Goal: Information Seeking & Learning: Learn about a topic

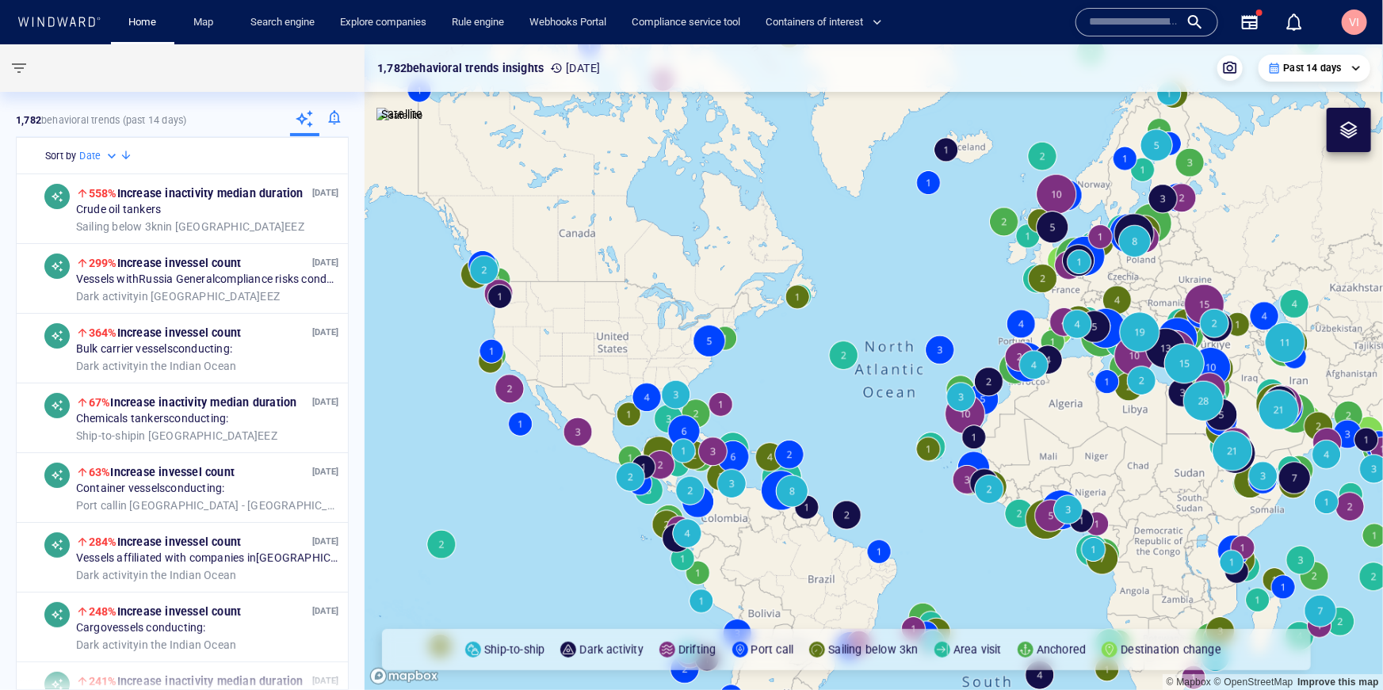
click at [342, 118] on div at bounding box center [333, 121] width 29 height 32
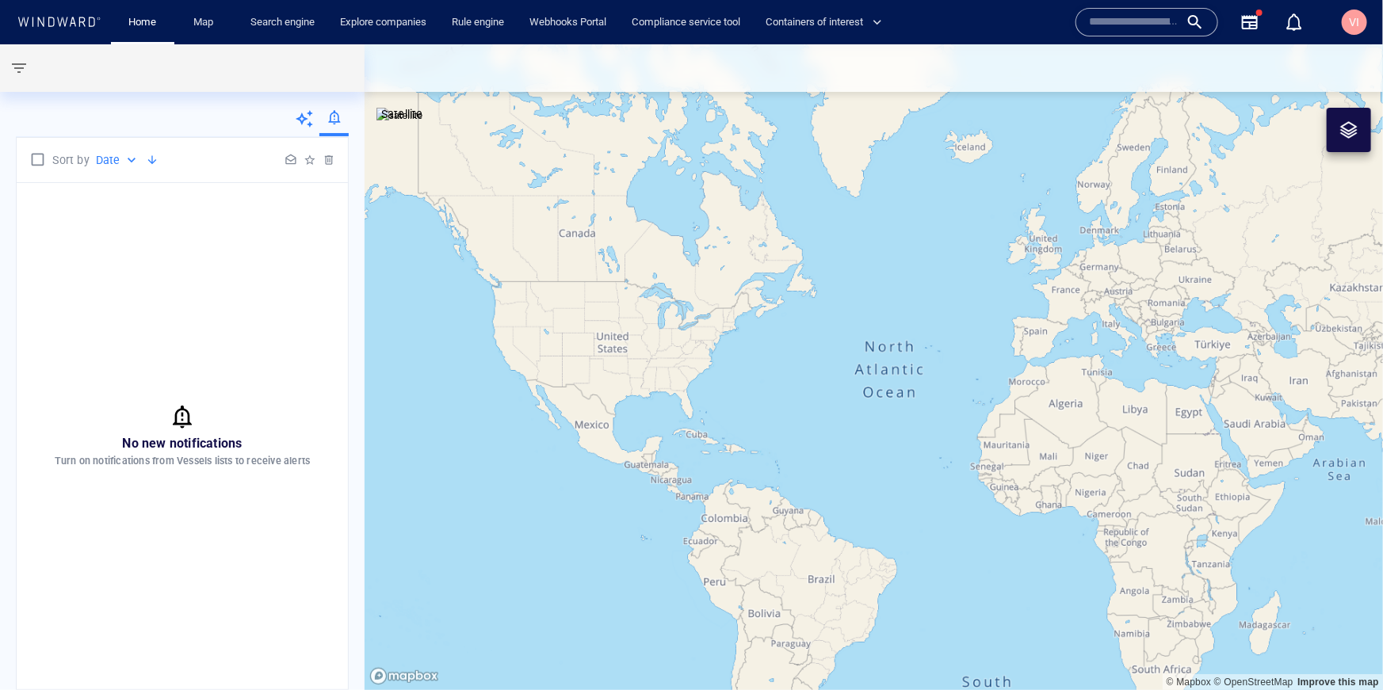
click at [306, 124] on icon at bounding box center [304, 118] width 19 height 19
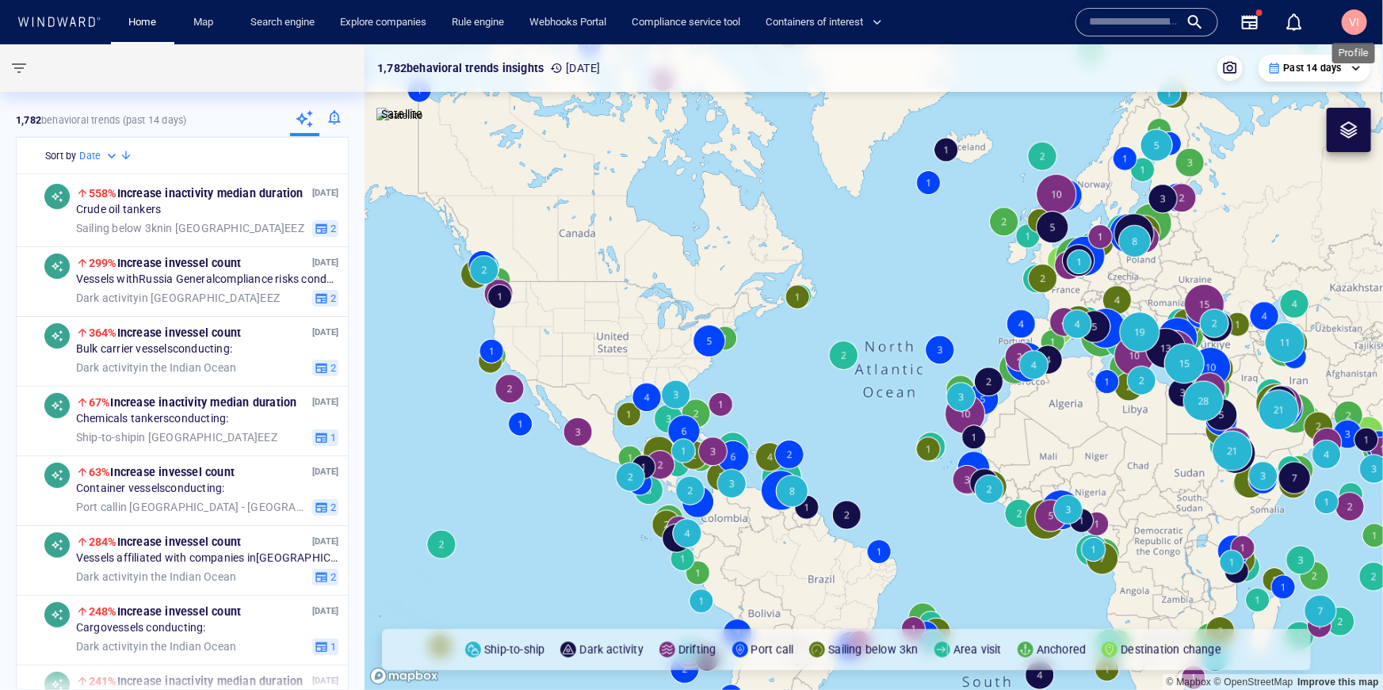
click at [1352, 25] on span "VI" at bounding box center [1354, 22] width 10 height 13
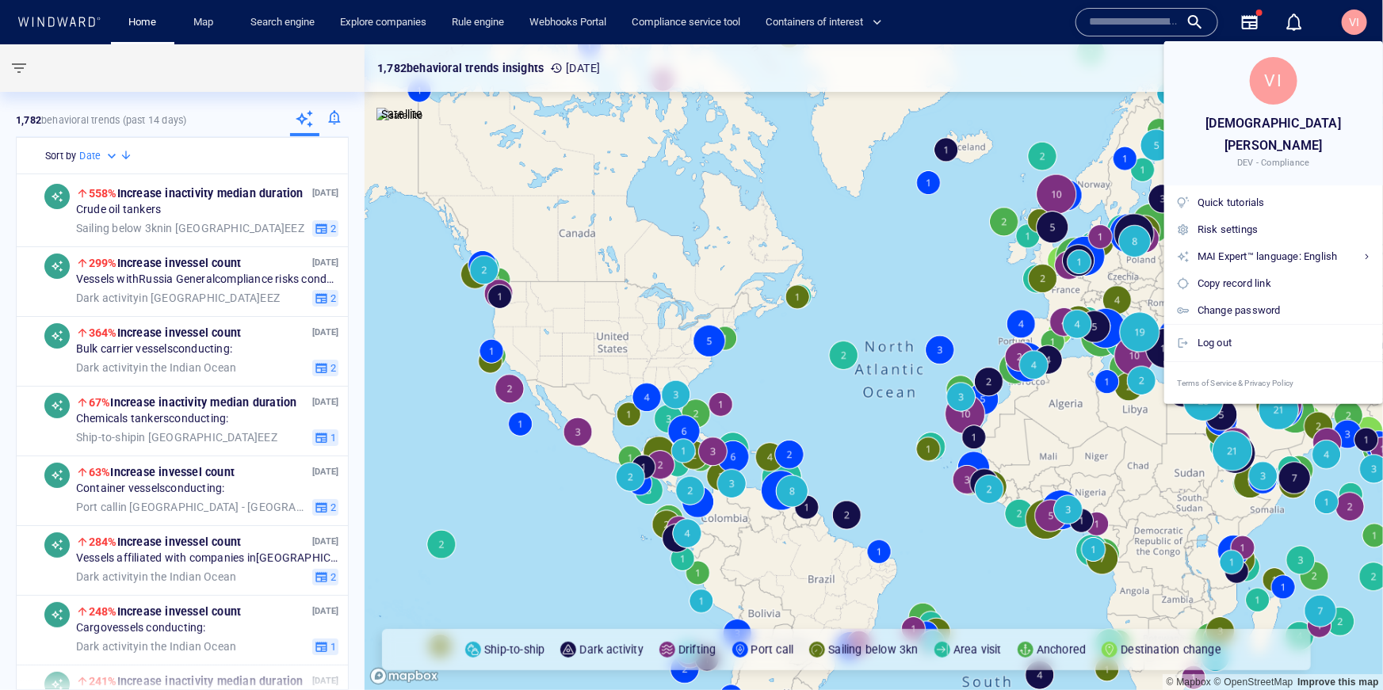
click at [332, 117] on div at bounding box center [691, 345] width 1383 height 690
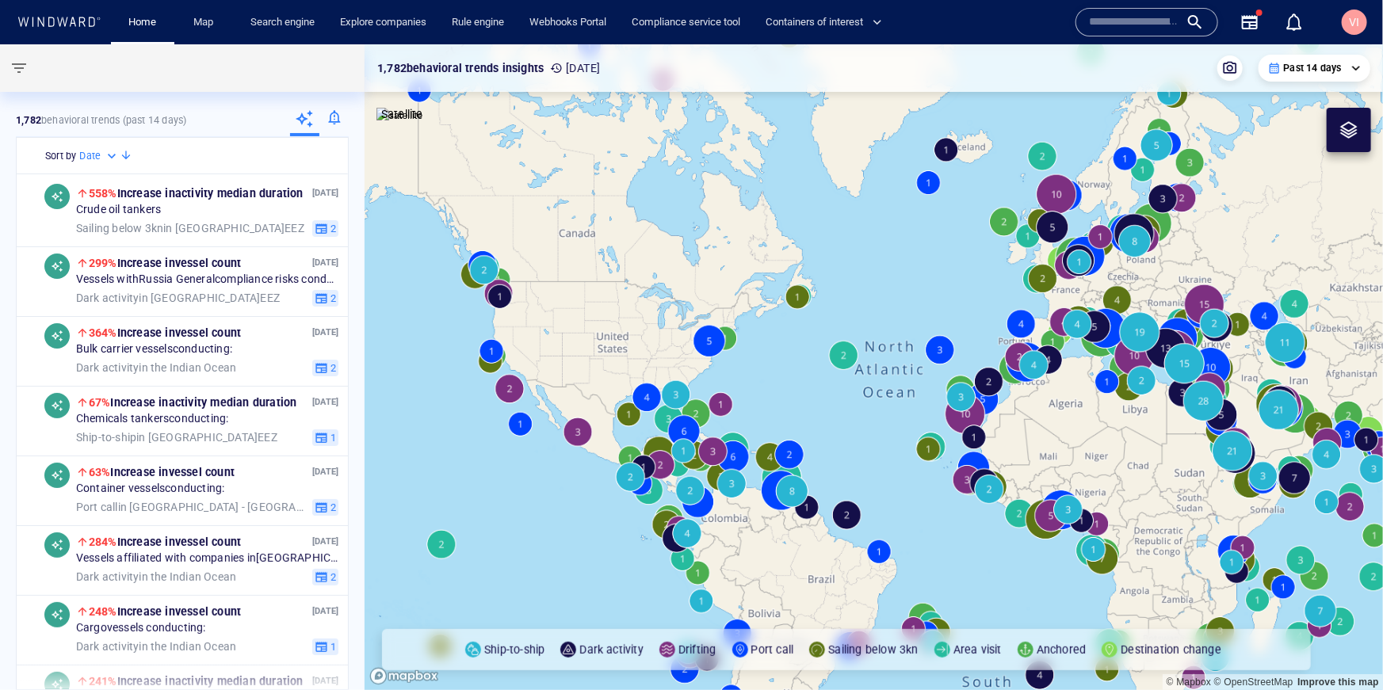
click at [332, 117] on div at bounding box center [333, 121] width 29 height 32
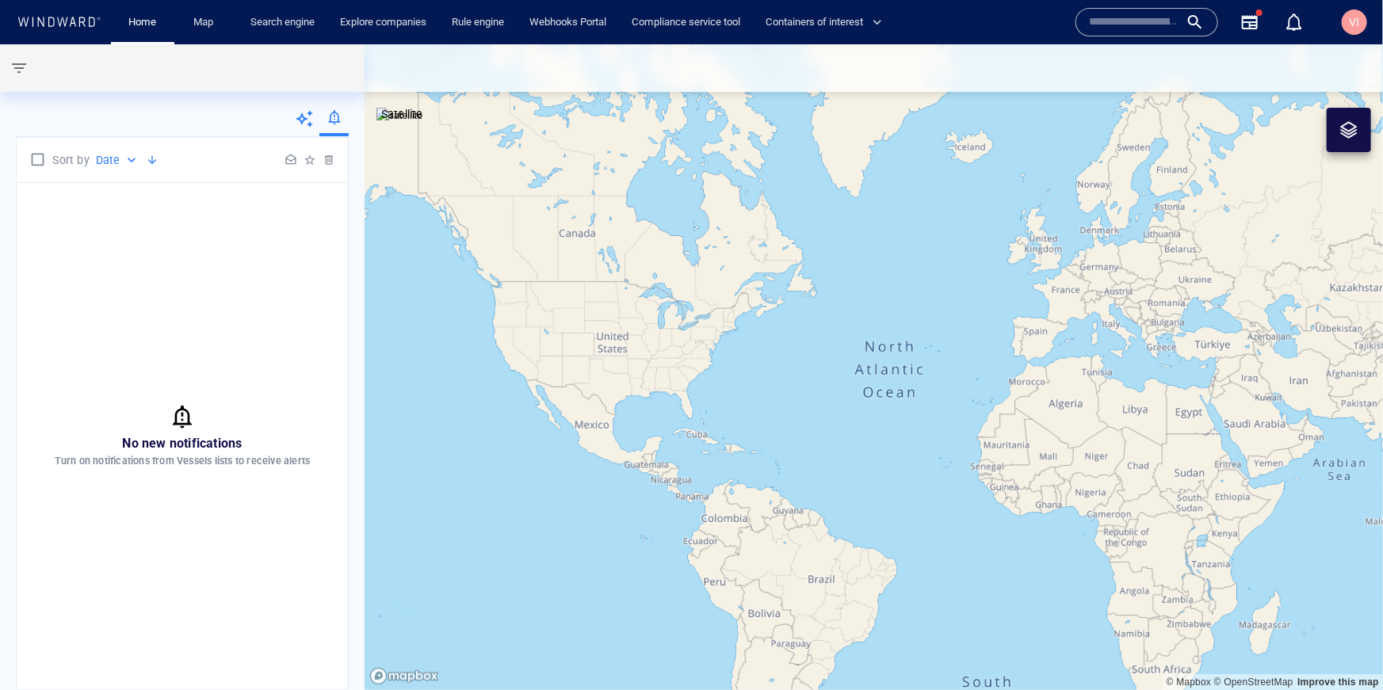
click at [112, 162] on p "Date" at bounding box center [108, 160] width 25 height 19
click at [45, 294] on div at bounding box center [691, 345] width 1383 height 690
click at [308, 124] on icon at bounding box center [304, 118] width 17 height 17
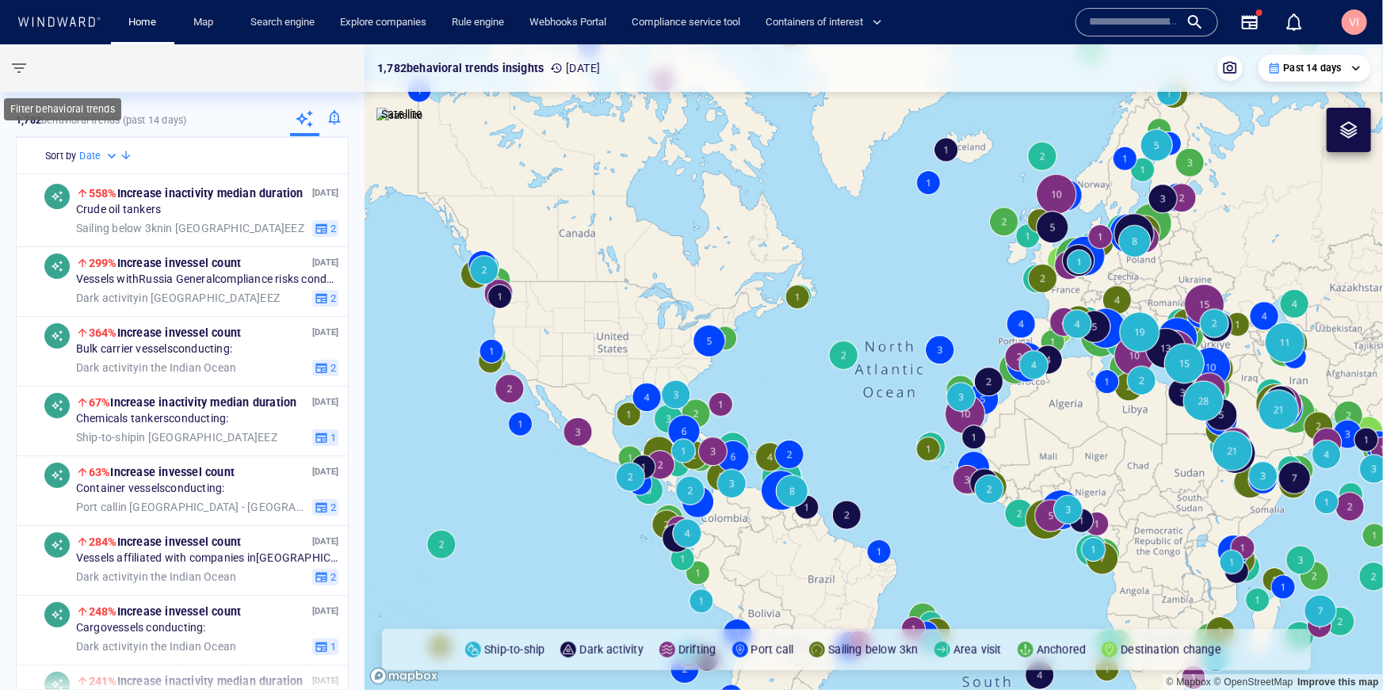
click at [20, 61] on span "button" at bounding box center [19, 68] width 19 height 19
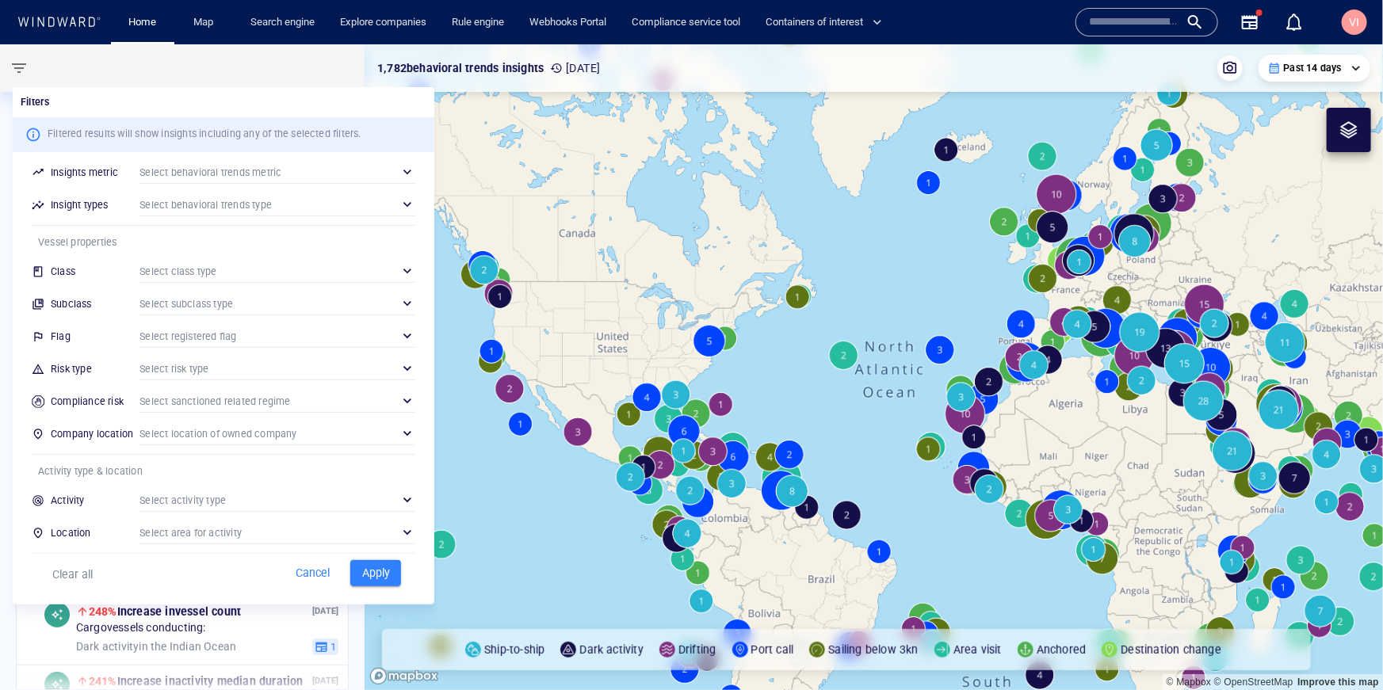
click at [20, 61] on div at bounding box center [691, 345] width 1383 height 690
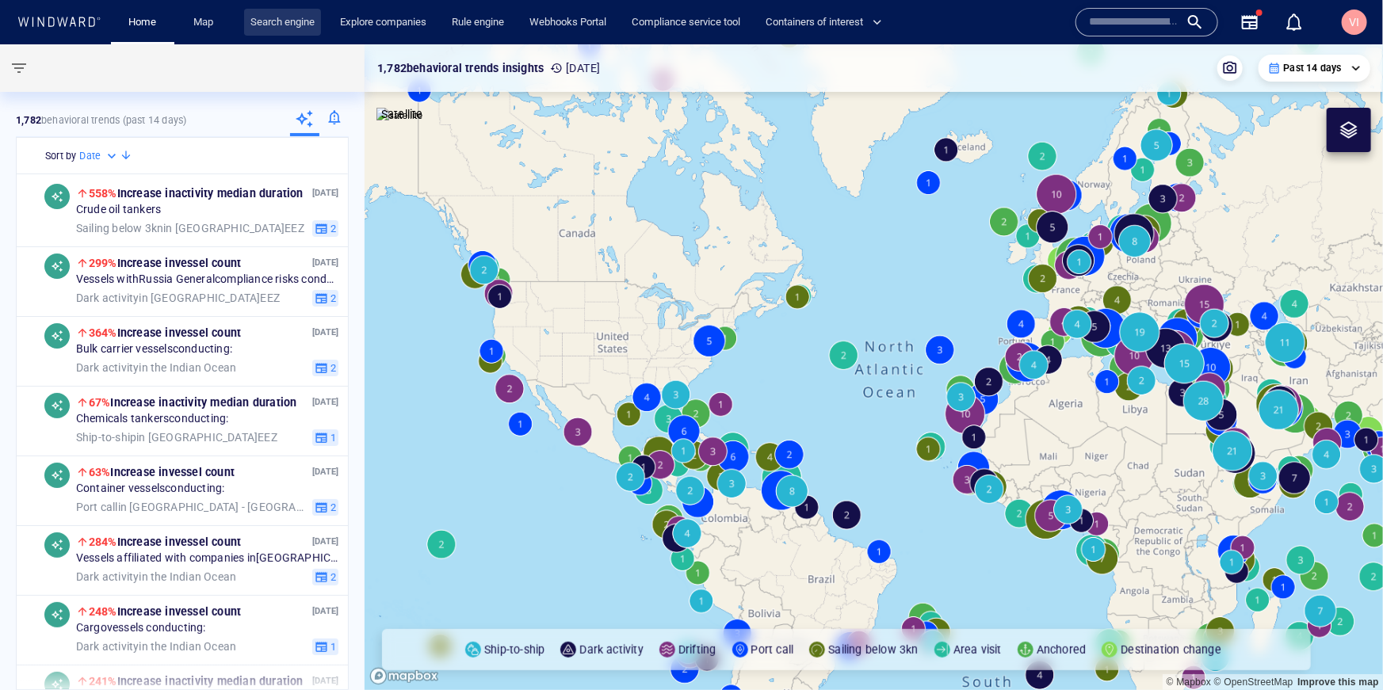
click at [292, 19] on link "Search engine" at bounding box center [282, 23] width 77 height 28
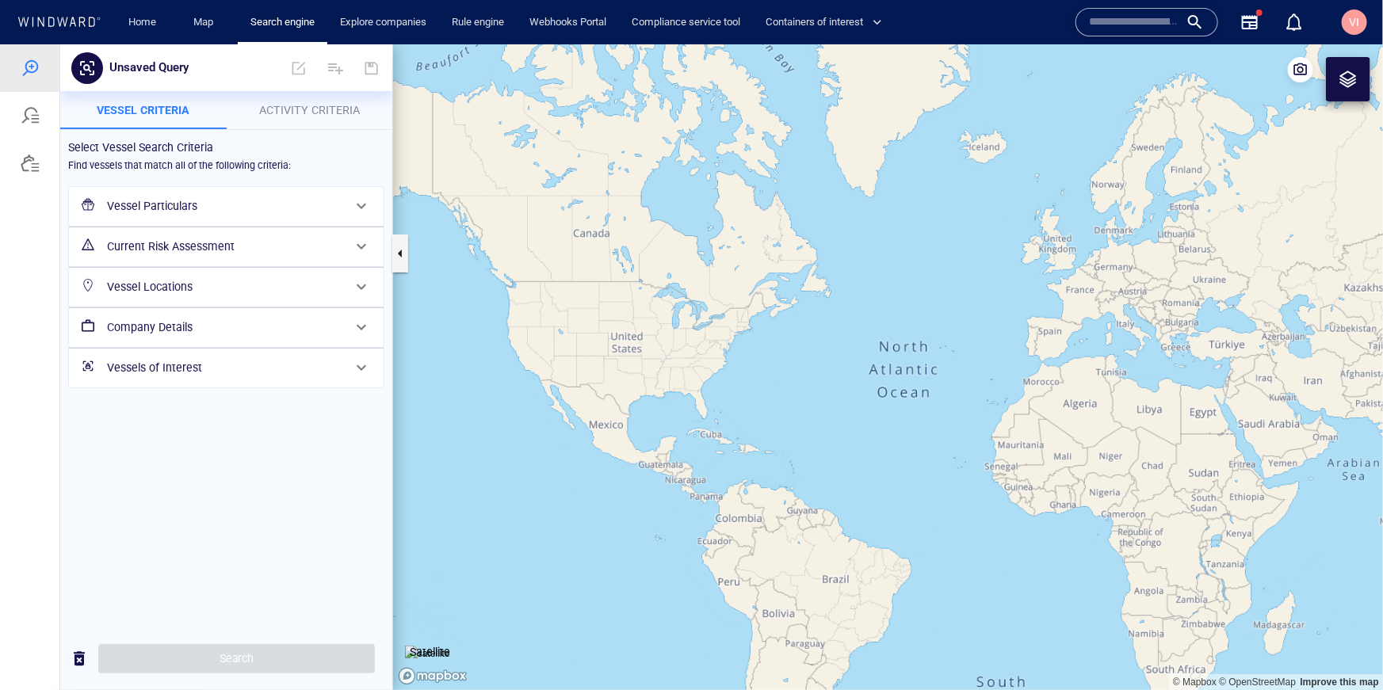
click at [193, 218] on div "Vessel Particulars" at bounding box center [225, 205] width 248 height 32
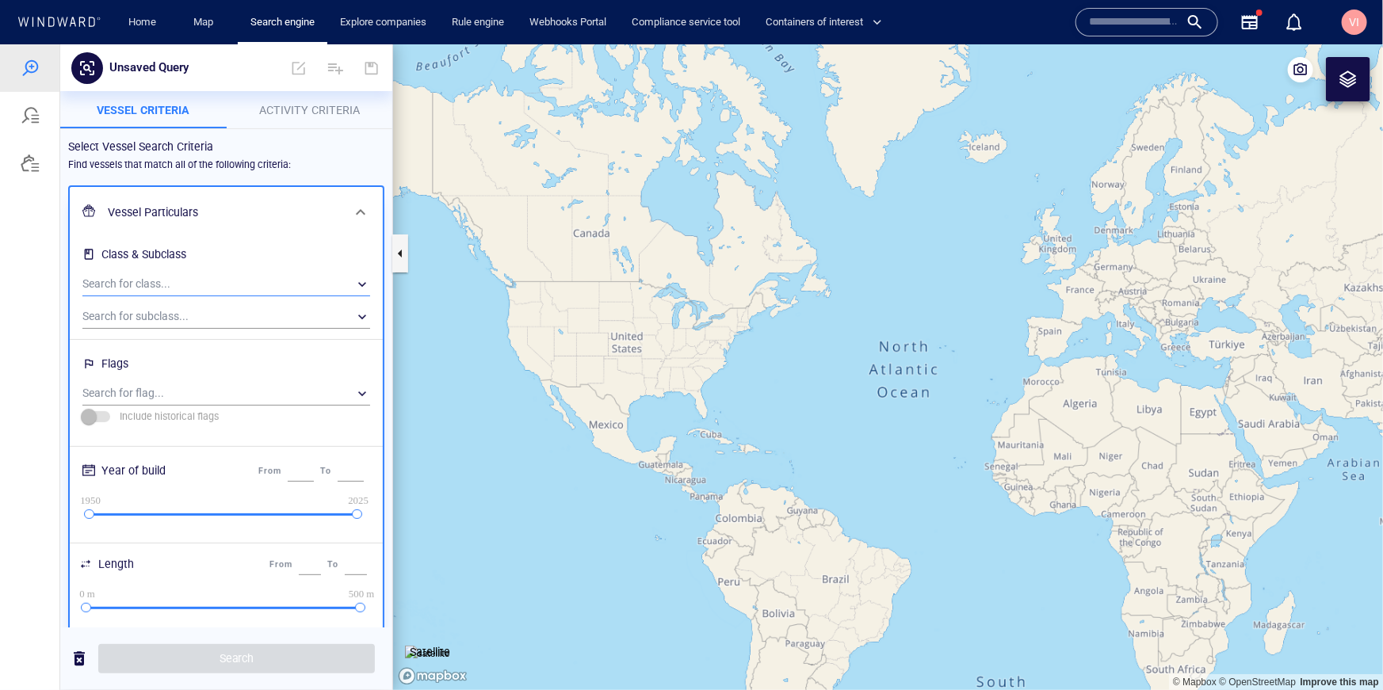
click at [213, 282] on div "​" at bounding box center [226, 284] width 288 height 24
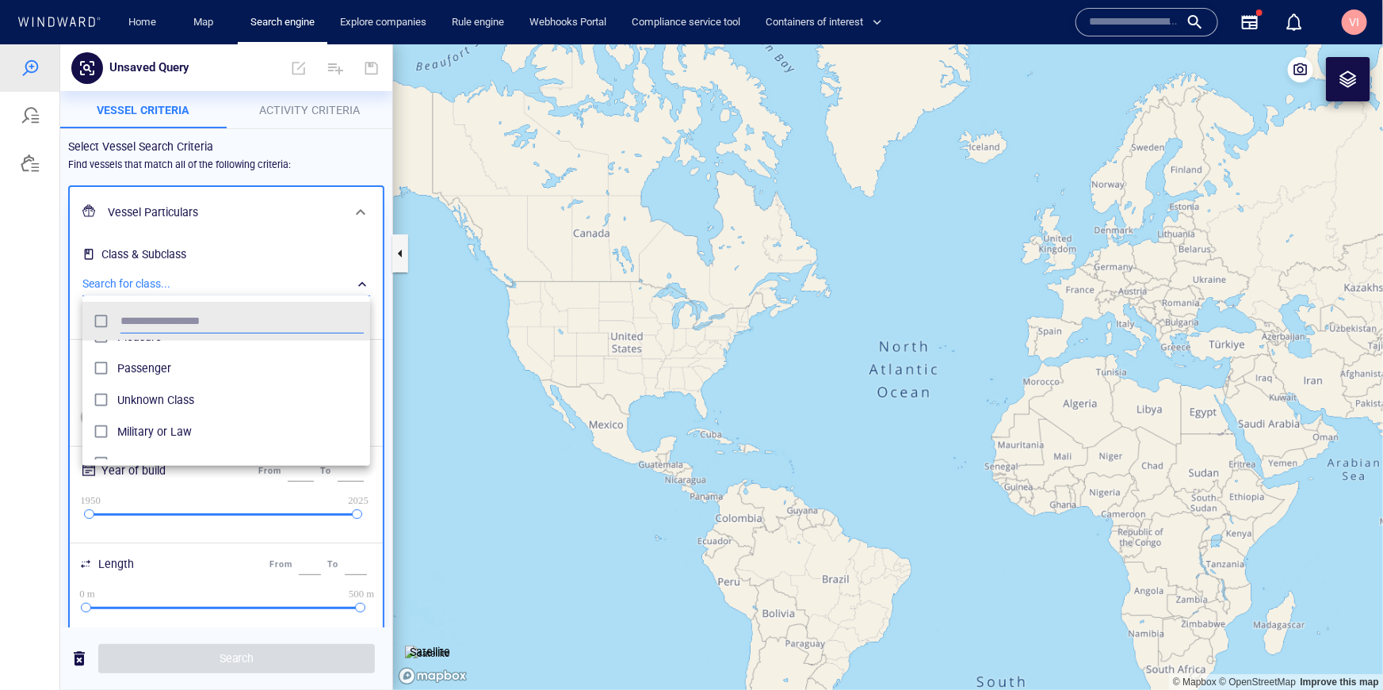
scroll to position [198, 0]
click at [139, 452] on span "Cargo" at bounding box center [240, 442] width 246 height 19
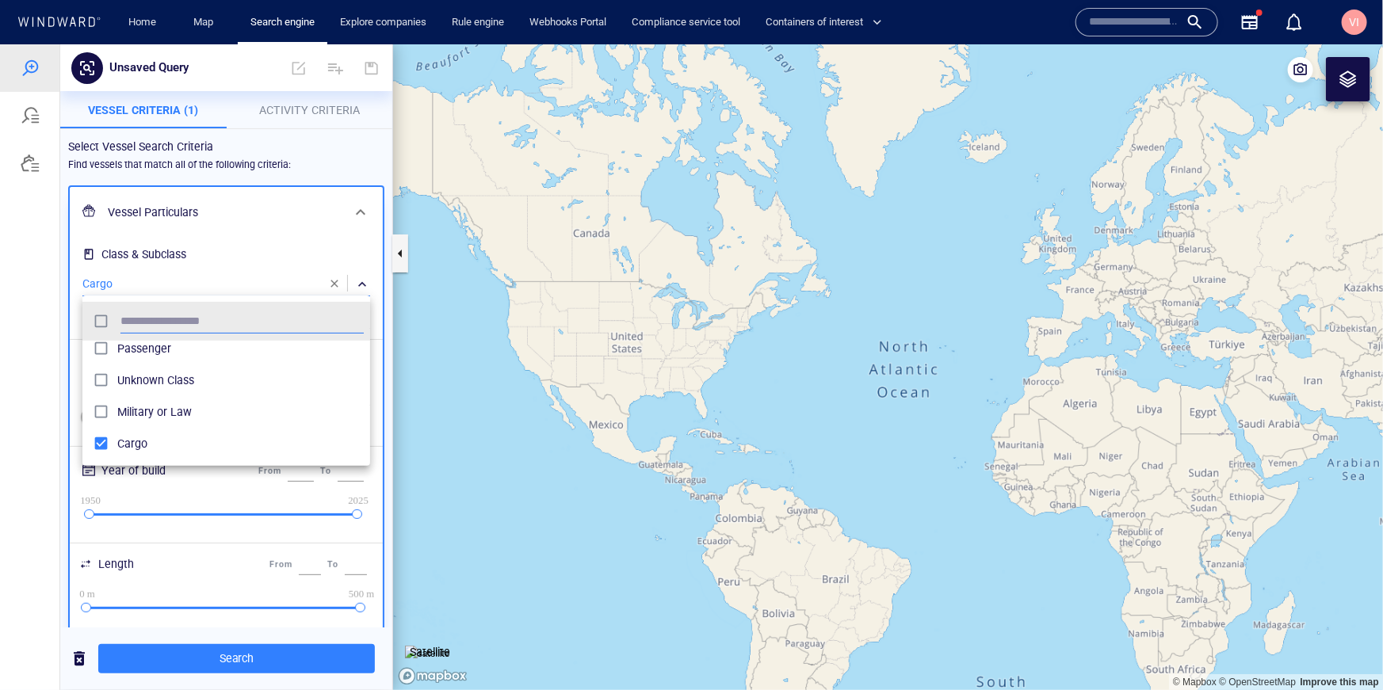
click at [55, 315] on div at bounding box center [691, 367] width 1383 height 646
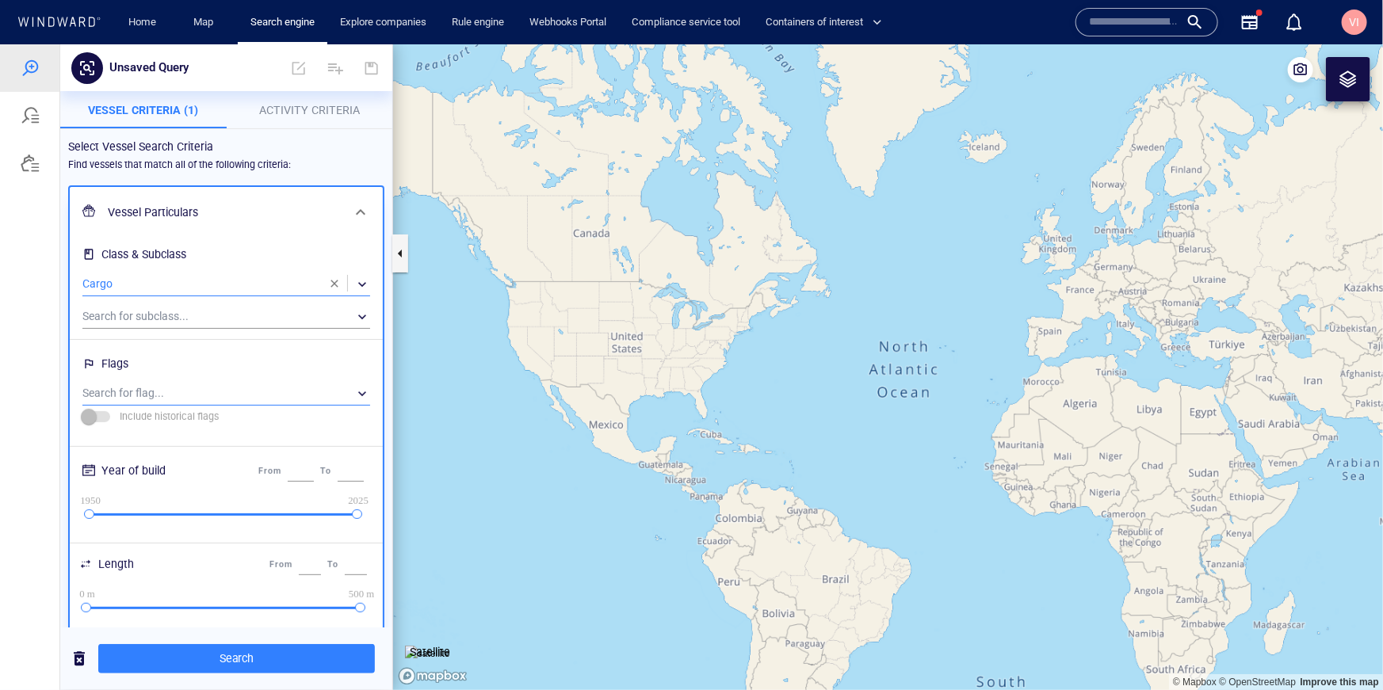
click at [189, 392] on div "​" at bounding box center [226, 393] width 288 height 24
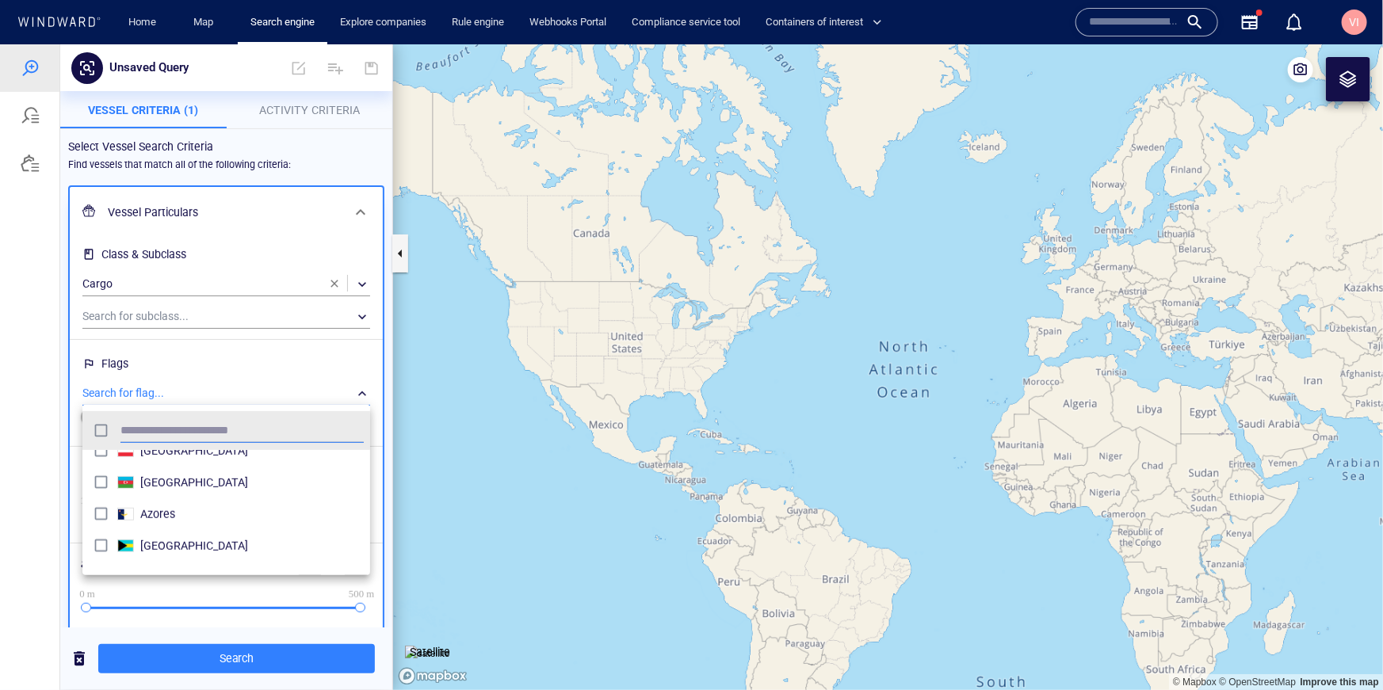
scroll to position [800, 0]
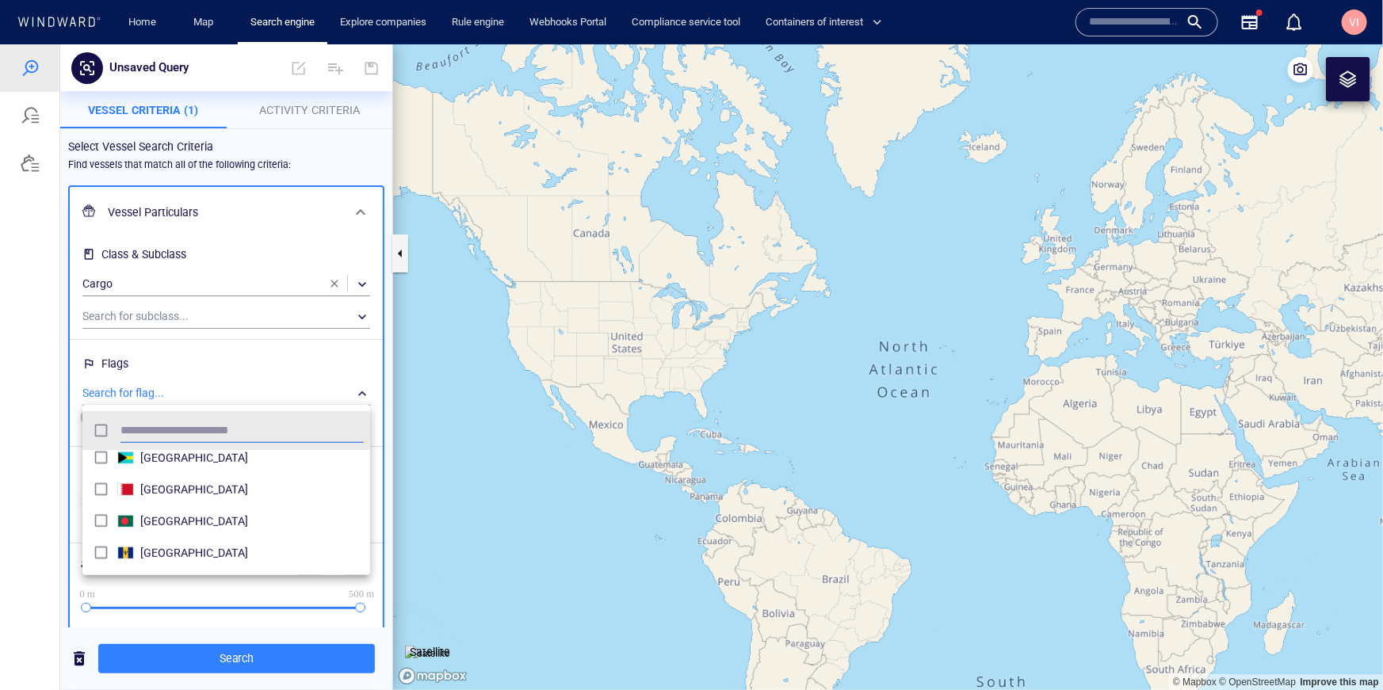
click at [59, 372] on div at bounding box center [691, 367] width 1383 height 646
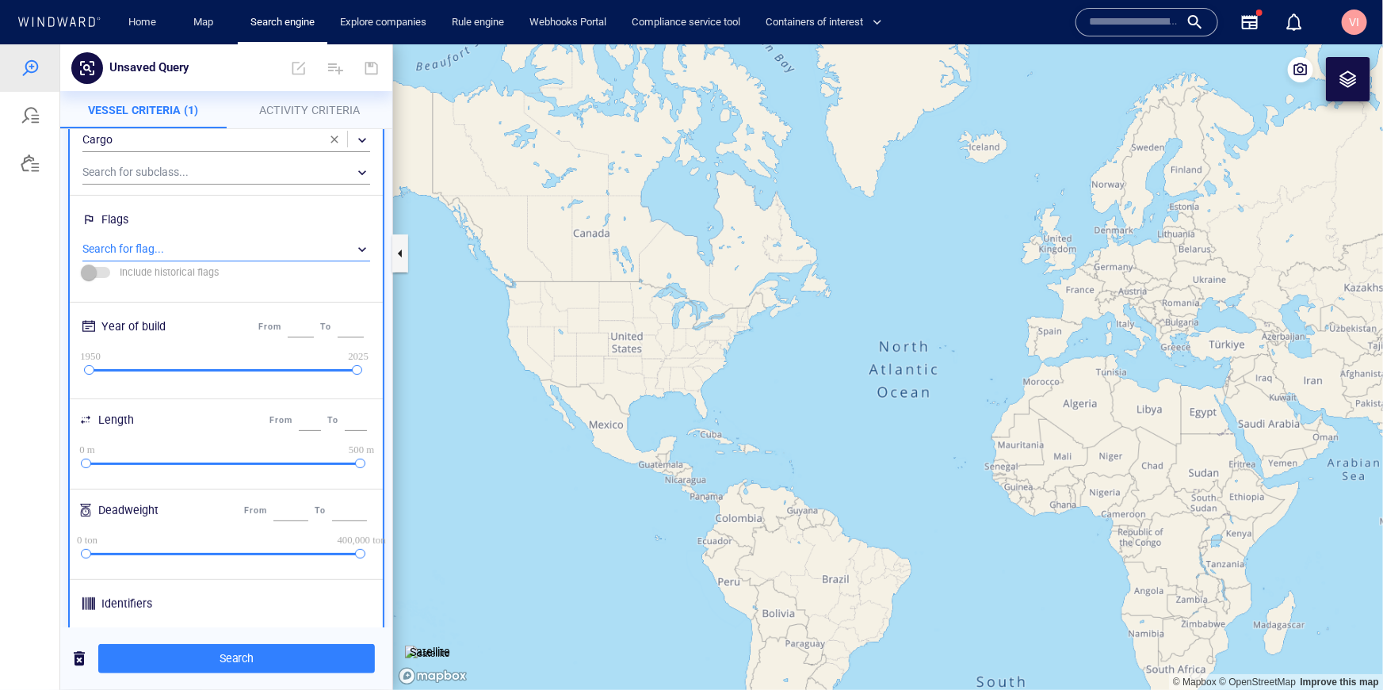
scroll to position [0, 0]
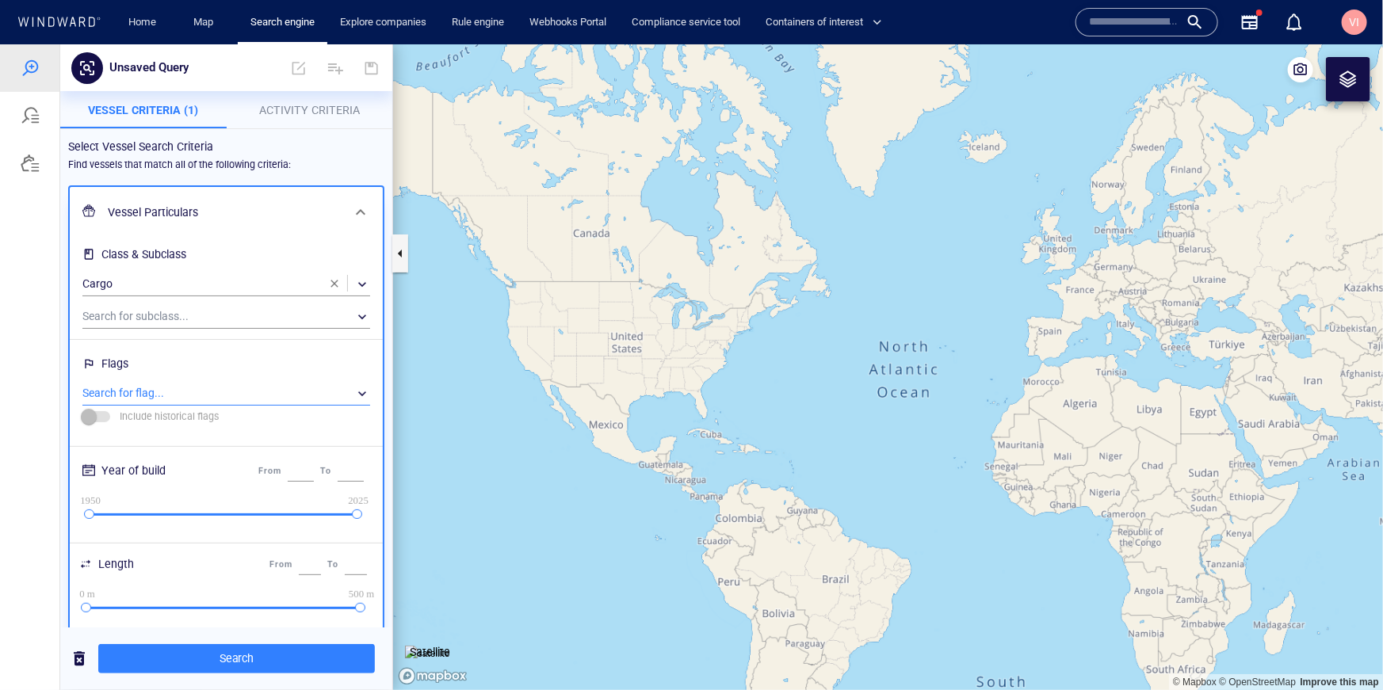
click at [296, 206] on h6 "Vessel Particulars" at bounding box center [225, 212] width 234 height 20
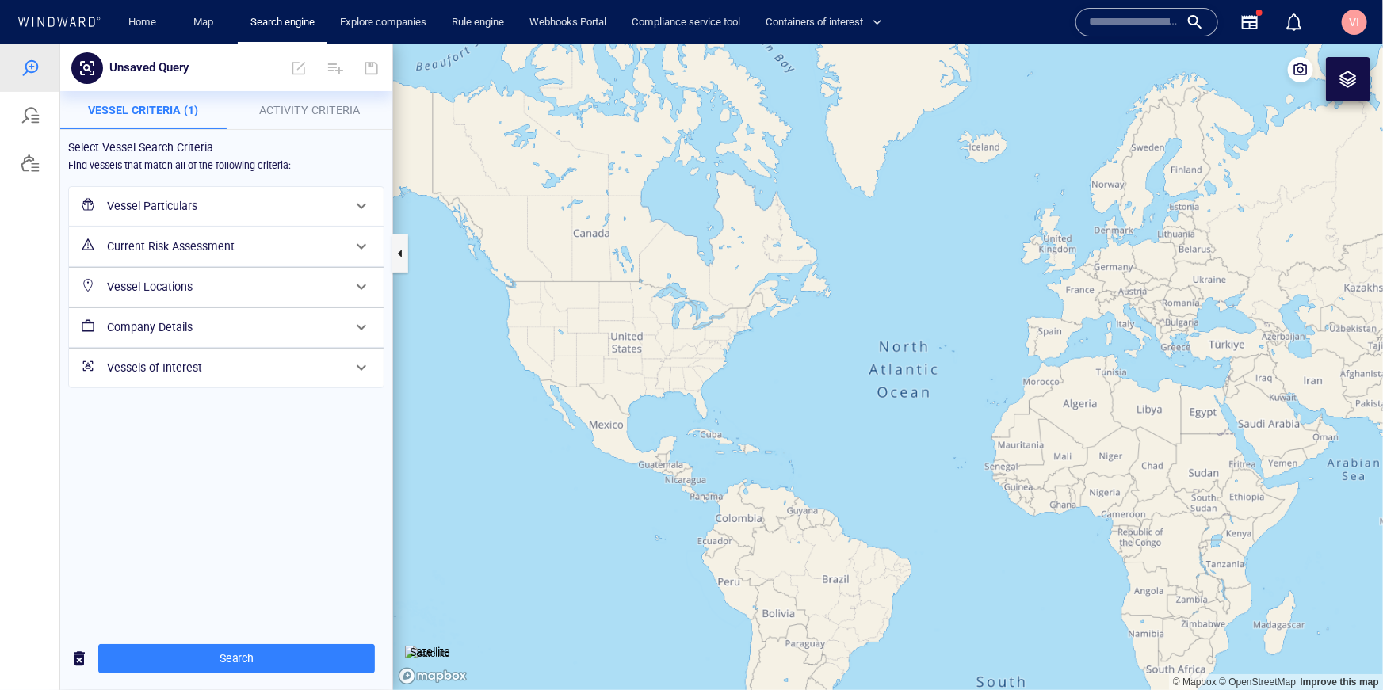
click at [226, 249] on h6 "Current Risk Assessment" at bounding box center [224, 246] width 235 height 20
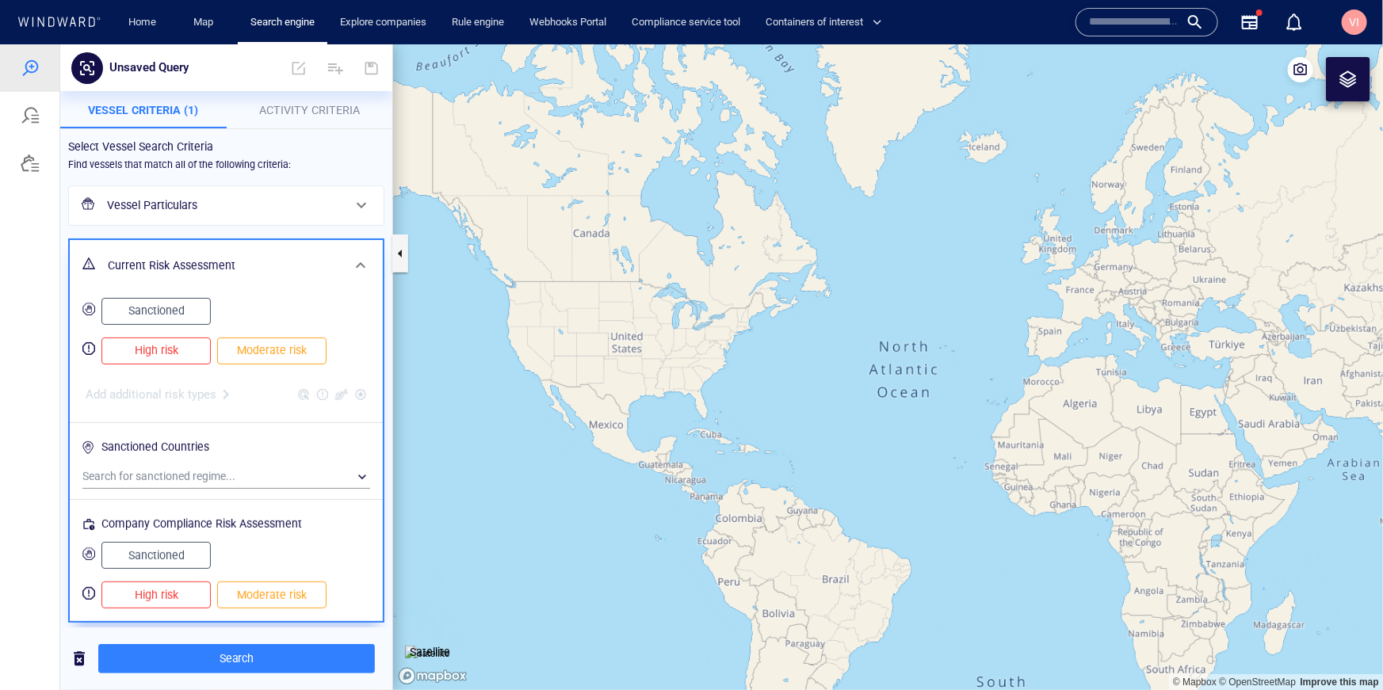
click at [167, 347] on span "High risk" at bounding box center [156, 350] width 76 height 20
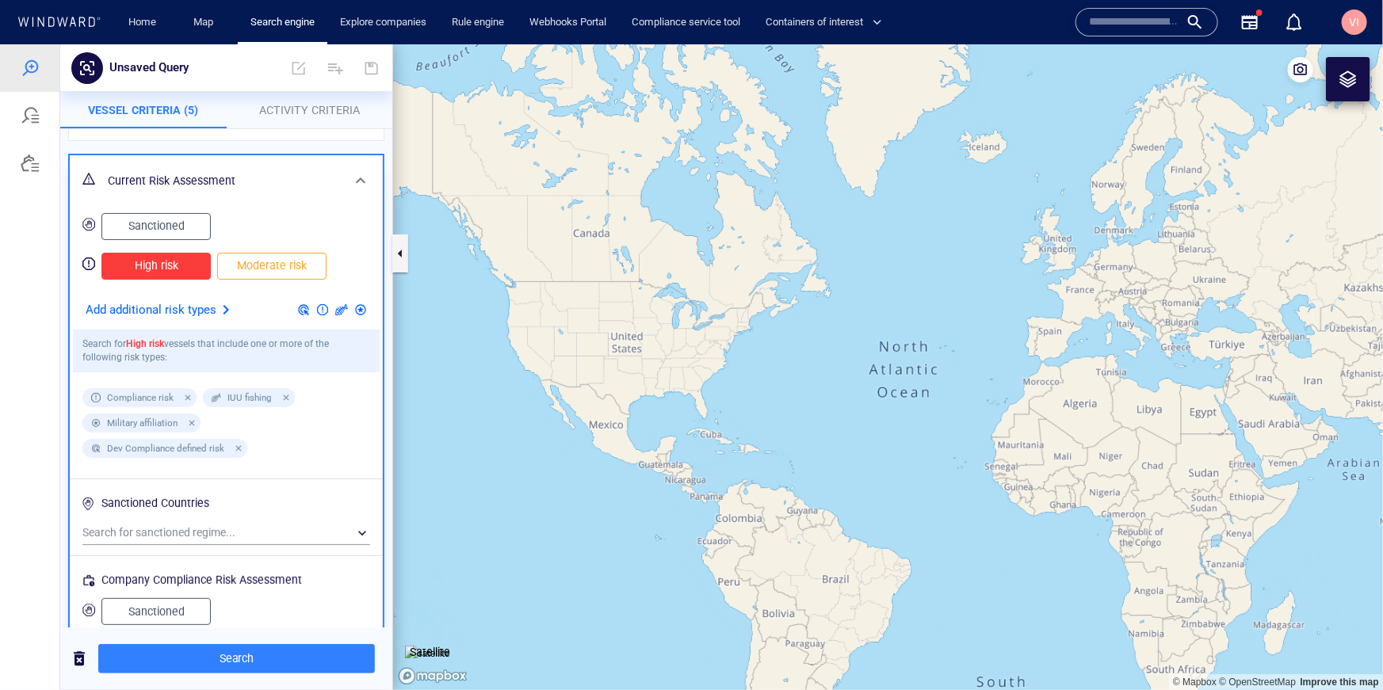
scroll to position [59, 0]
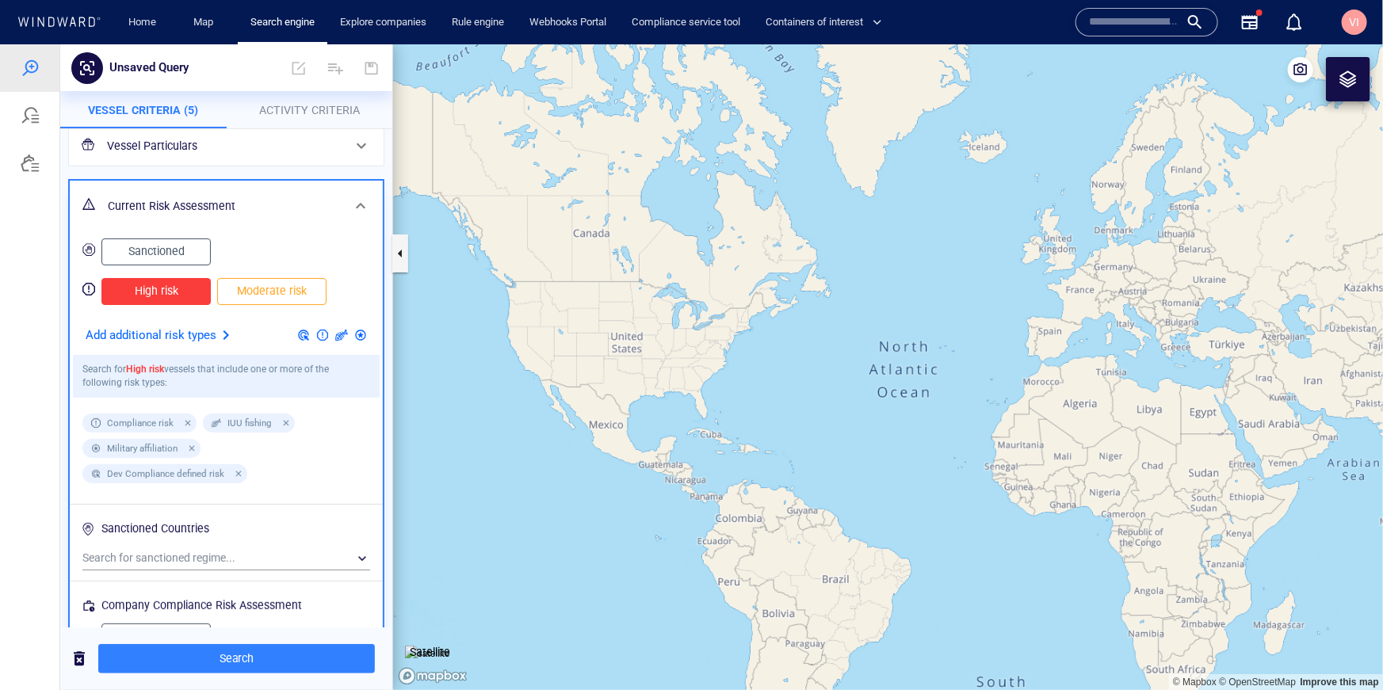
click at [307, 184] on div "Current Risk Assessment" at bounding box center [226, 205] width 313 height 51
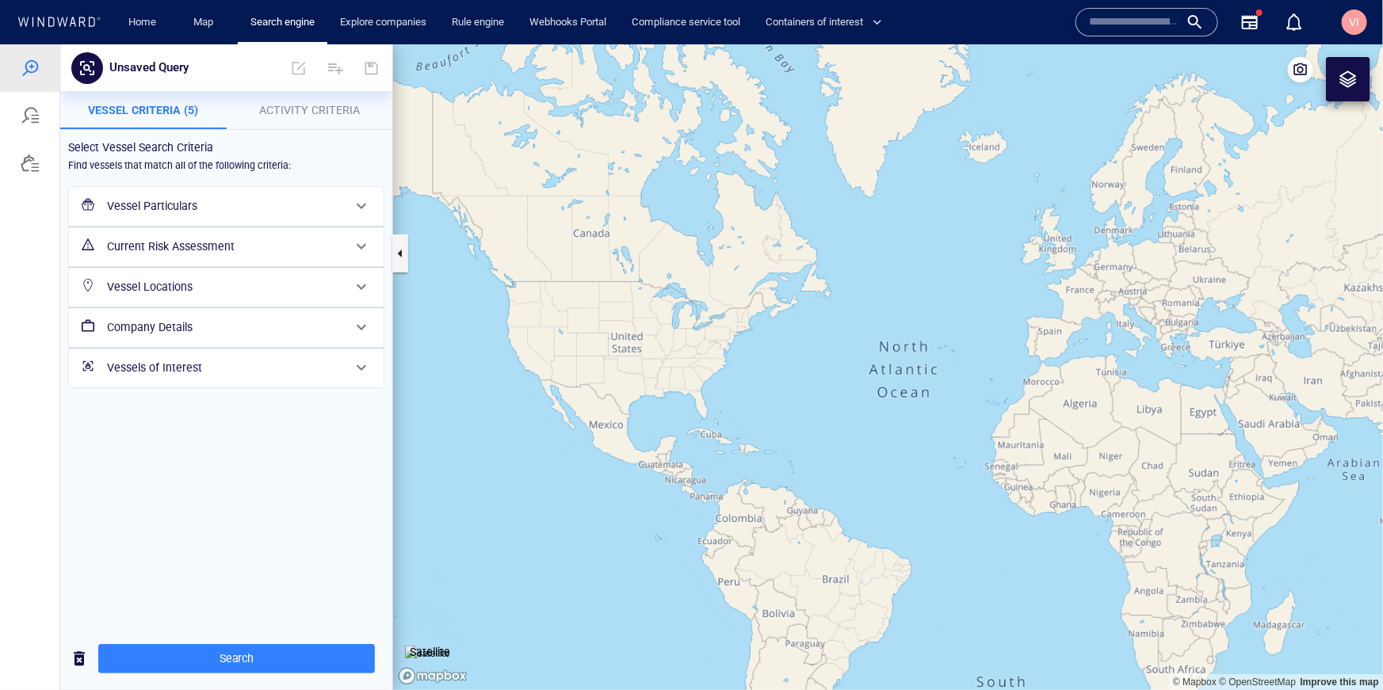
click at [223, 291] on h6 "Vessel Locations" at bounding box center [224, 287] width 235 height 20
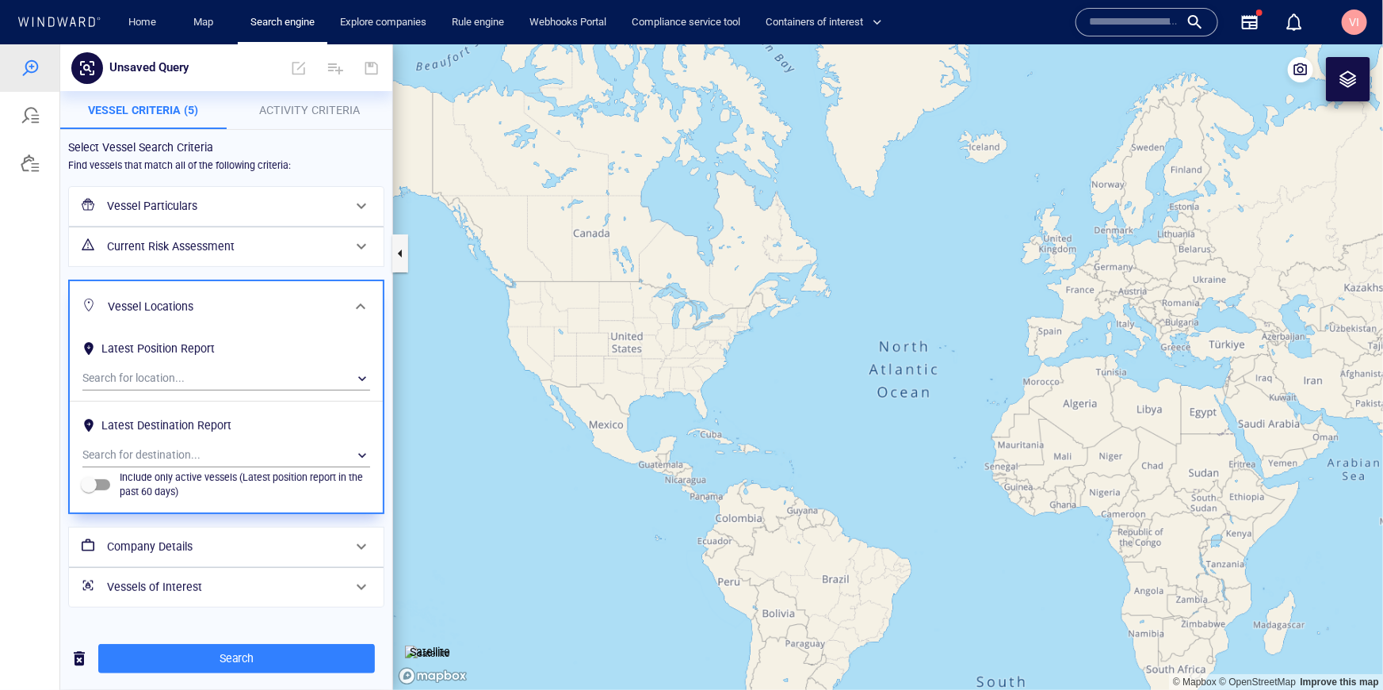
click at [195, 550] on h6 "Company Details" at bounding box center [224, 546] width 235 height 20
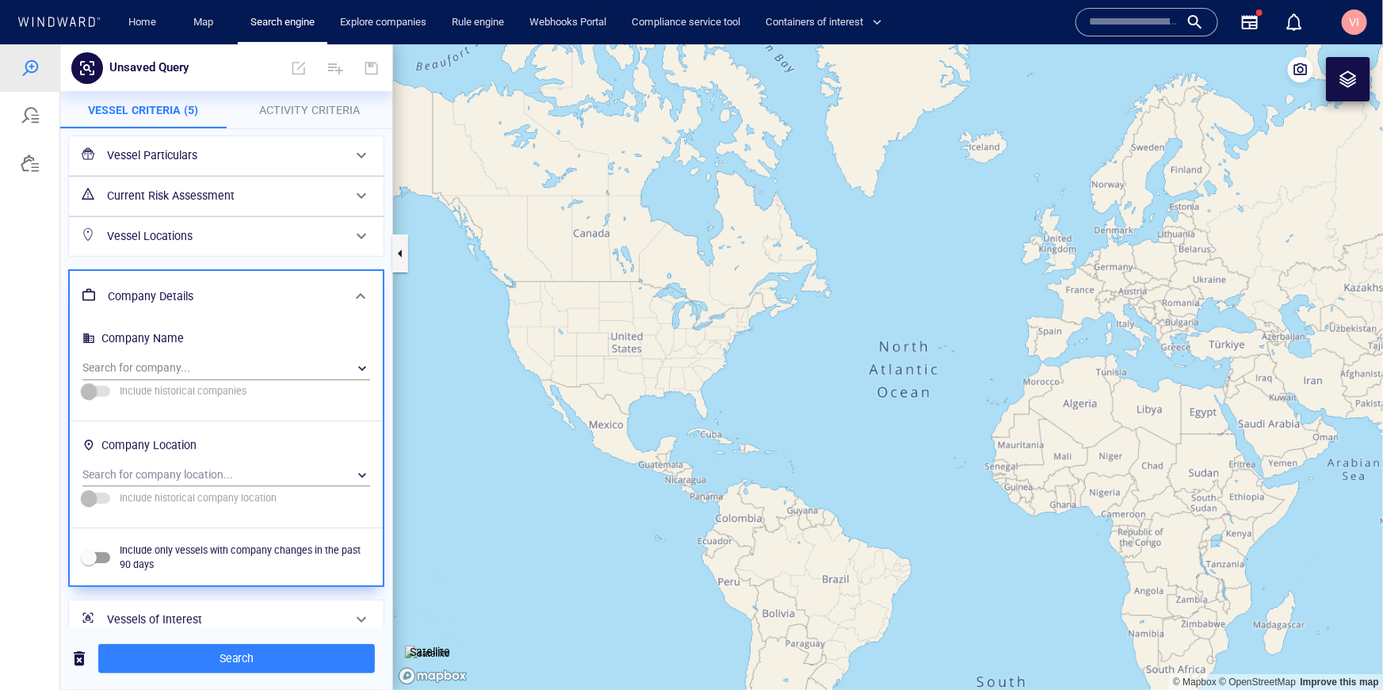
scroll to position [70, 0]
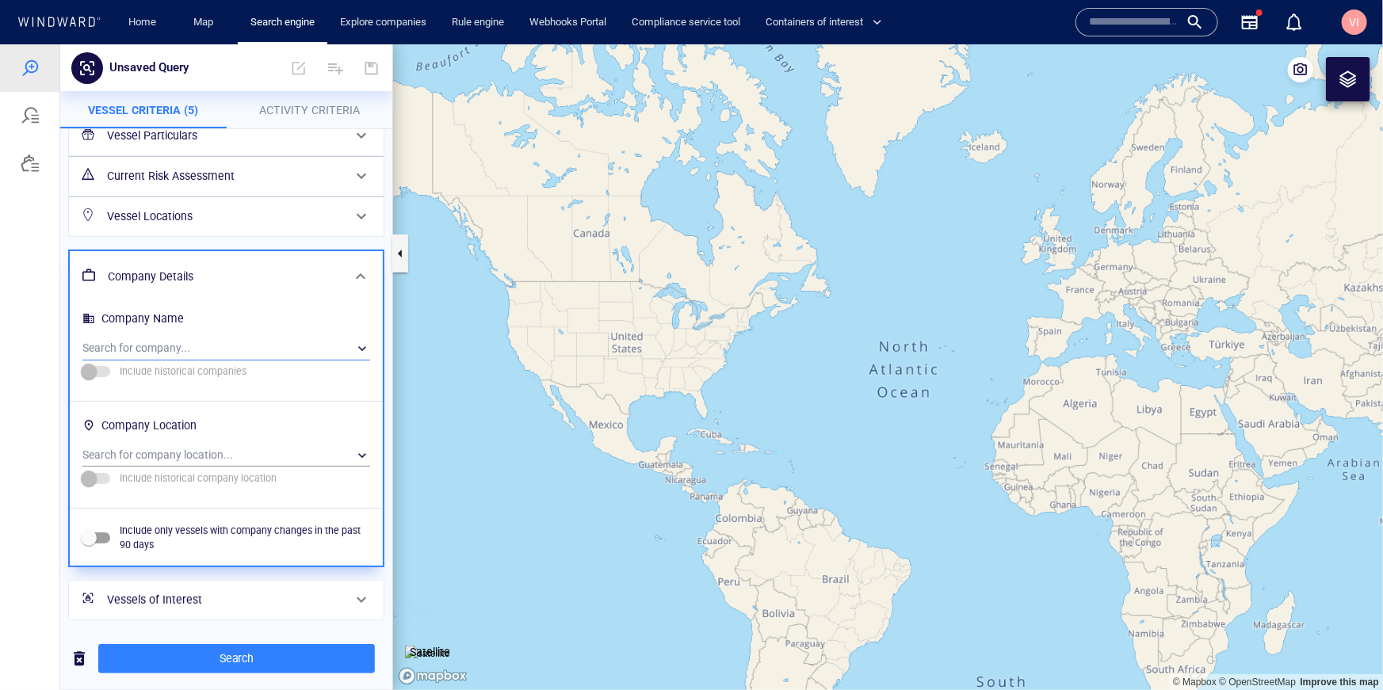
click at [200, 347] on div "​" at bounding box center [226, 348] width 288 height 24
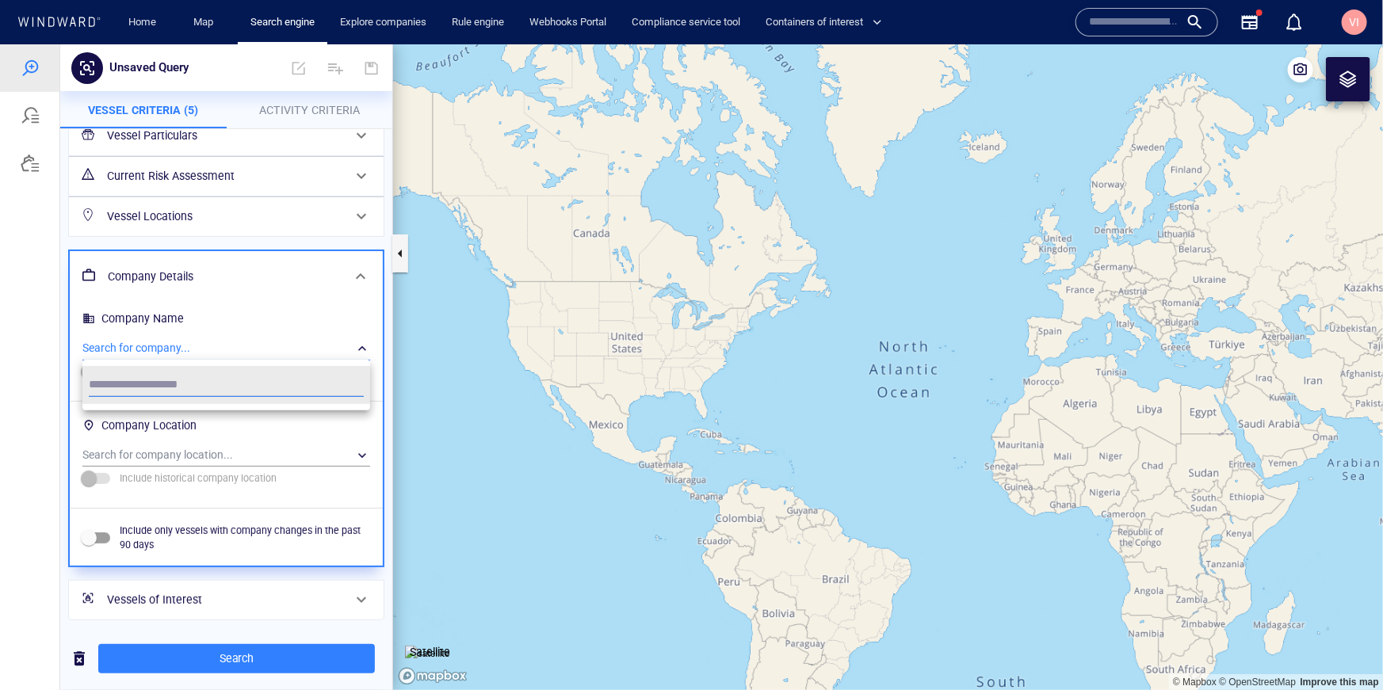
click at [199, 346] on div at bounding box center [691, 367] width 1383 height 646
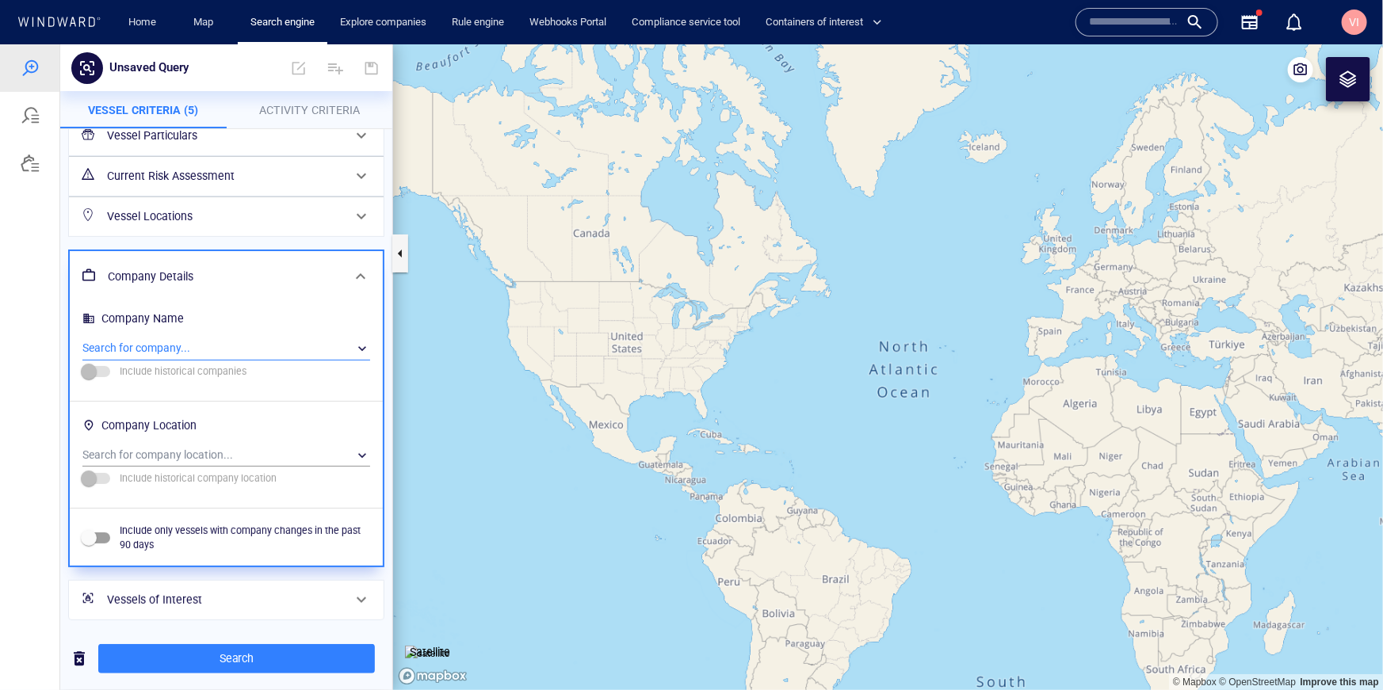
click at [188, 214] on h6 "Vessel Locations" at bounding box center [224, 216] width 235 height 20
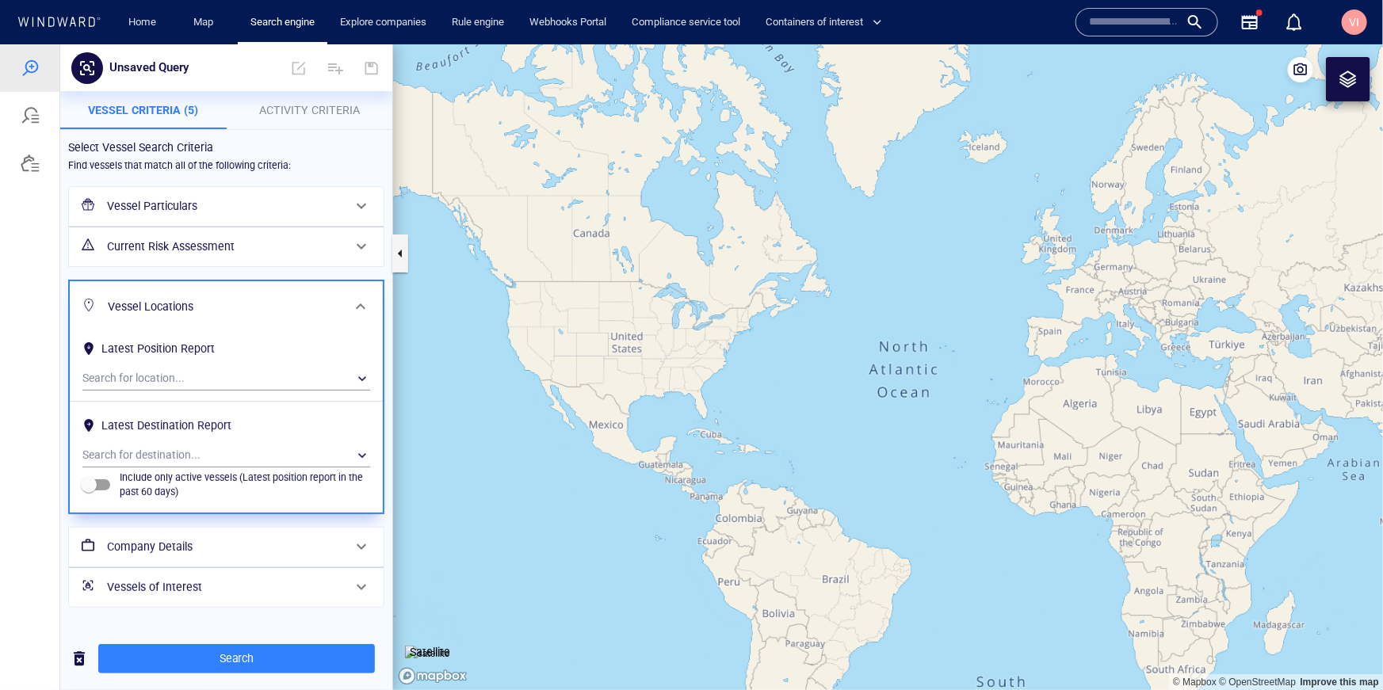
scroll to position [0, 0]
click at [178, 375] on div "​" at bounding box center [226, 378] width 288 height 24
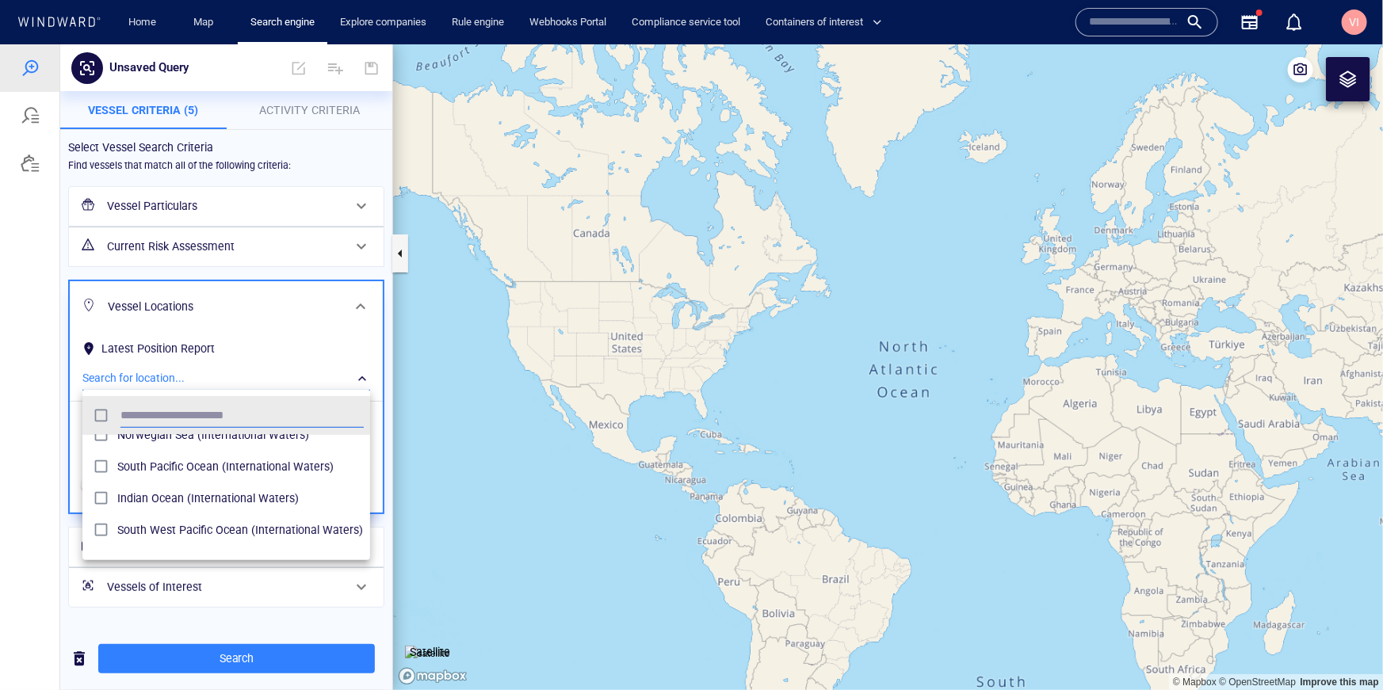
scroll to position [166, 0]
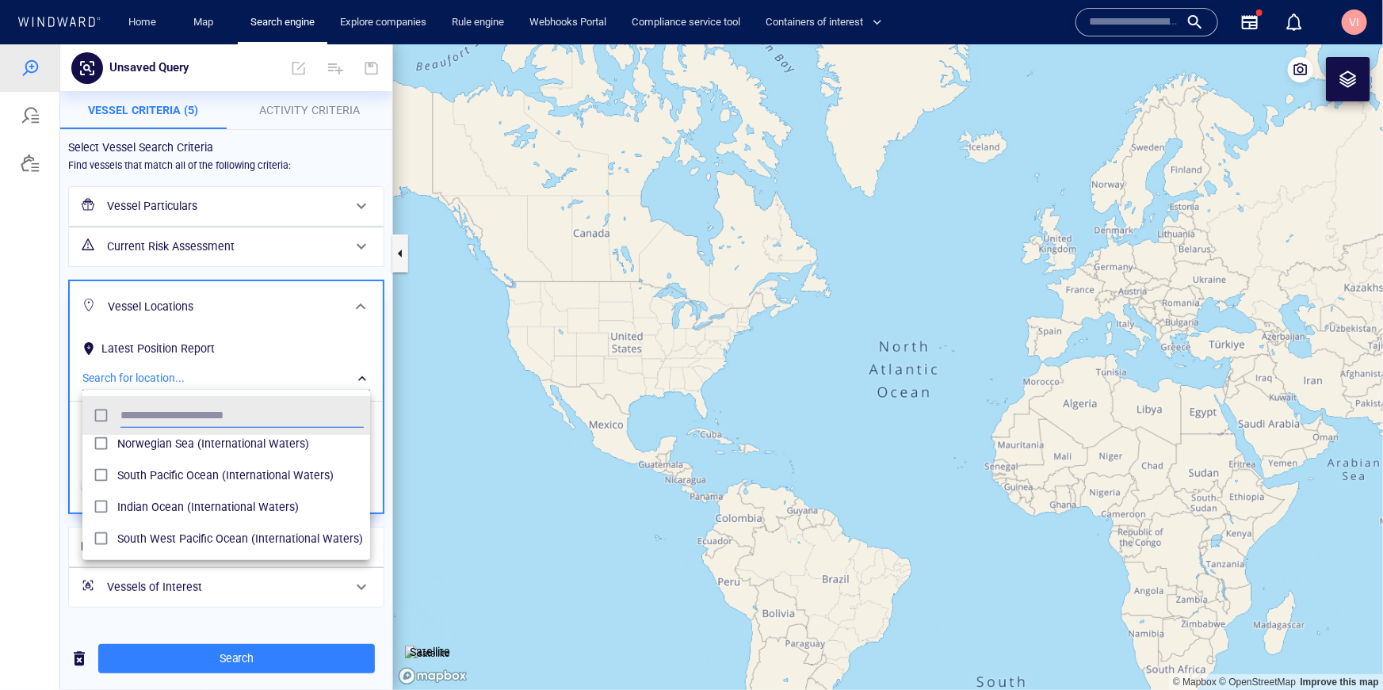
click at [113, 506] on div "grid" at bounding box center [103, 506] width 29 height 25
click at [34, 459] on div at bounding box center [691, 367] width 1383 height 646
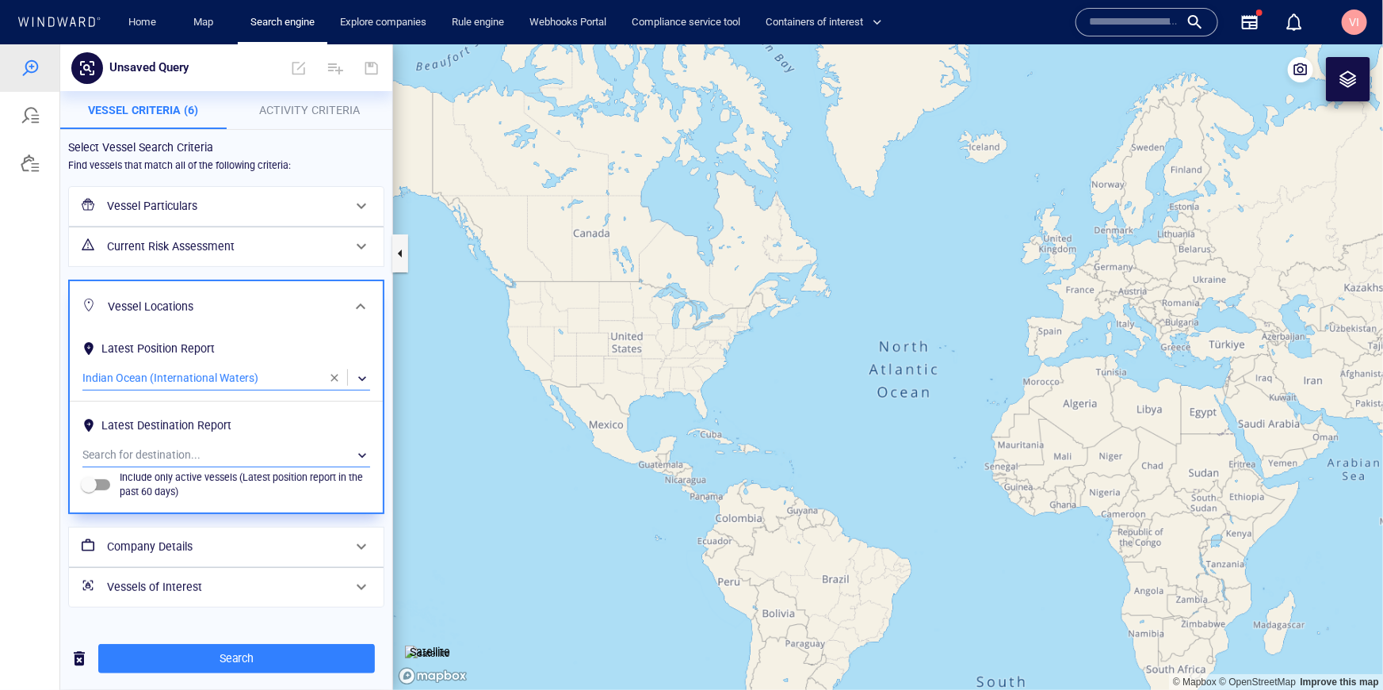
click at [218, 450] on div "​" at bounding box center [226, 455] width 288 height 24
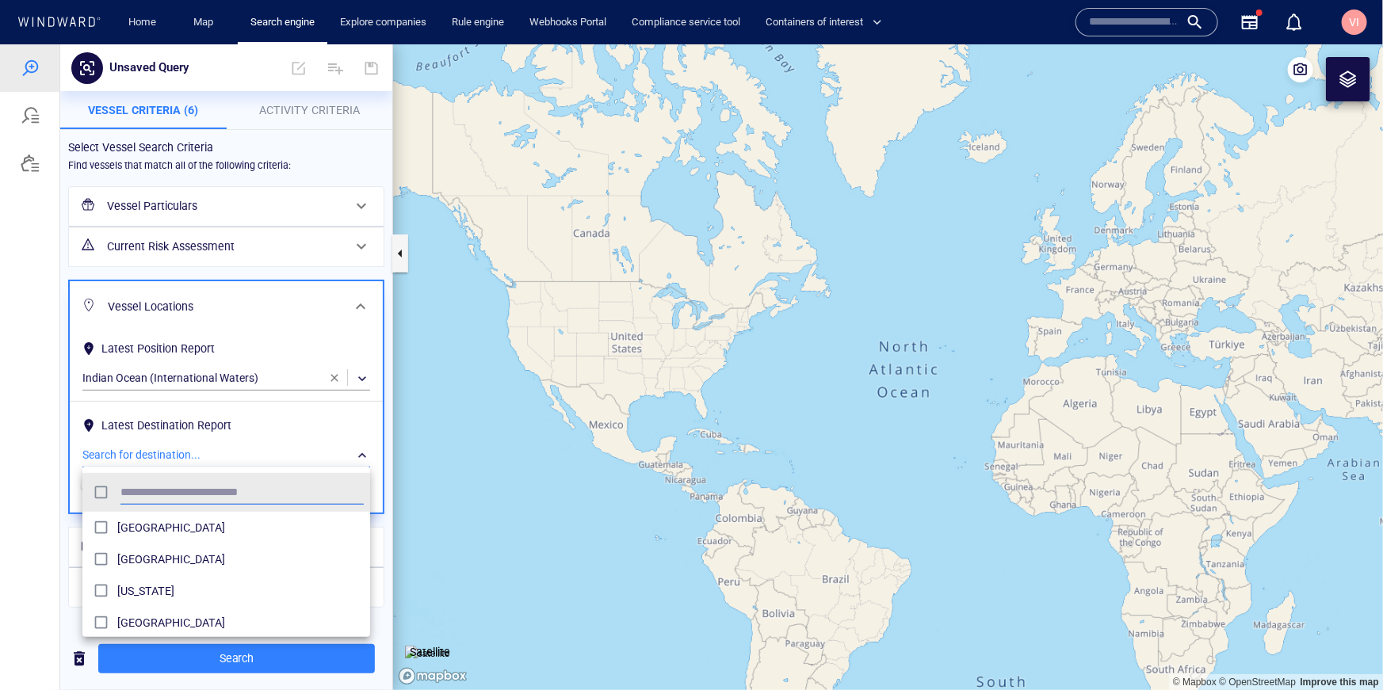
scroll to position [158, 288]
type input "***"
click at [156, 520] on span "[GEOGRAPHIC_DATA]" at bounding box center [240, 526] width 246 height 19
click at [14, 528] on div at bounding box center [691, 367] width 1383 height 646
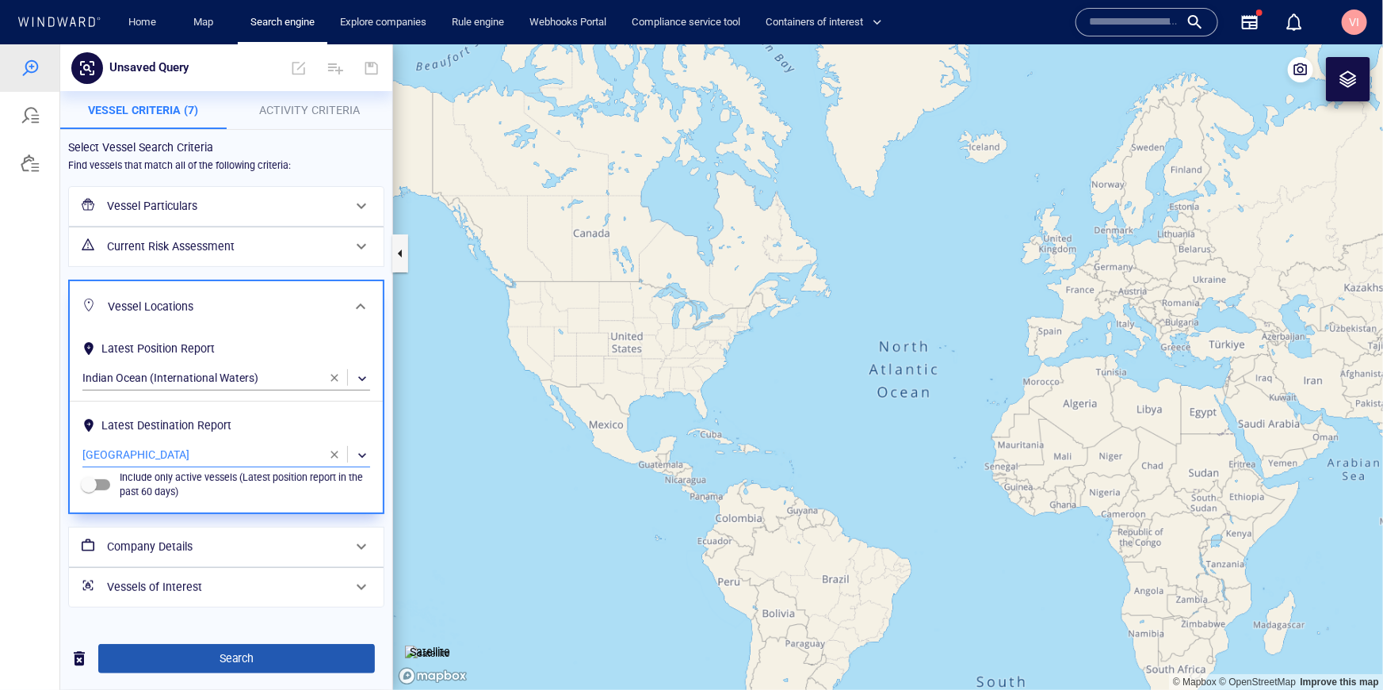
click at [237, 662] on span "Search" at bounding box center [236, 658] width 251 height 20
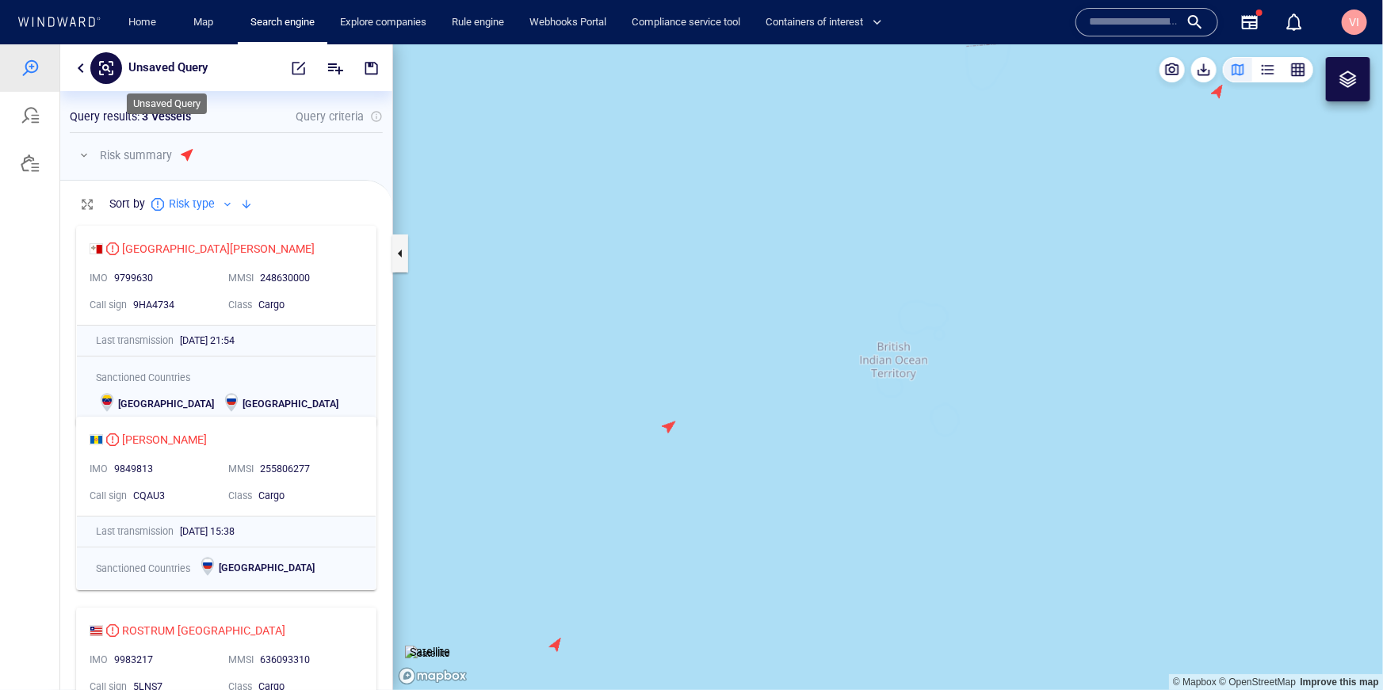
click at [193, 67] on p "Unsaved Query" at bounding box center [167, 67] width 79 height 21
click at [193, 67] on input "text" at bounding box center [193, 66] width 118 height 13
type input "**********"
click at [275, 79] on div at bounding box center [323, 67] width 134 height 38
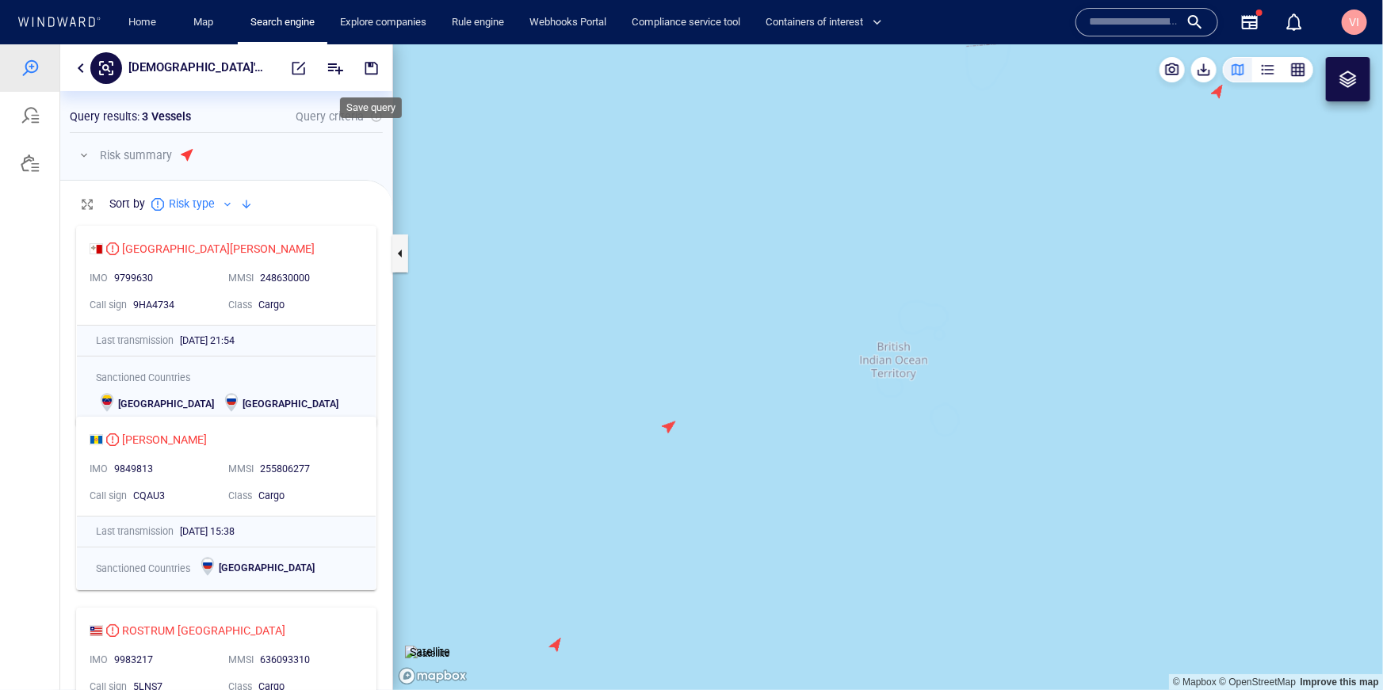
click at [372, 64] on span "button" at bounding box center [372, 67] width 16 height 16
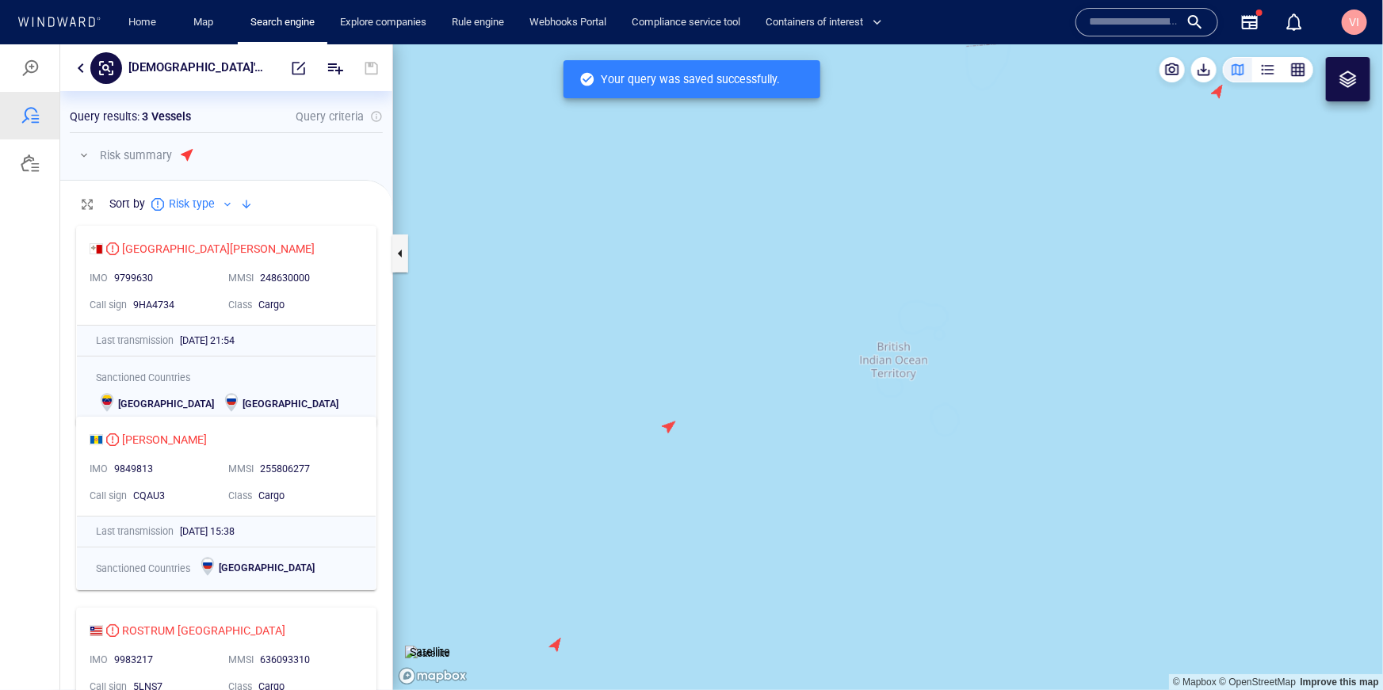
scroll to position [471, 332]
click at [82, 68] on button "button" at bounding box center [80, 67] width 19 height 19
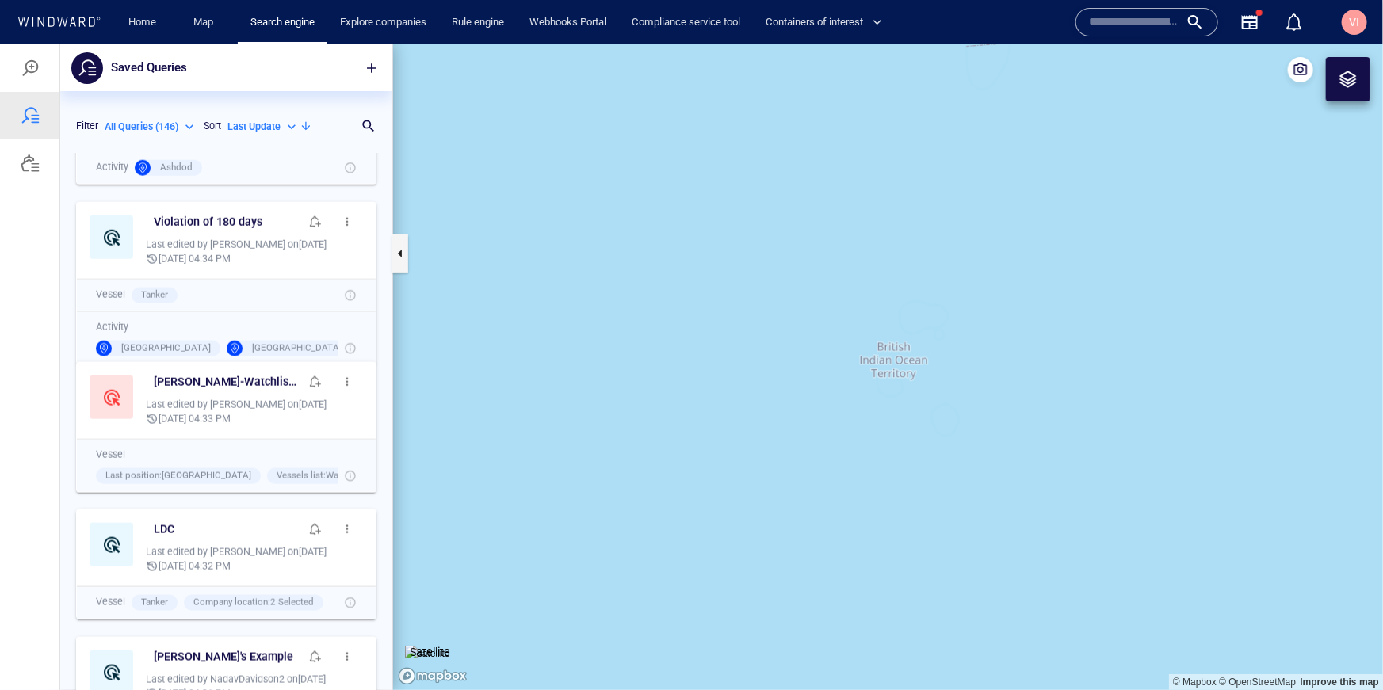
scroll to position [0, 0]
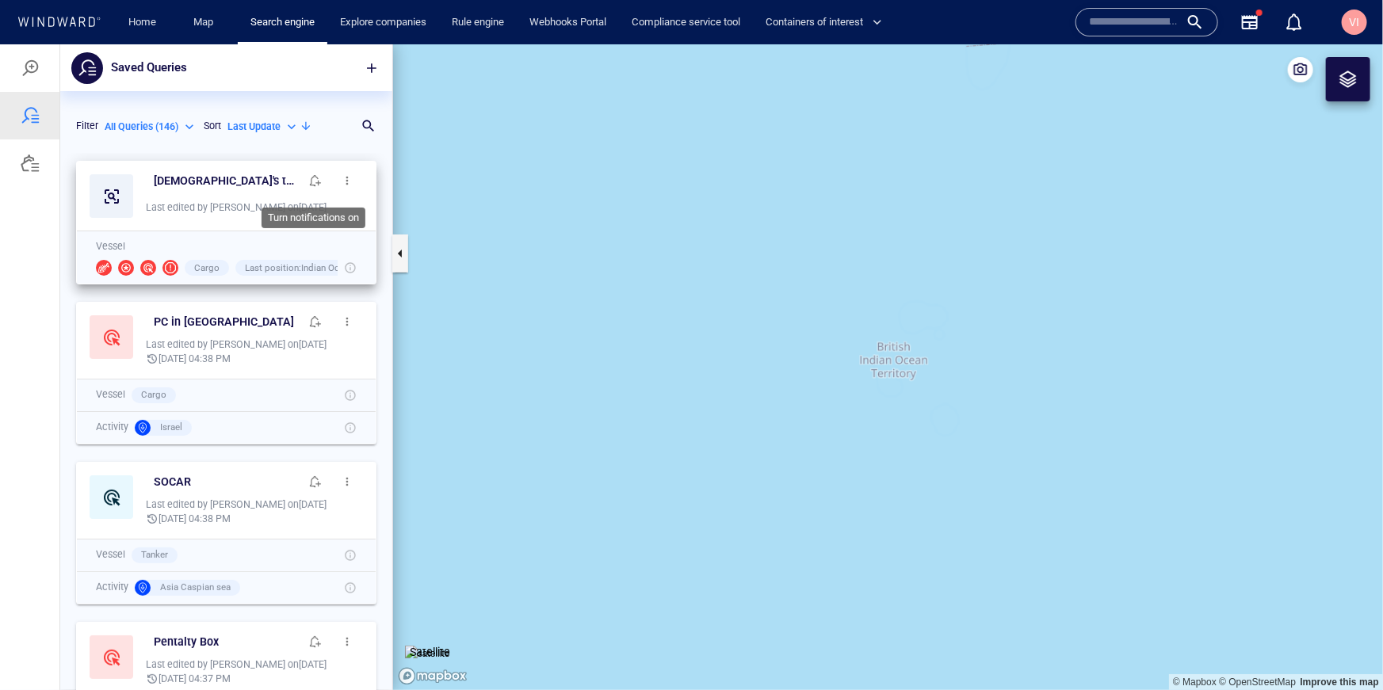
click at [315, 178] on span "button" at bounding box center [315, 180] width 13 height 13
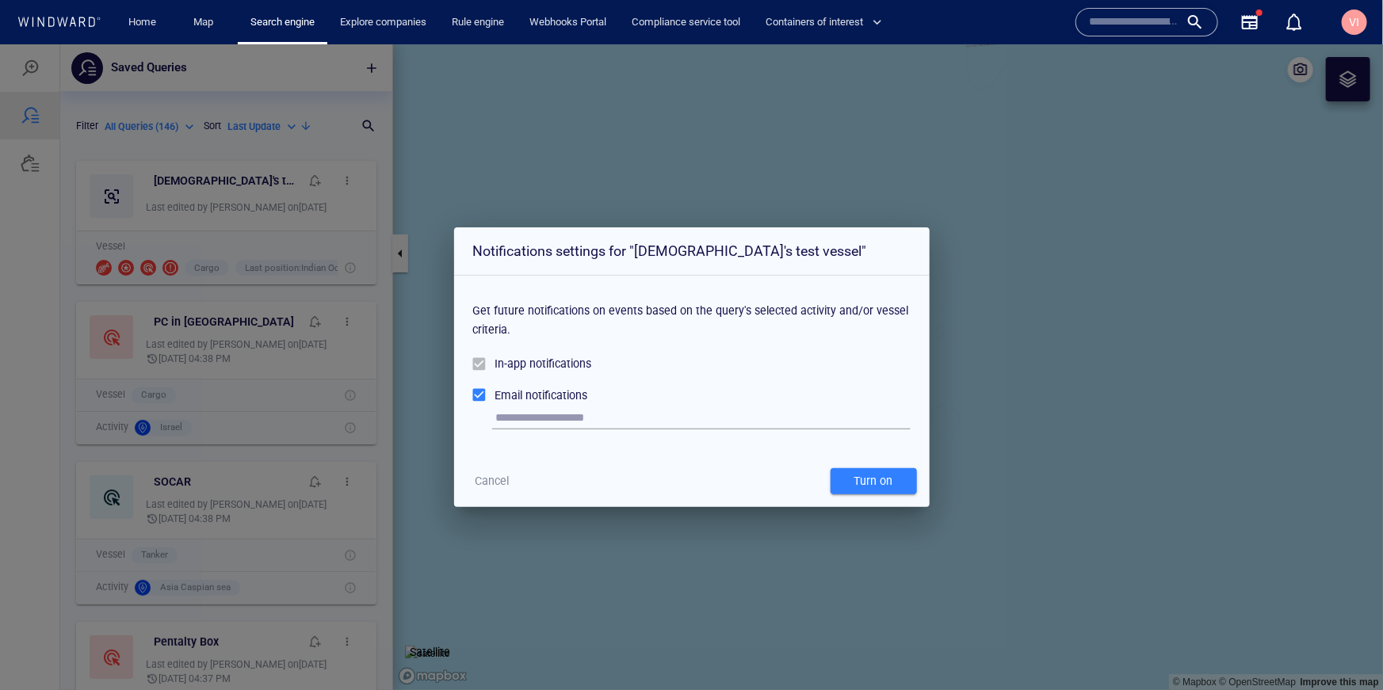
click at [591, 426] on input "text" at bounding box center [703, 418] width 414 height 24
type input "**********"
click at [879, 483] on div "Turn on" at bounding box center [873, 480] width 45 height 26
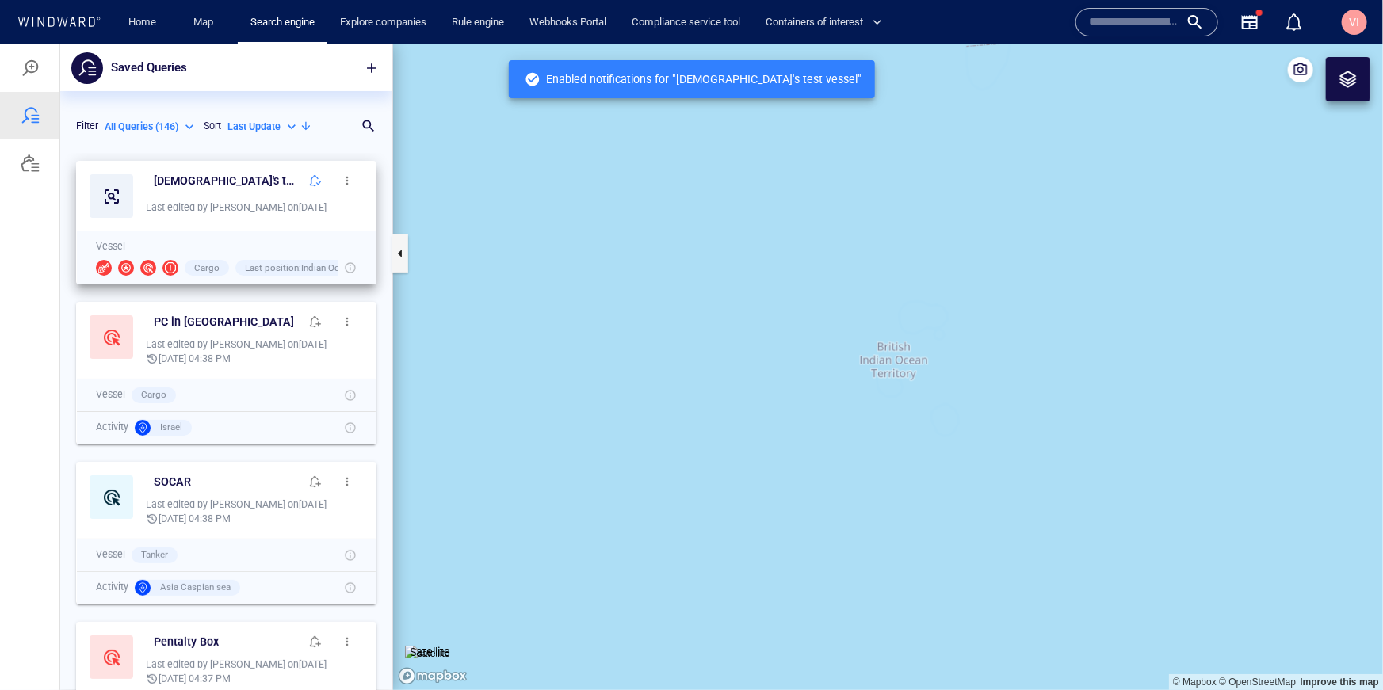
click at [349, 180] on span "button" at bounding box center [347, 180] width 13 height 13
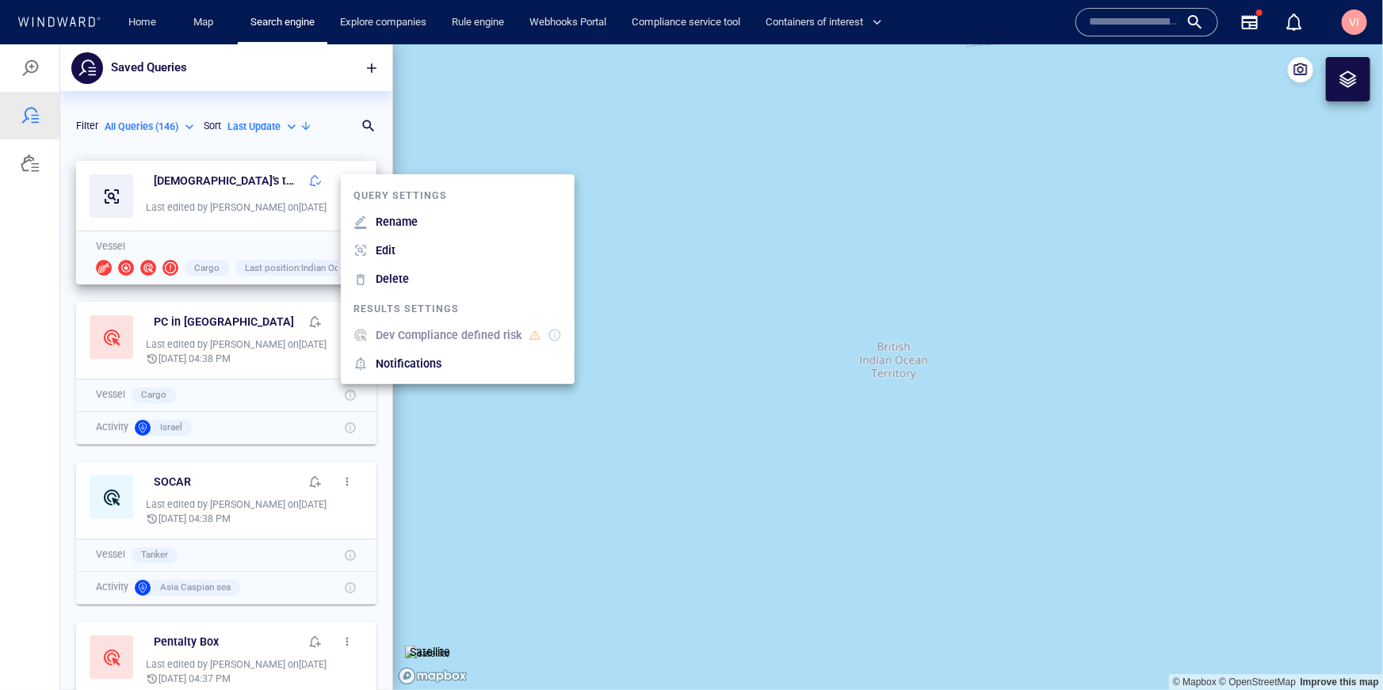
click at [391, 362] on p "Notifications" at bounding box center [409, 362] width 66 height 19
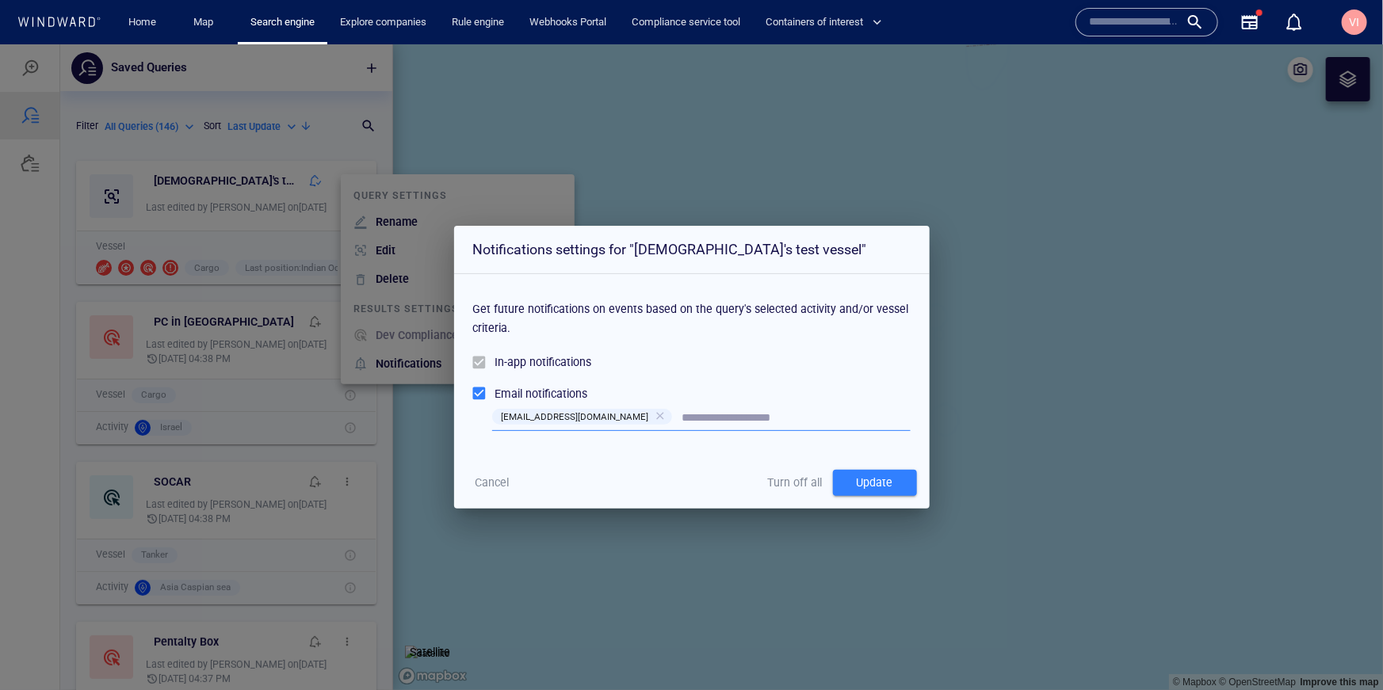
click at [902, 486] on span "Update" at bounding box center [875, 482] width 68 height 20
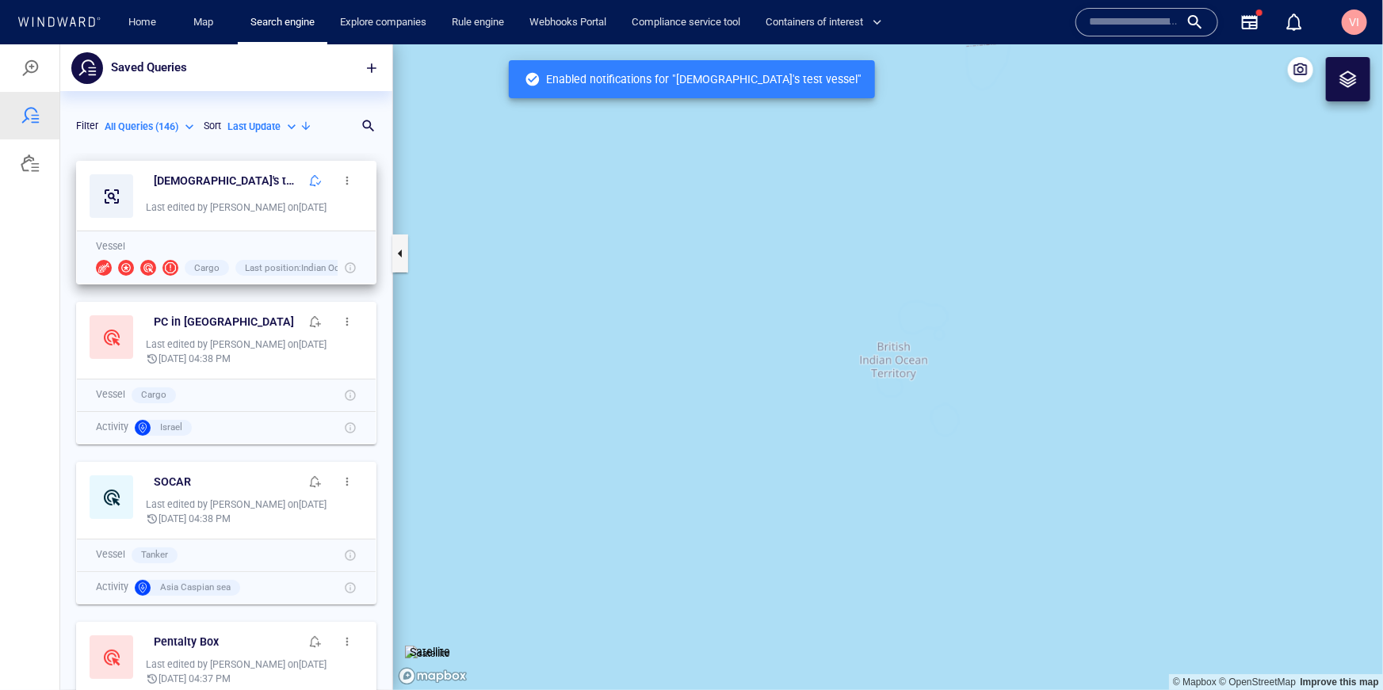
click at [342, 180] on span "button" at bounding box center [347, 180] width 13 height 13
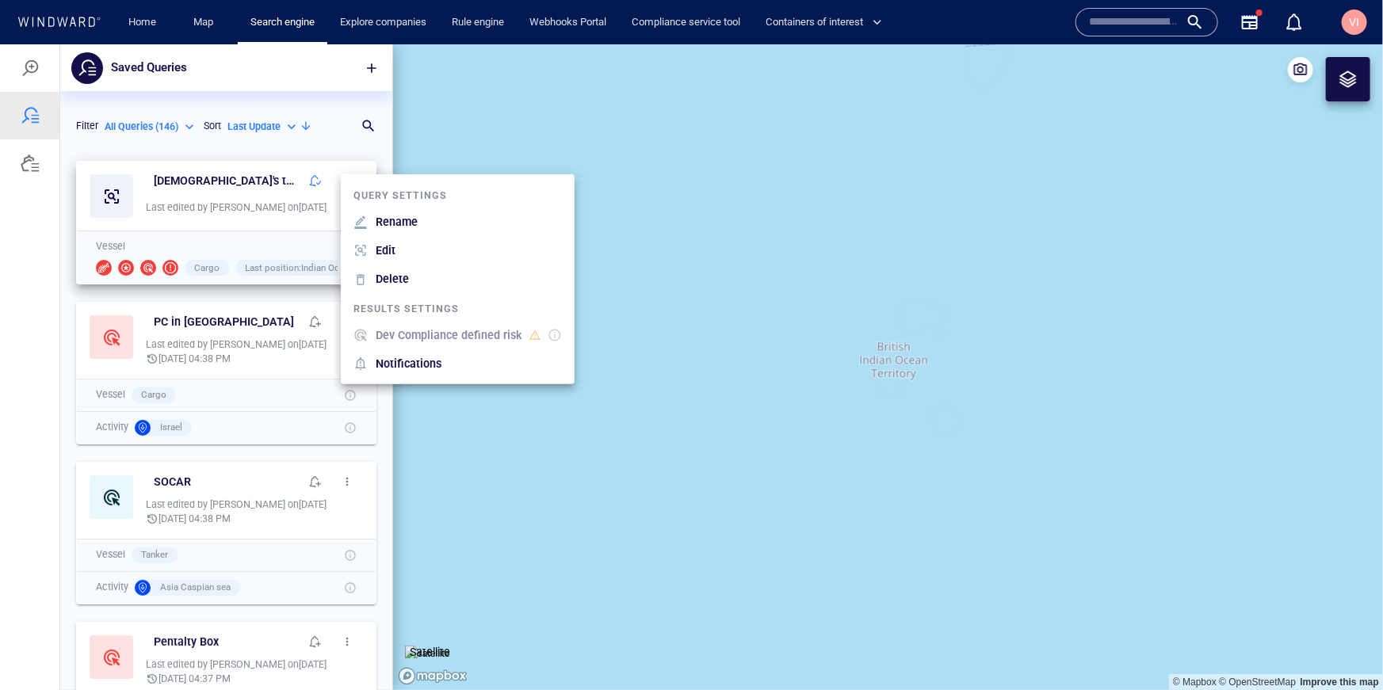
click at [462, 332] on p "Dev Compliance defined risk" at bounding box center [449, 334] width 147 height 19
click at [397, 246] on div "Edit" at bounding box center [385, 249] width 26 height 25
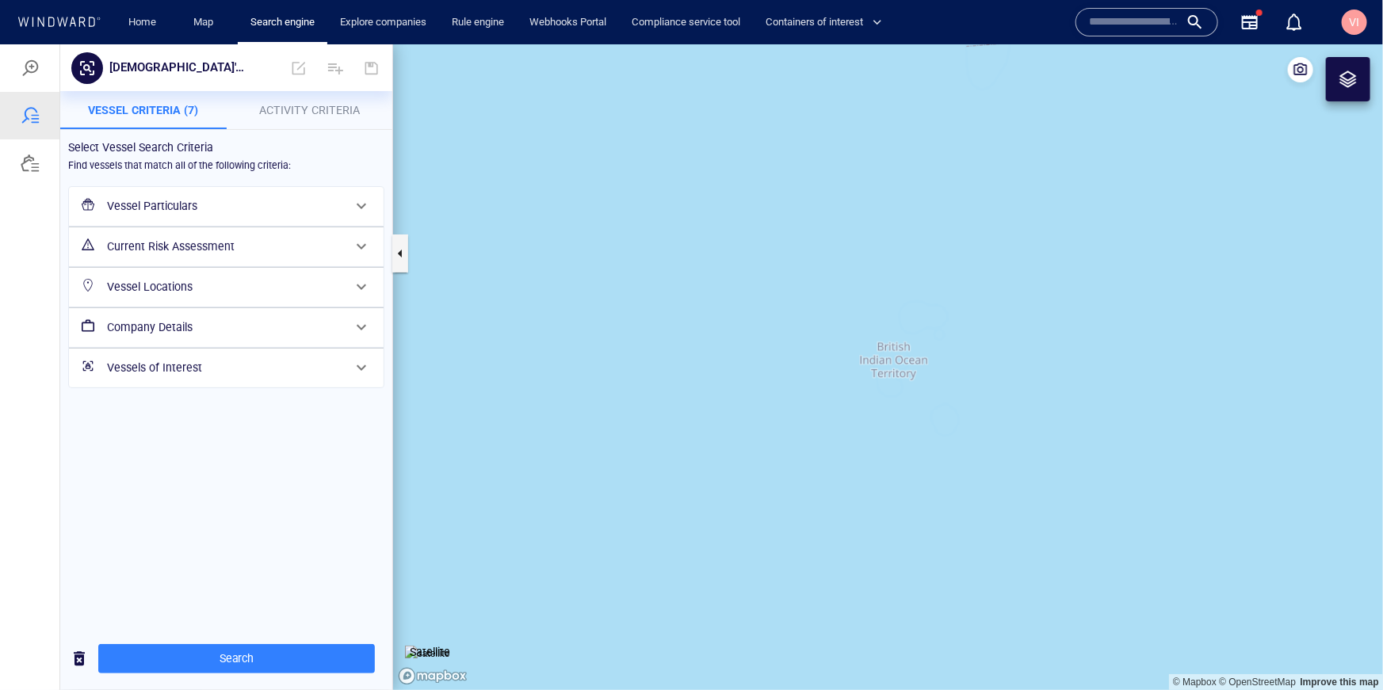
click at [203, 193] on div "Vessel Particulars" at bounding box center [225, 205] width 248 height 32
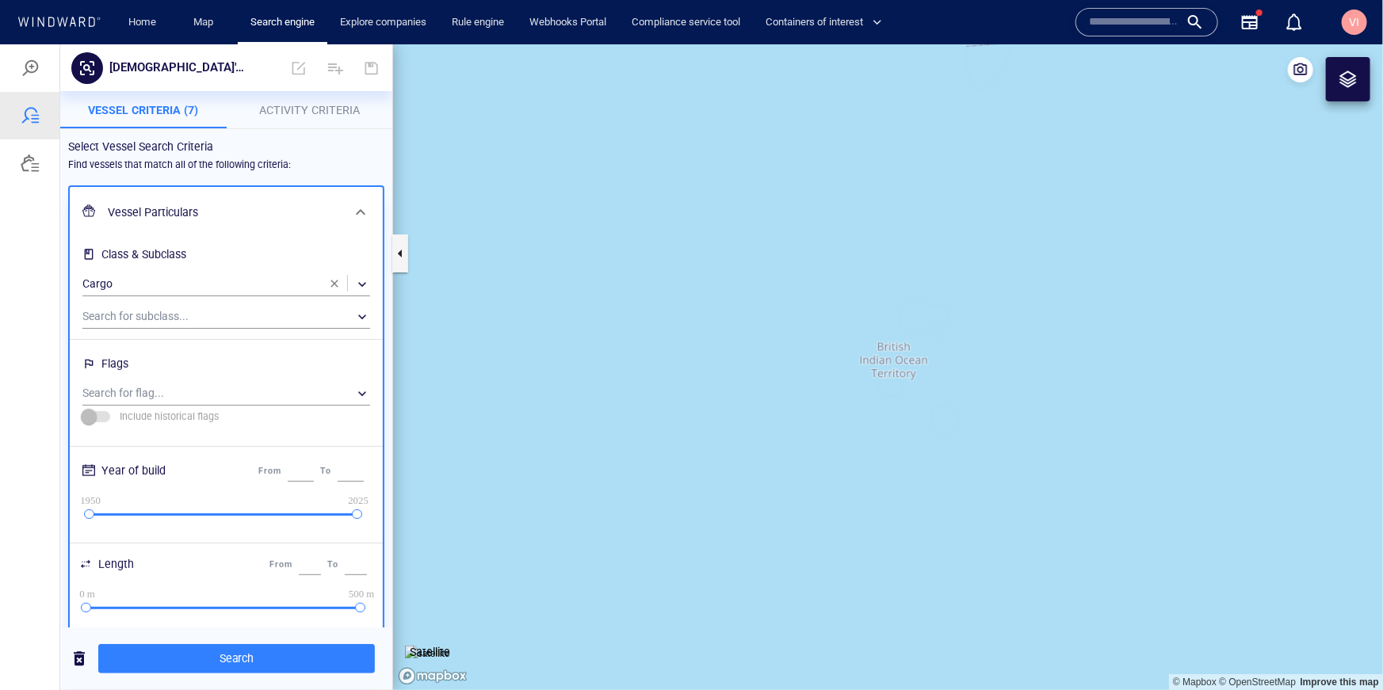
click at [246, 206] on h6 "Vessel Particulars" at bounding box center [225, 212] width 234 height 20
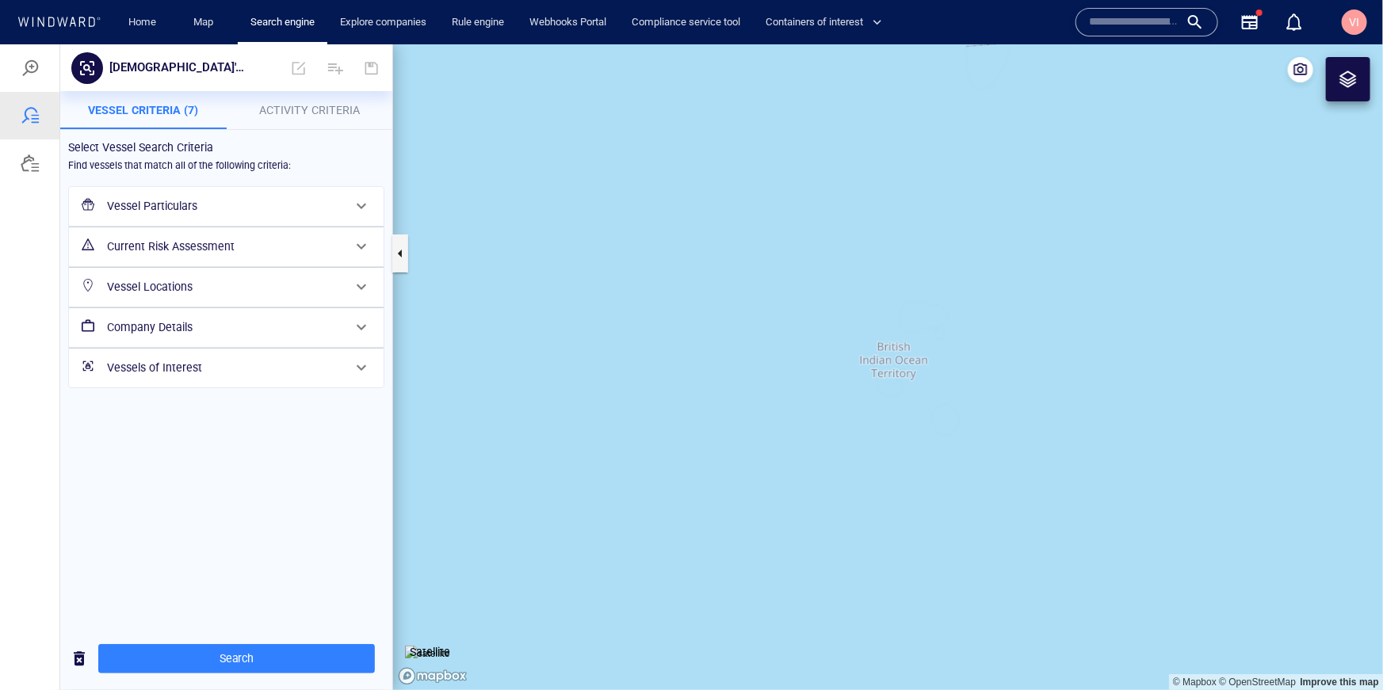
click at [217, 251] on h6 "Current Risk Assessment" at bounding box center [224, 246] width 235 height 20
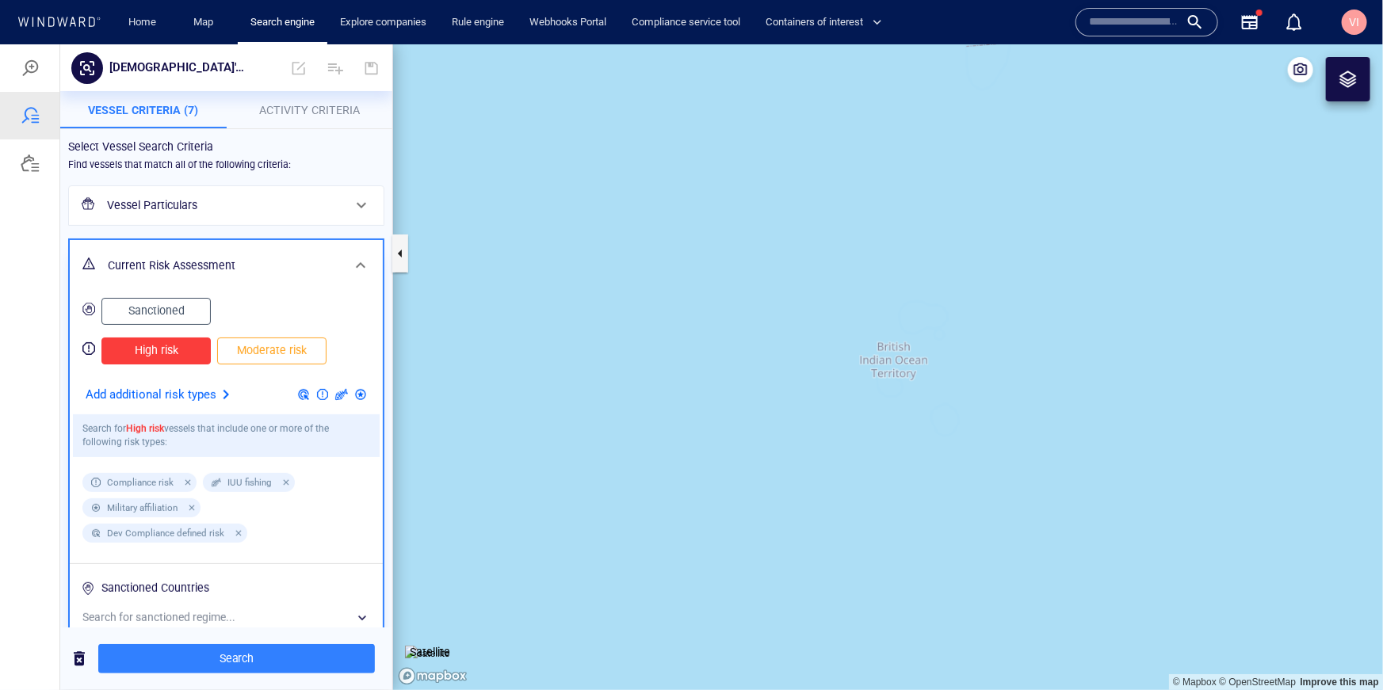
click at [159, 354] on span "High risk" at bounding box center [156, 350] width 76 height 20
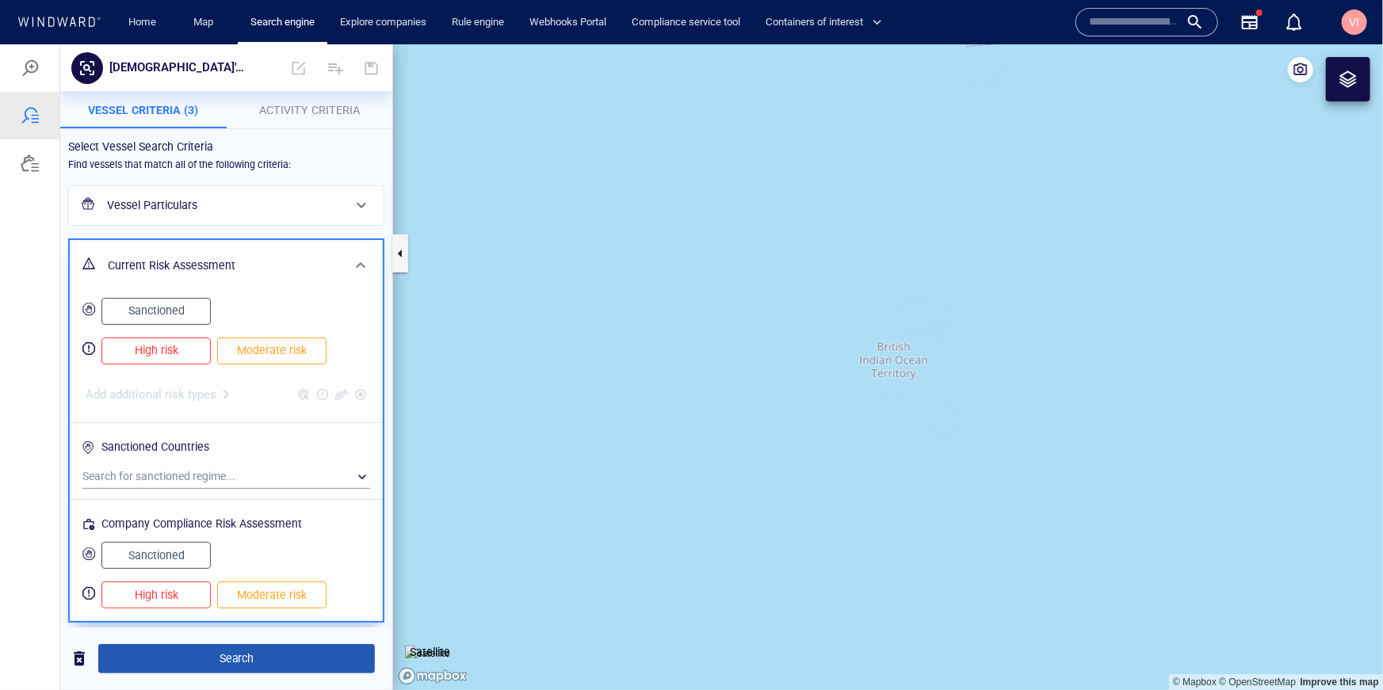
click at [247, 660] on span "Search" at bounding box center [236, 658] width 251 height 20
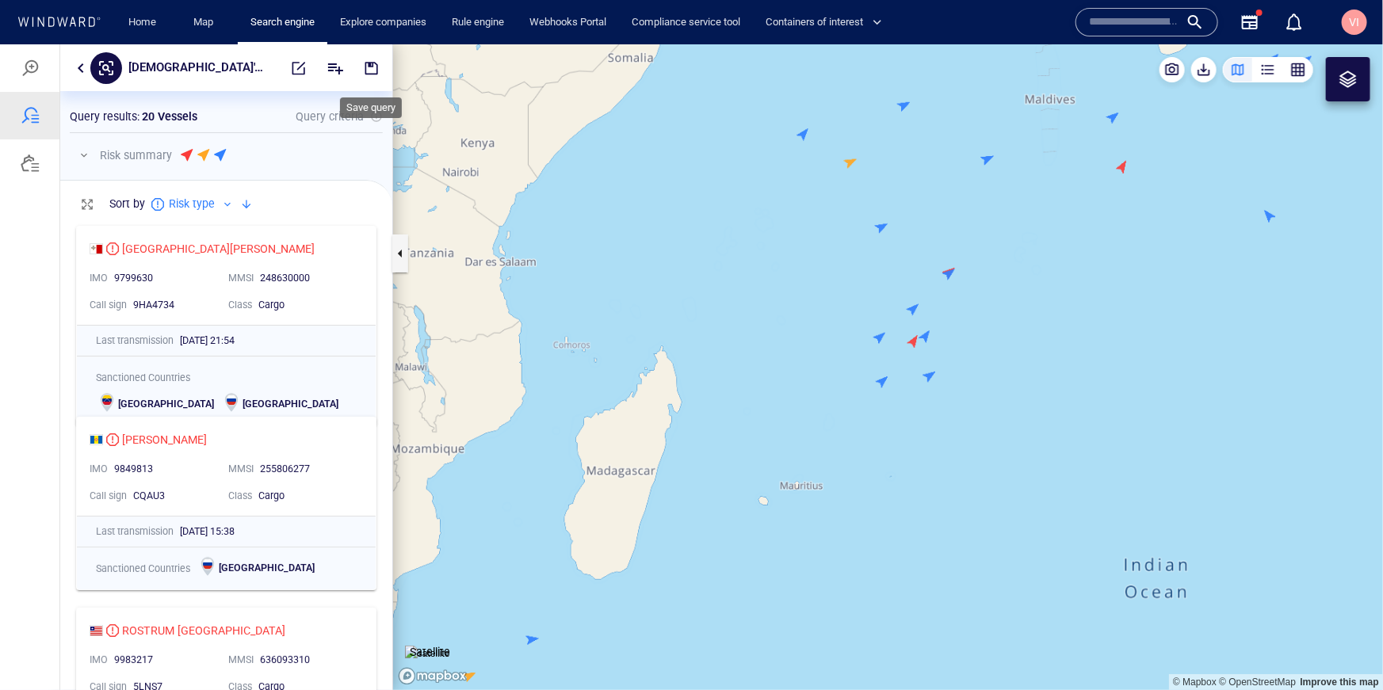
click at [367, 65] on span "button" at bounding box center [372, 67] width 16 height 16
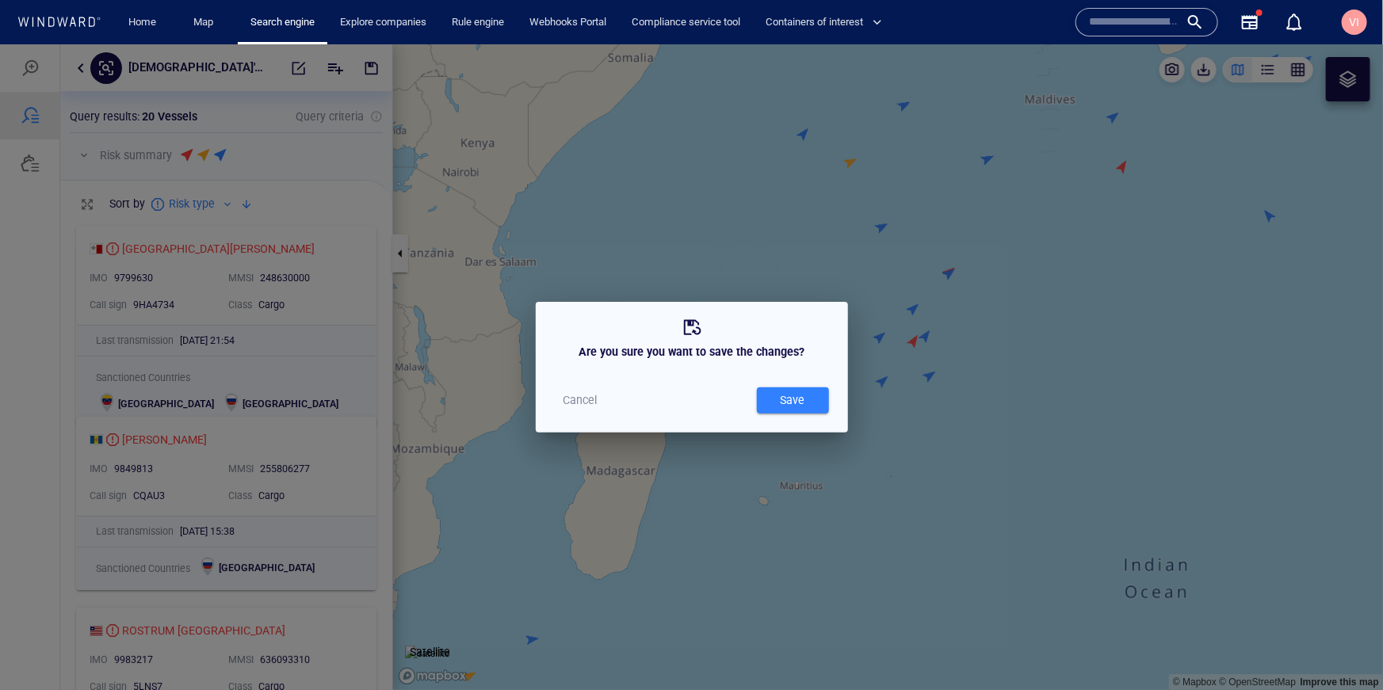
click at [766, 402] on span "Save" at bounding box center [793, 400] width 56 height 20
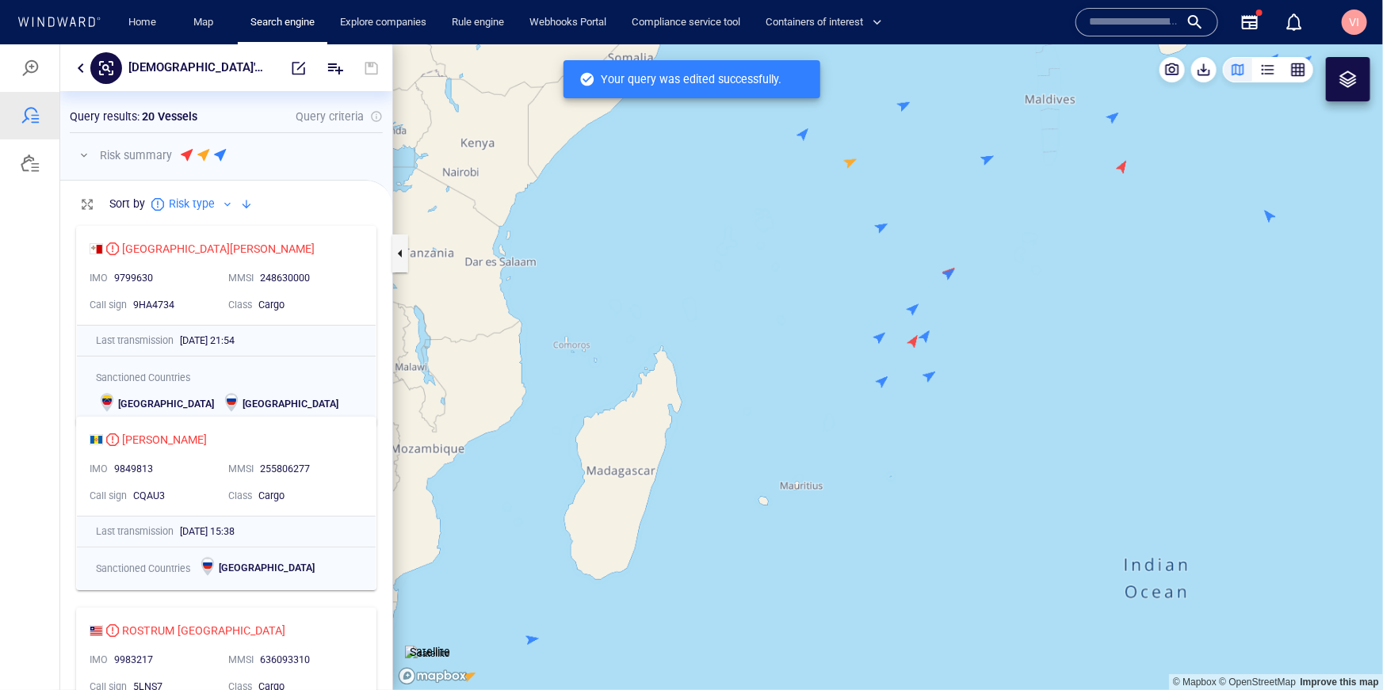
click at [78, 66] on button "button" at bounding box center [80, 67] width 19 height 19
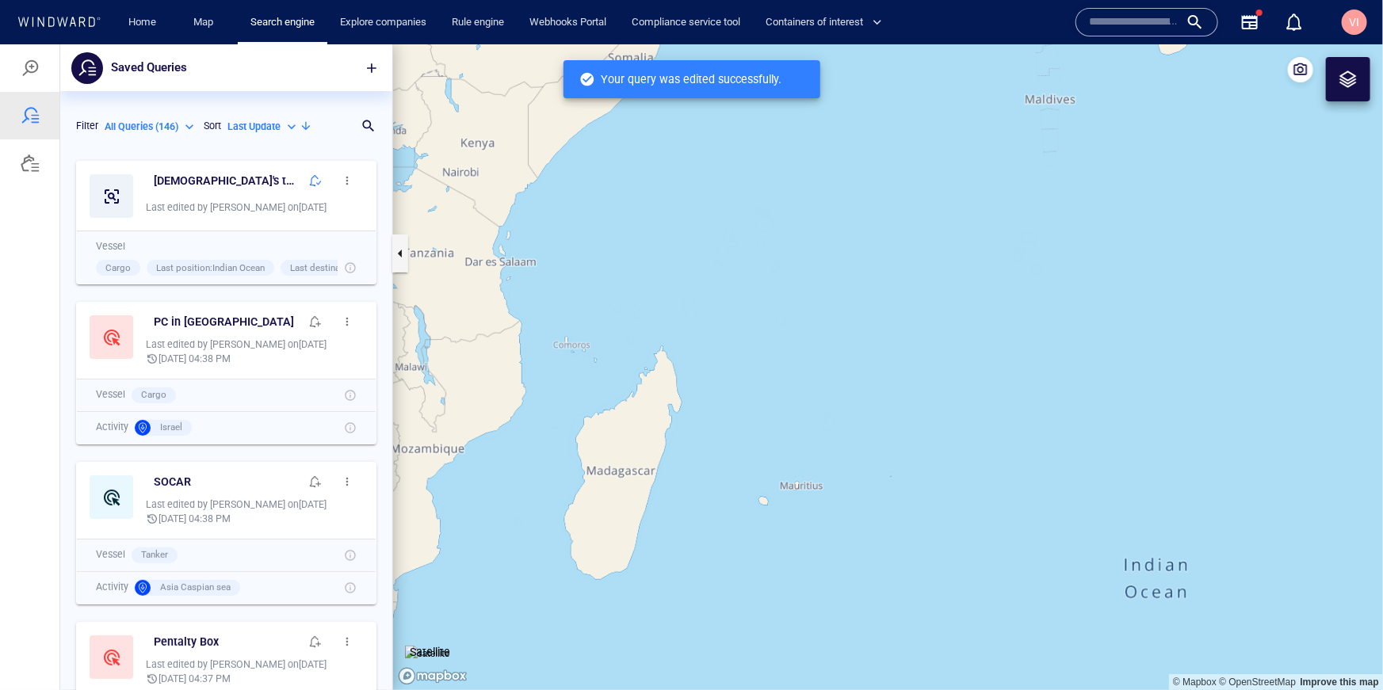
scroll to position [537, 332]
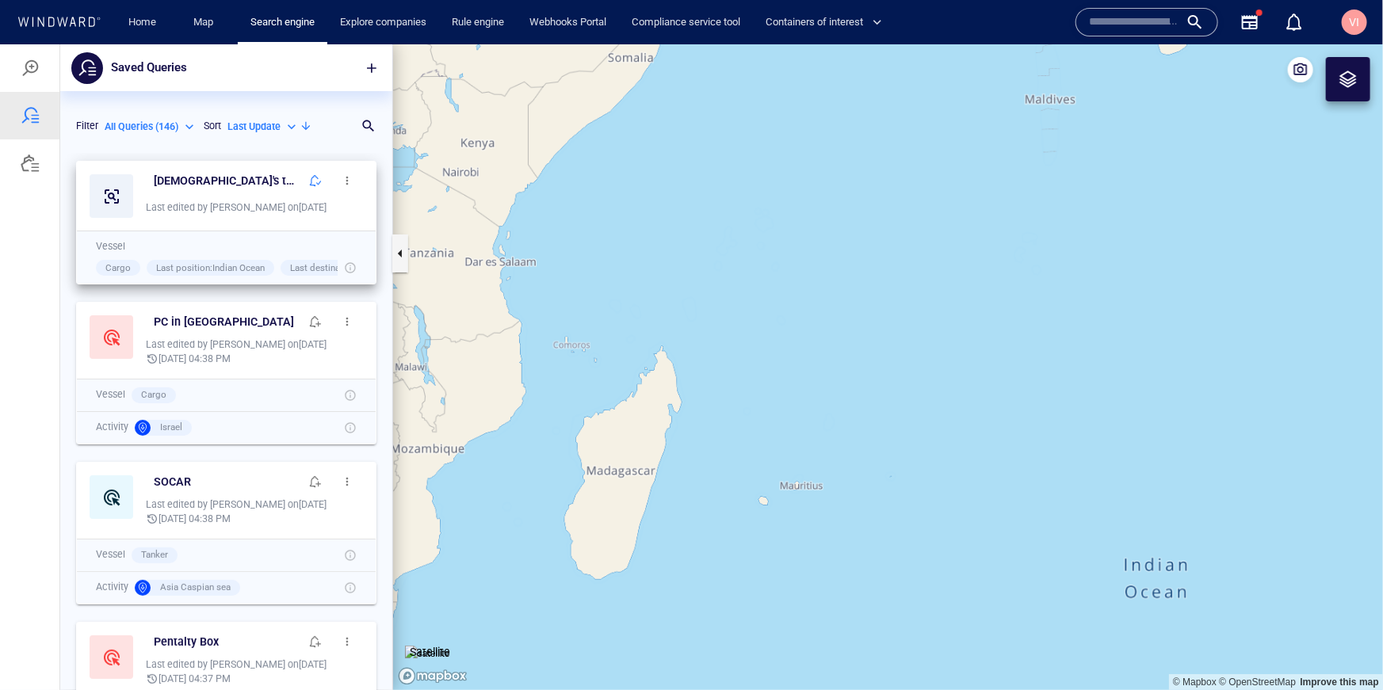
click at [352, 184] on span "button" at bounding box center [347, 180] width 13 height 13
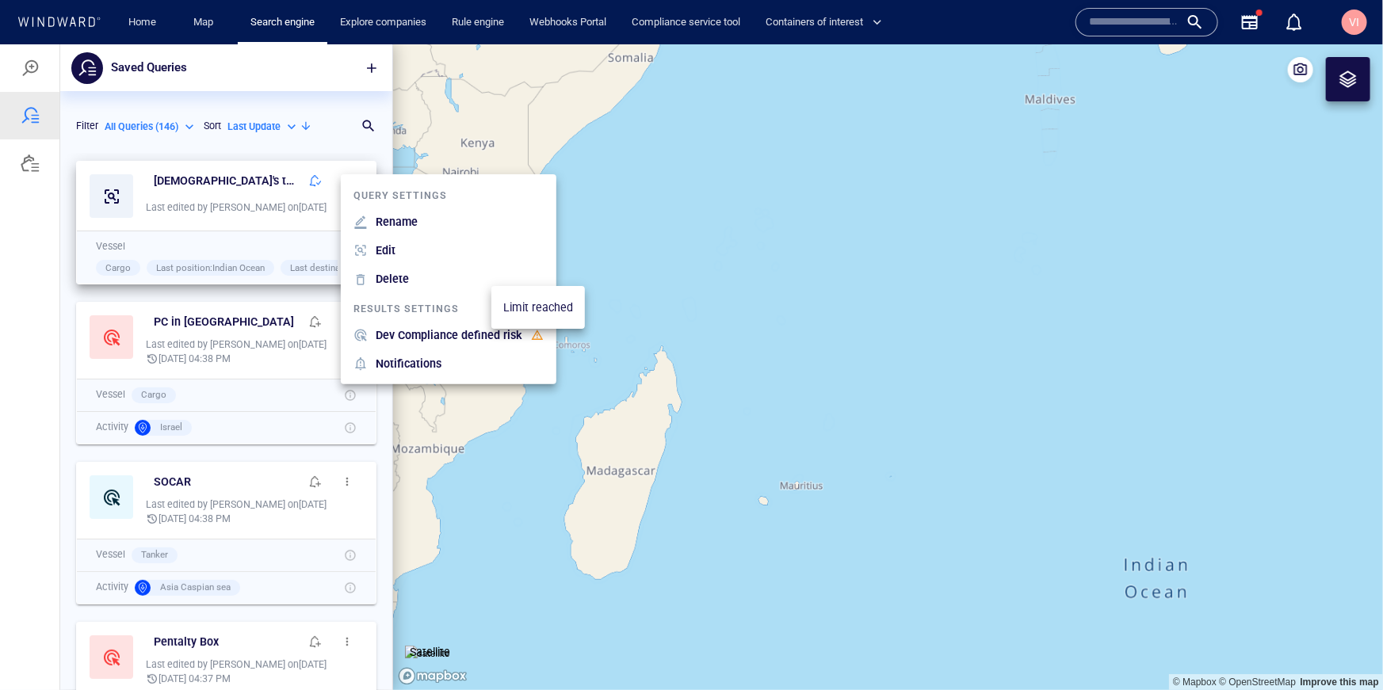
click at [535, 336] on div at bounding box center [537, 334] width 13 height 13
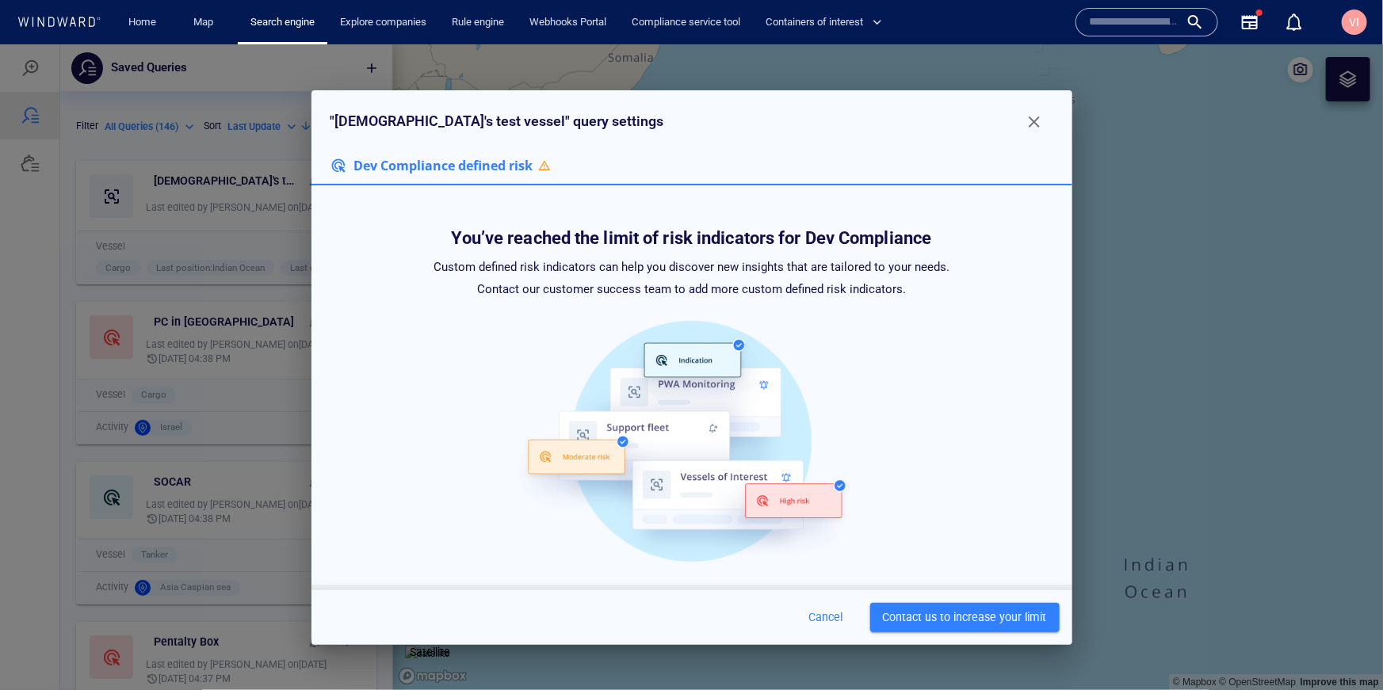
click at [940, 623] on span "Contact us to increase your limit" at bounding box center [965, 617] width 164 height 20
click at [1031, 119] on span "button" at bounding box center [1033, 121] width 19 height 19
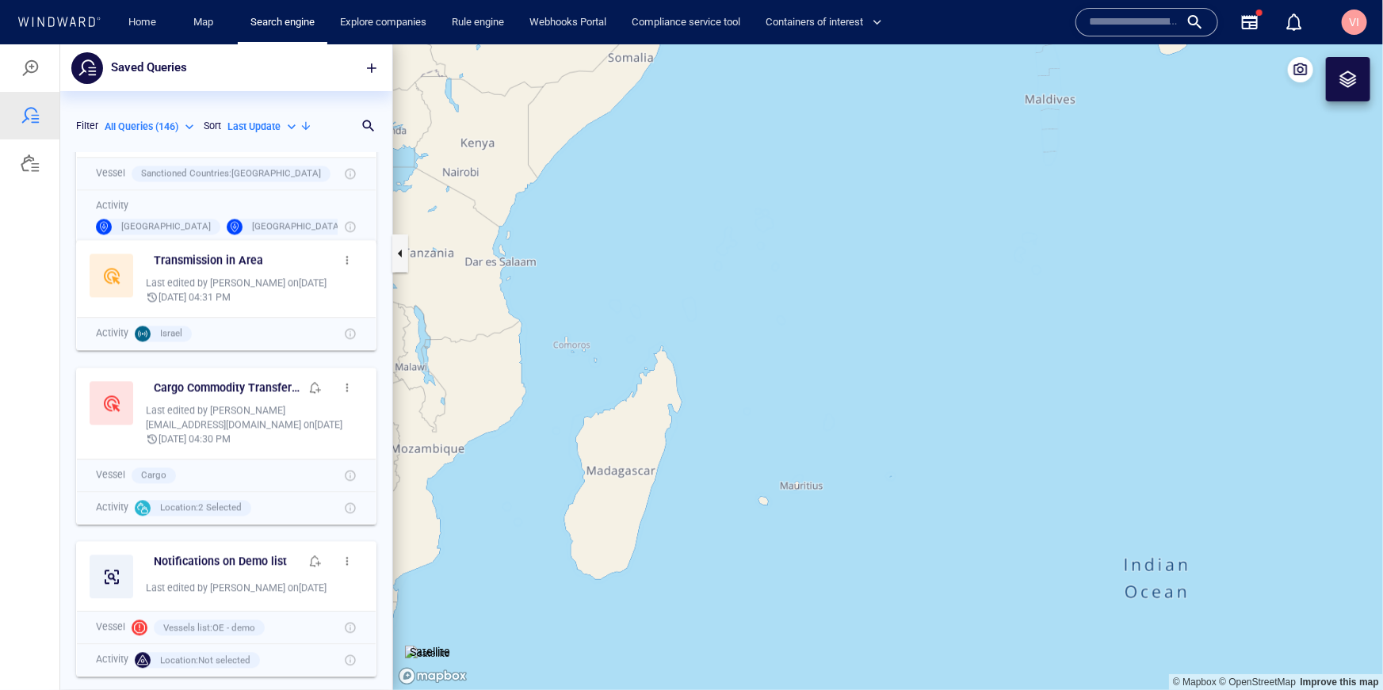
scroll to position [1770, 0]
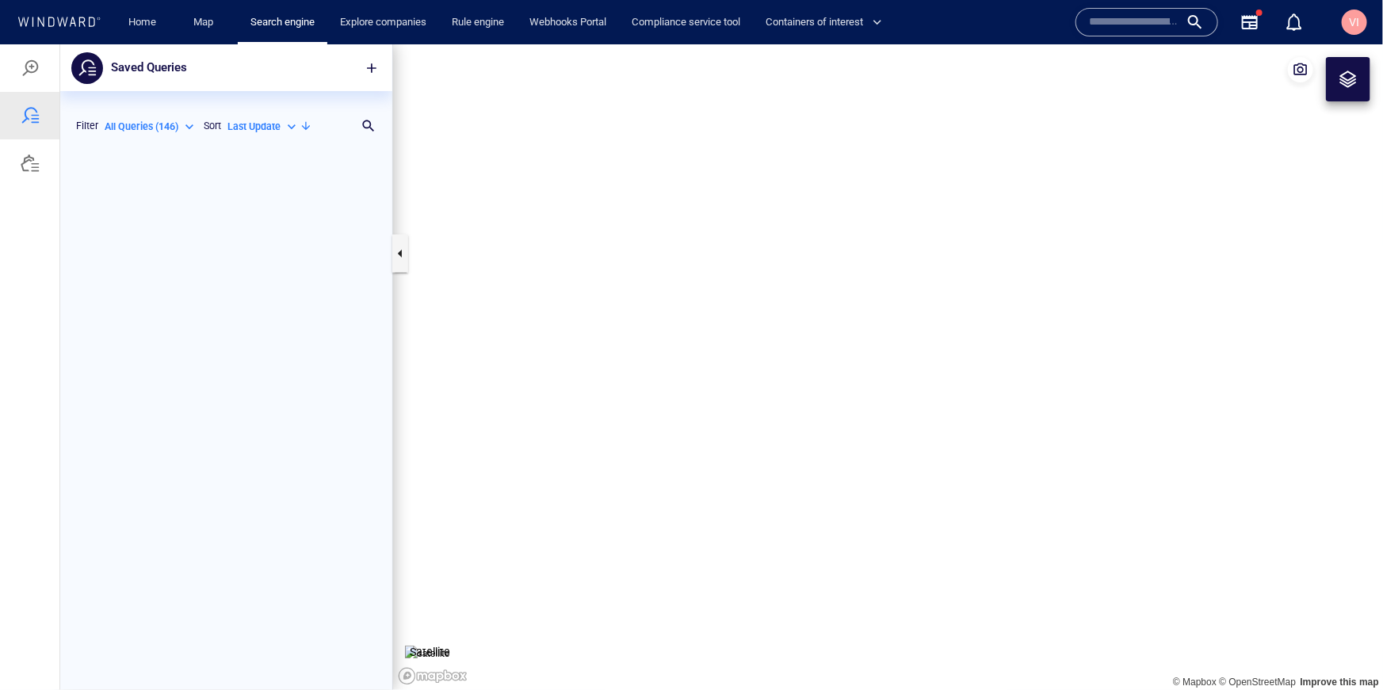
scroll to position [537, 332]
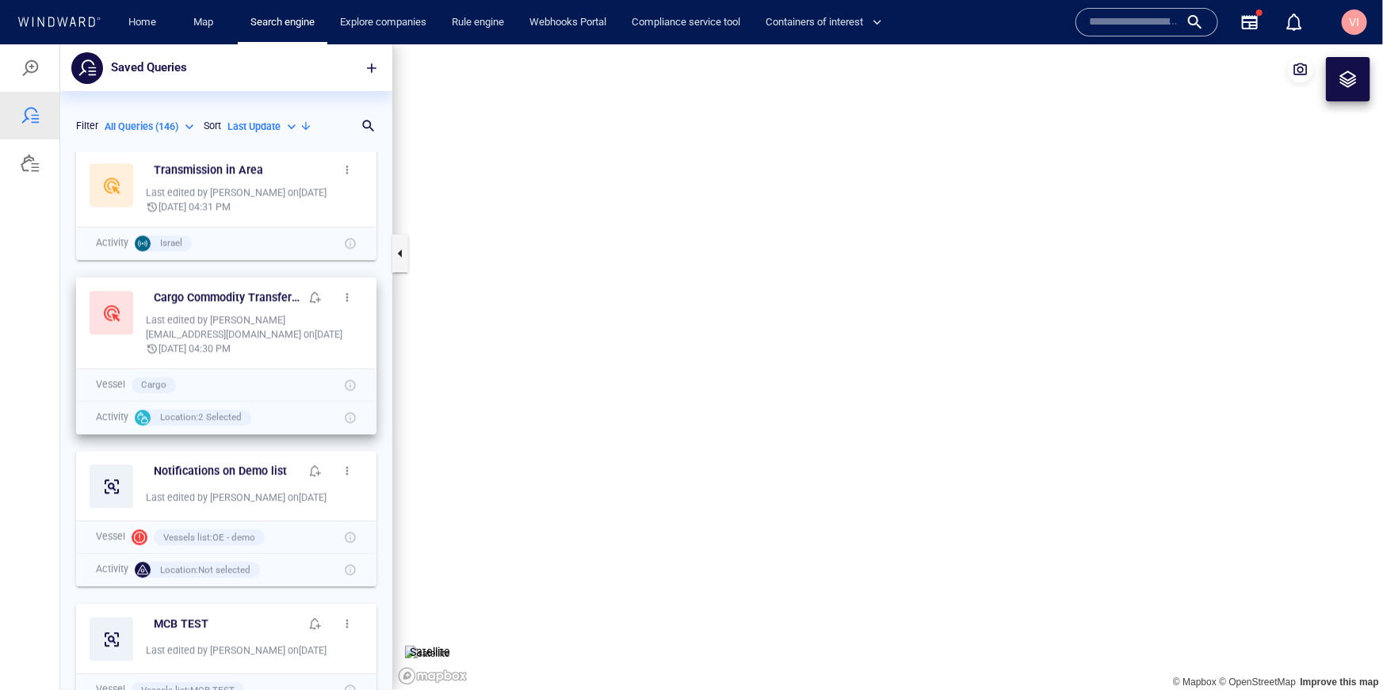
click at [116, 315] on div at bounding box center [112, 312] width 44 height 44
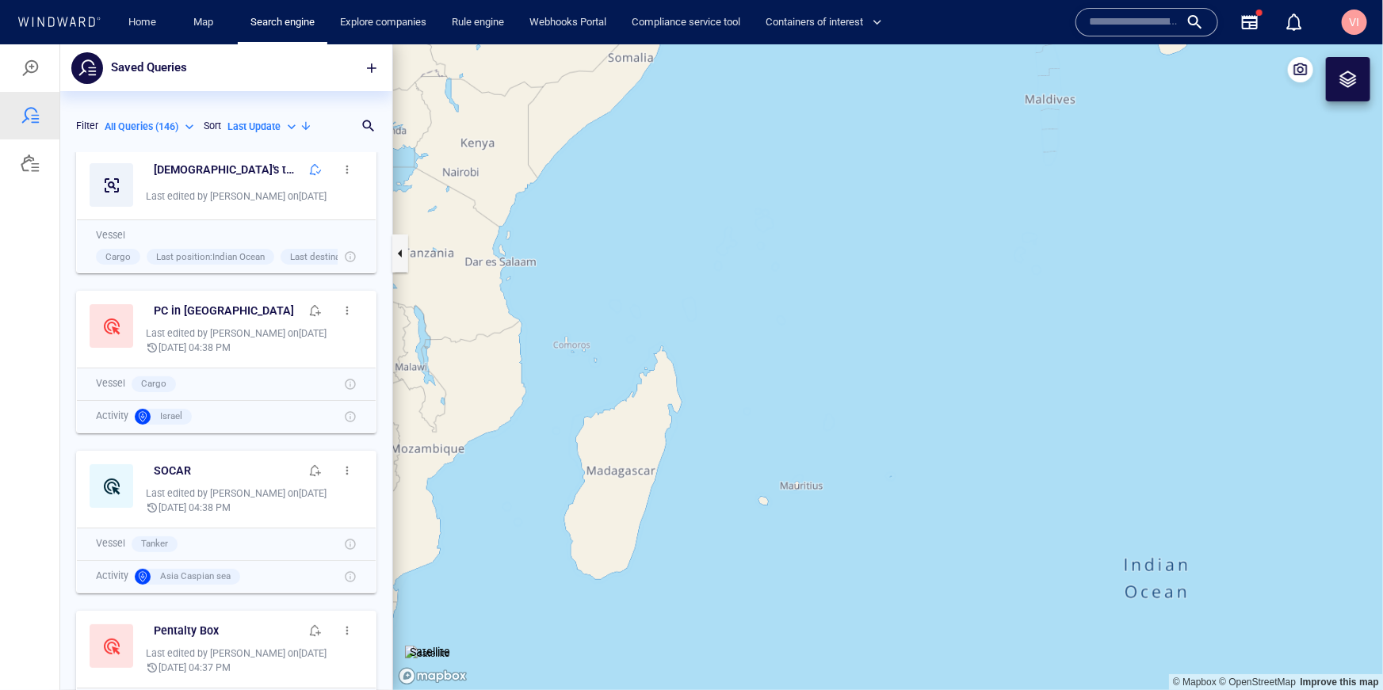
scroll to position [0, 0]
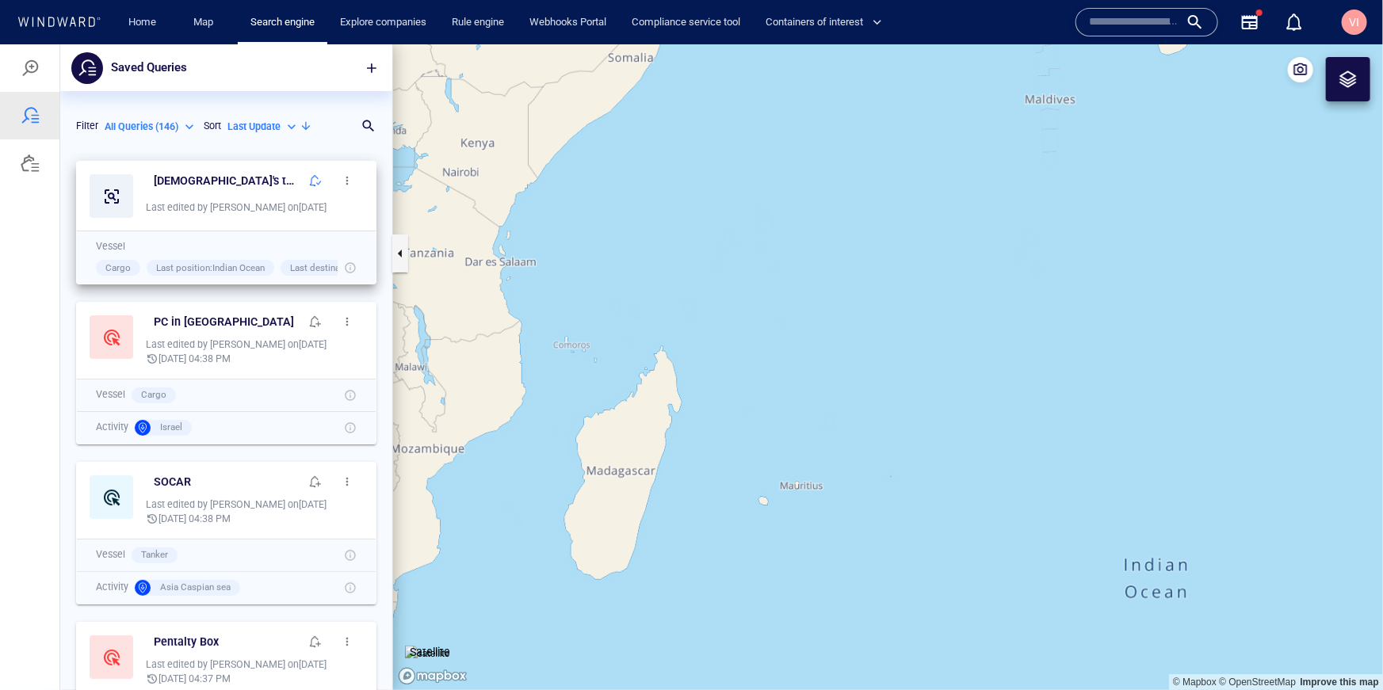
click at [353, 181] on span "button" at bounding box center [347, 180] width 13 height 13
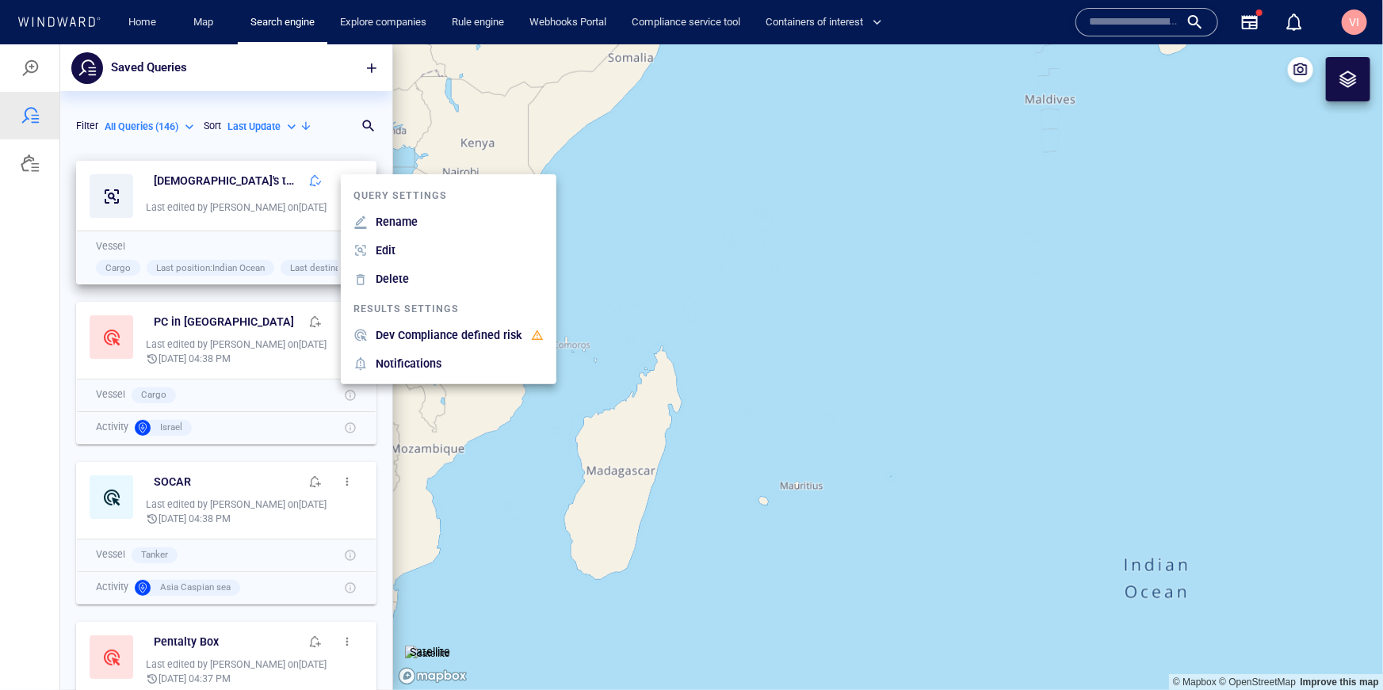
click at [128, 141] on div at bounding box center [691, 367] width 1383 height 646
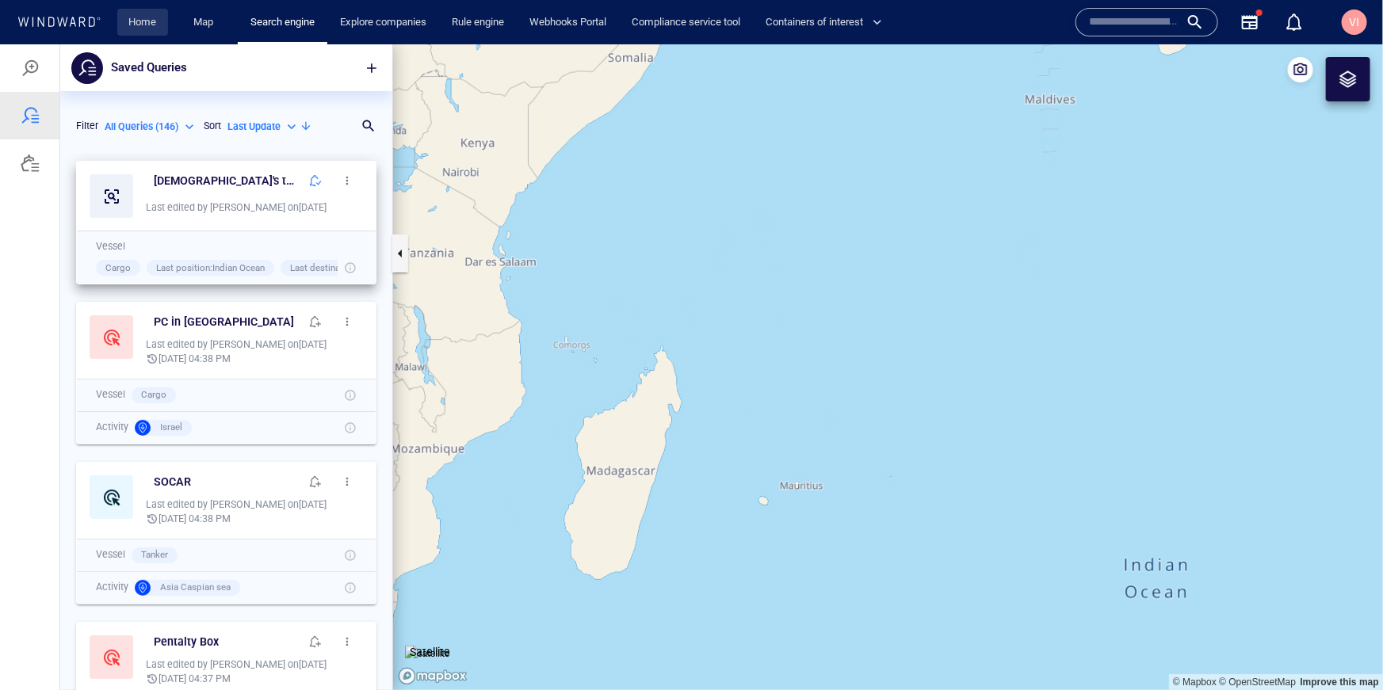
click at [143, 29] on link "Home" at bounding box center [143, 23] width 40 height 28
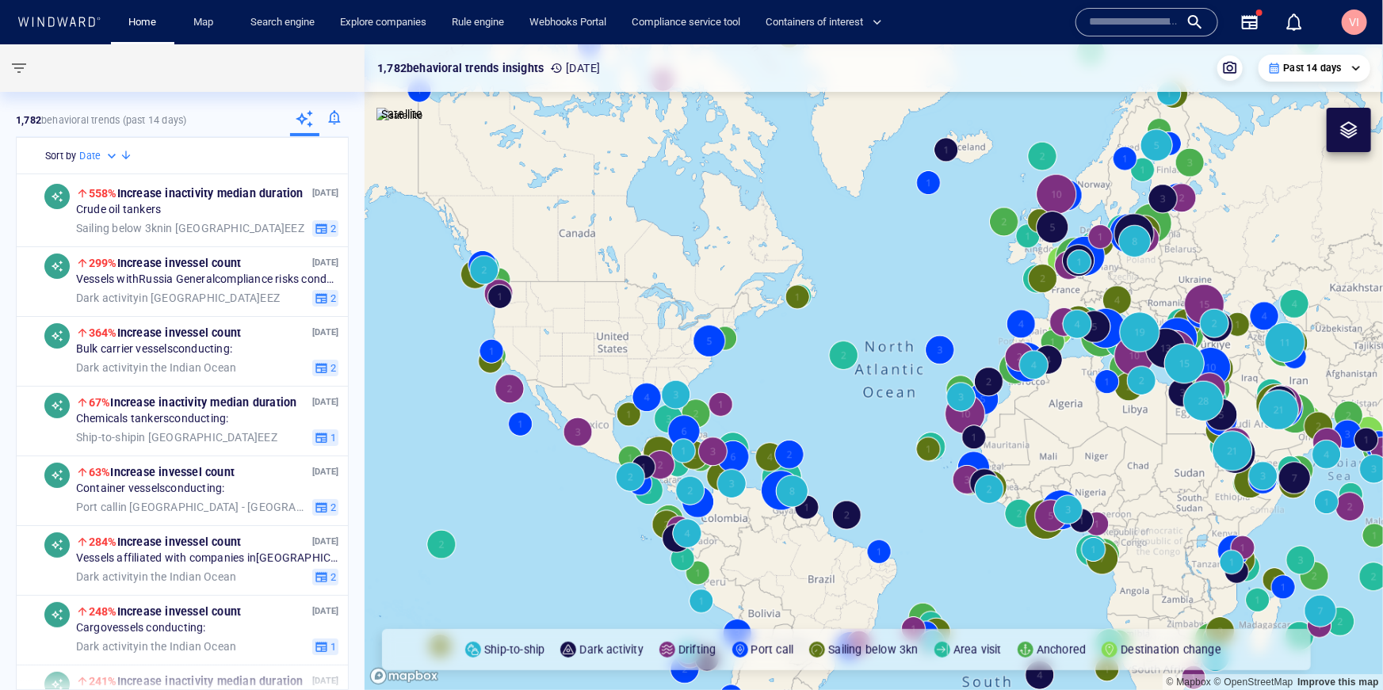
click at [334, 120] on div at bounding box center [333, 121] width 29 height 32
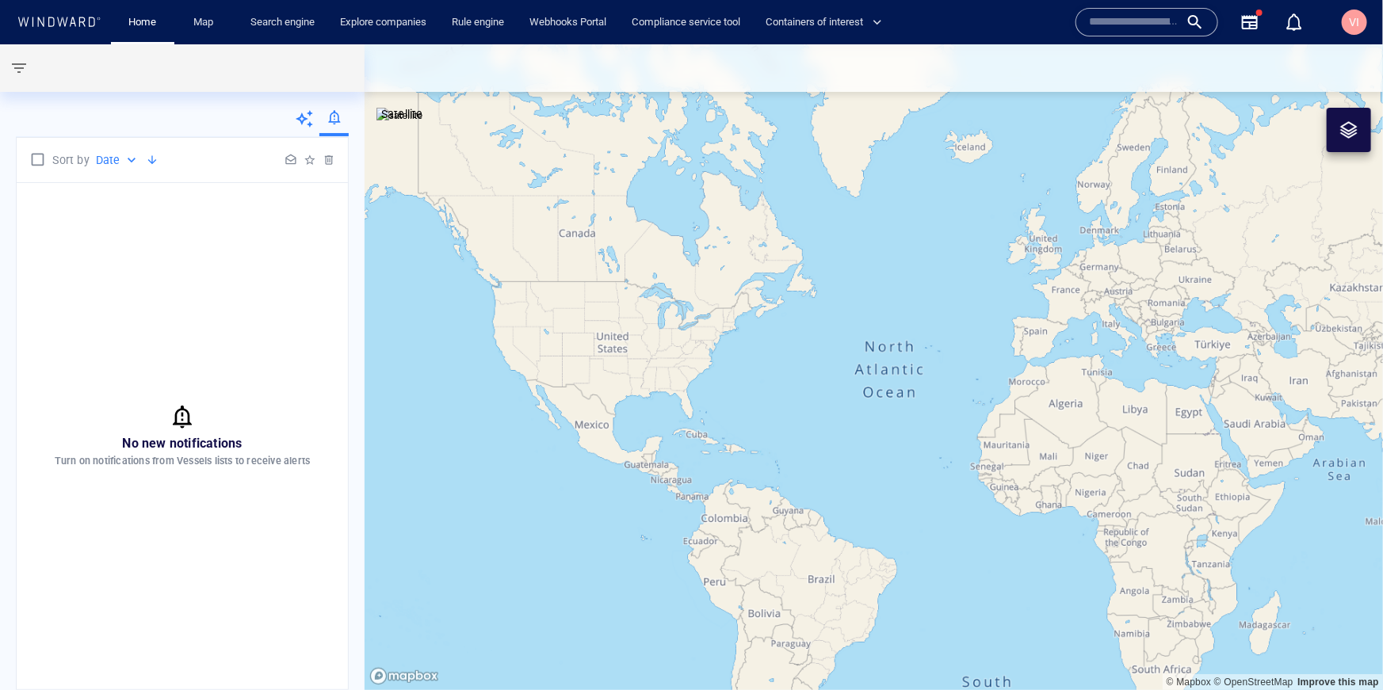
click at [114, 163] on p "Date" at bounding box center [108, 160] width 25 height 19
click at [139, 189] on p "Activity" at bounding box center [127, 189] width 38 height 19
click at [111, 159] on p "Activity" at bounding box center [115, 160] width 38 height 19
click at [121, 223] on p "Date" at bounding box center [120, 217] width 25 height 19
type input "****"
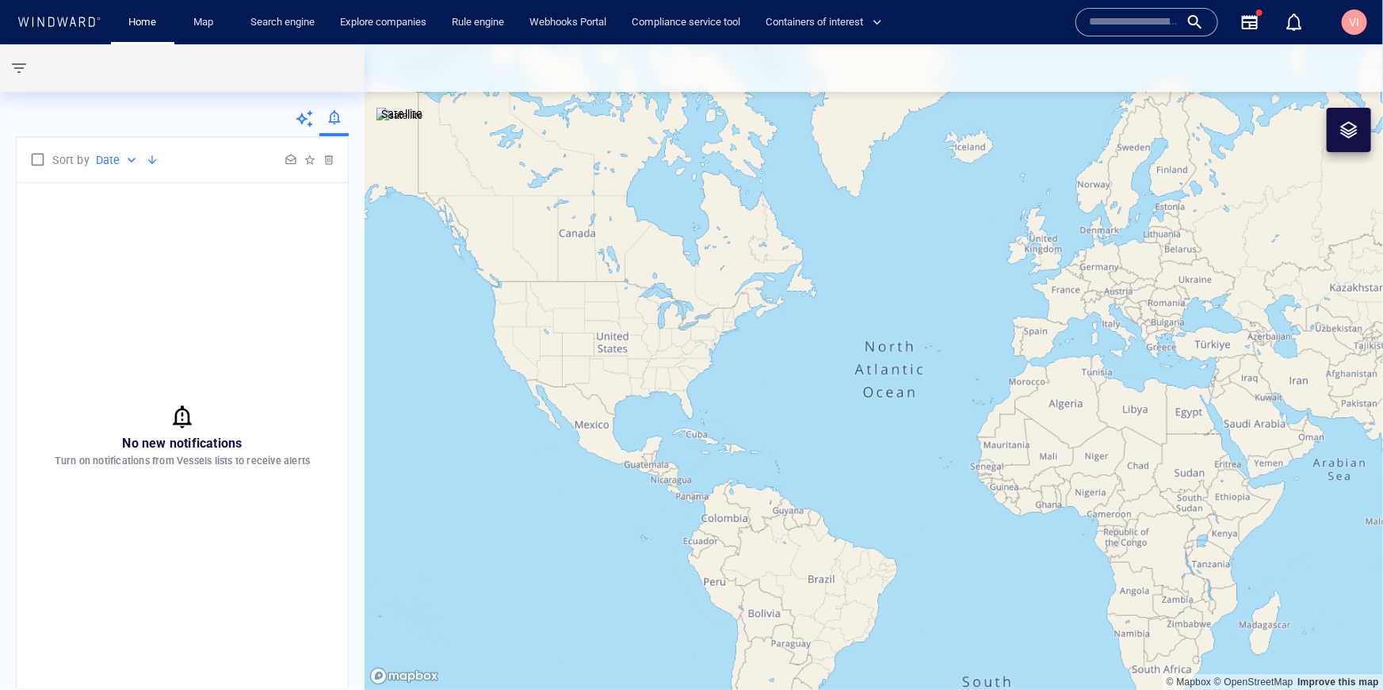
click at [292, 161] on div at bounding box center [290, 160] width 19 height 19
click at [313, 161] on div at bounding box center [309, 160] width 19 height 19
click at [307, 117] on icon at bounding box center [304, 118] width 19 height 19
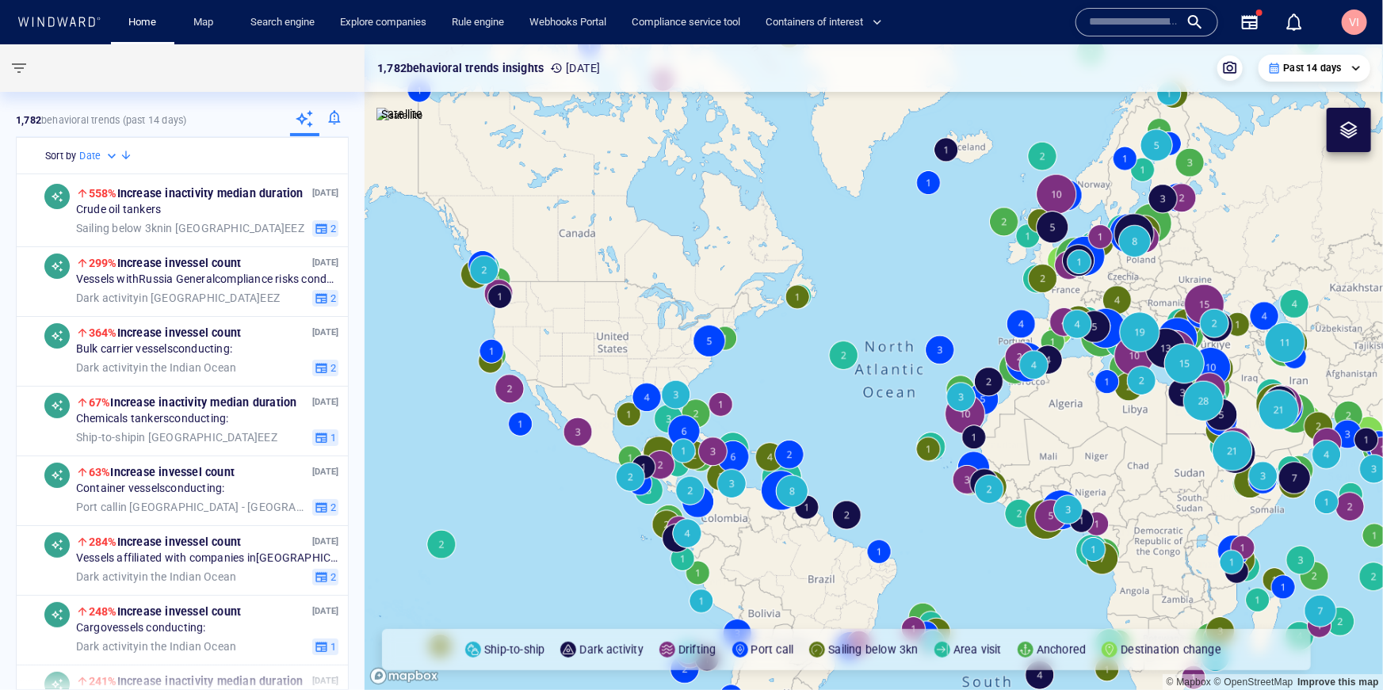
click at [334, 116] on div at bounding box center [333, 121] width 29 height 32
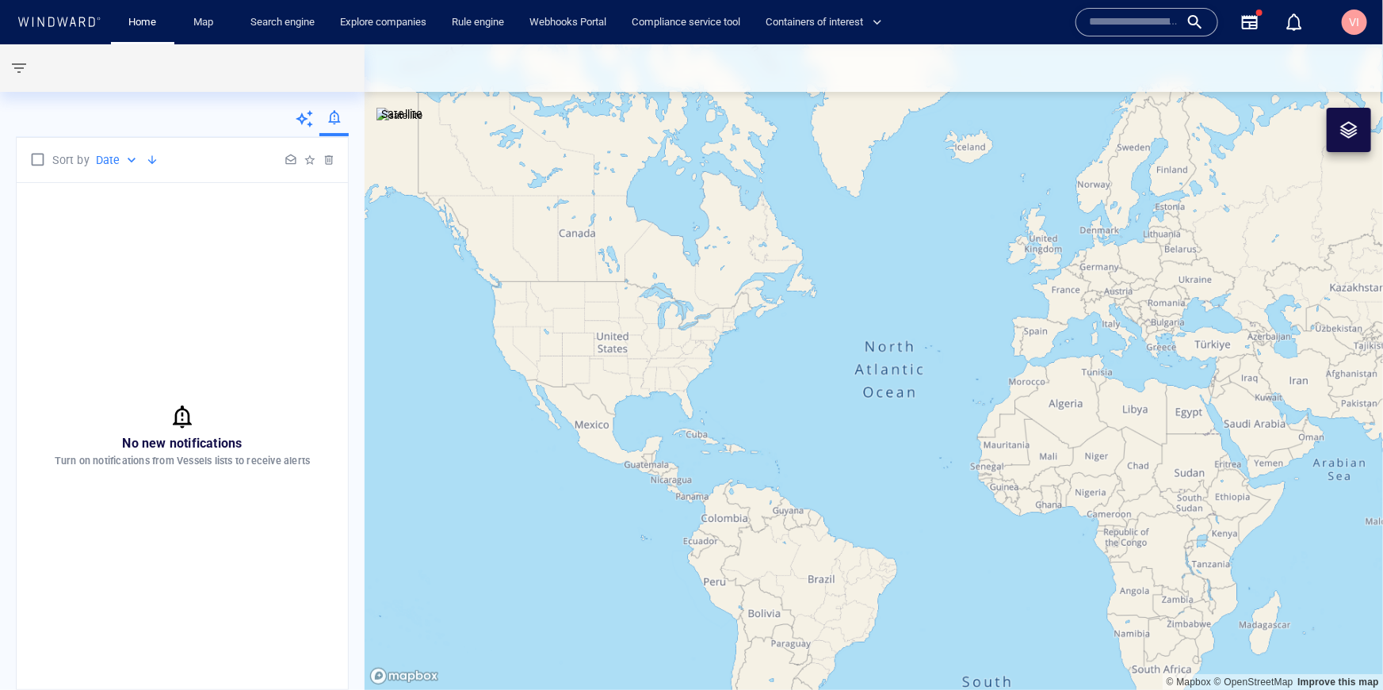
click at [301, 119] on icon at bounding box center [304, 118] width 19 height 19
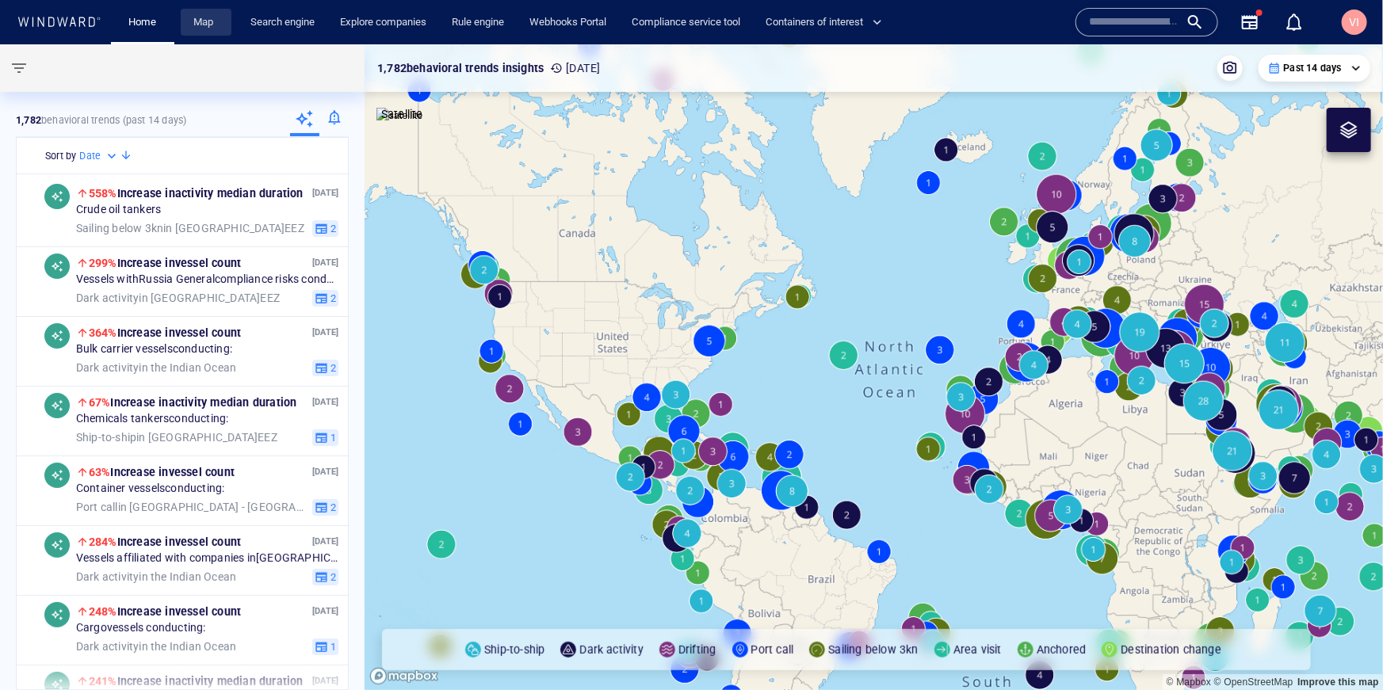
click at [199, 22] on link "Map" at bounding box center [206, 23] width 38 height 28
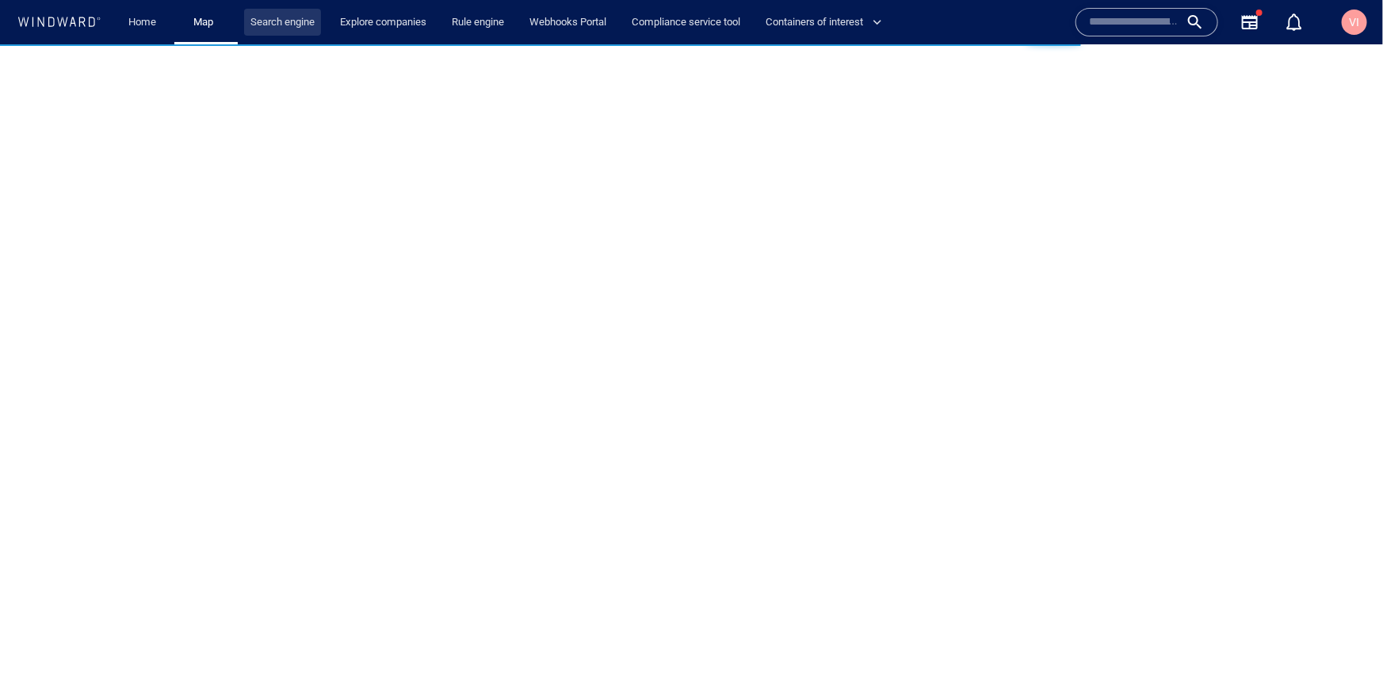
click at [288, 21] on link "Search engine" at bounding box center [282, 23] width 77 height 28
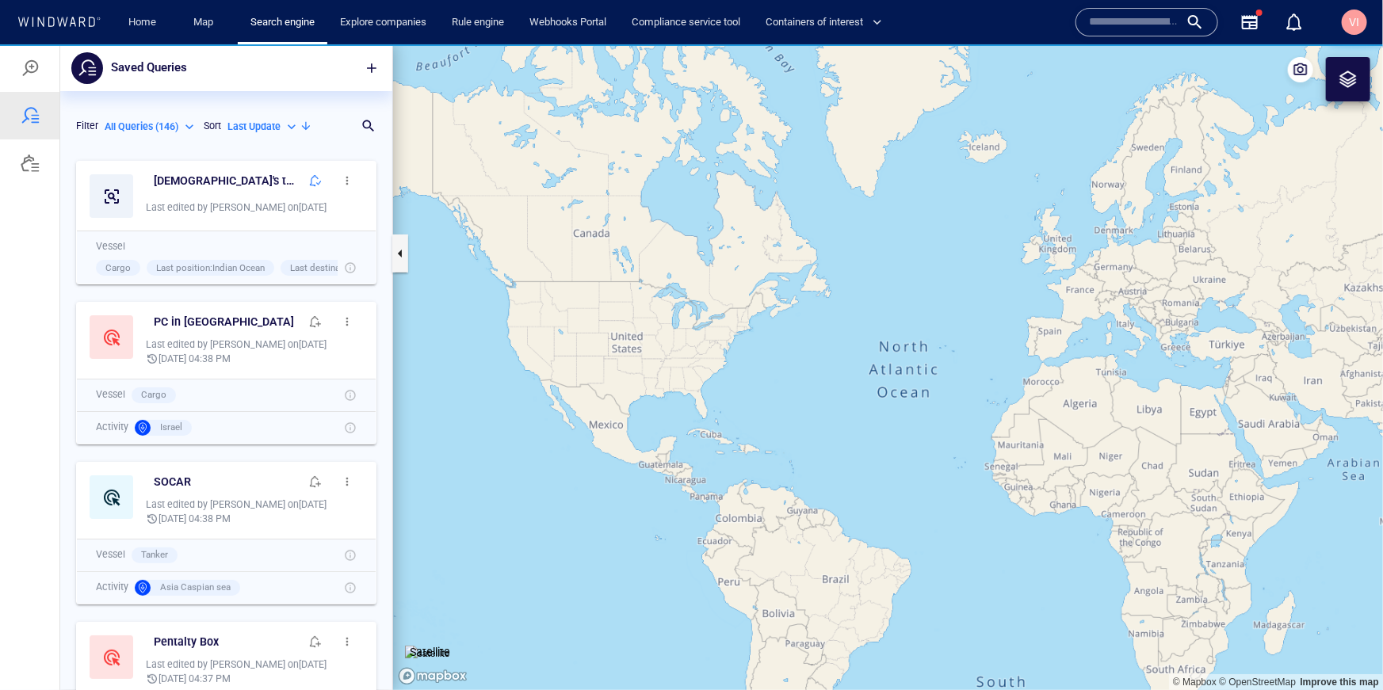
scroll to position [537, 332]
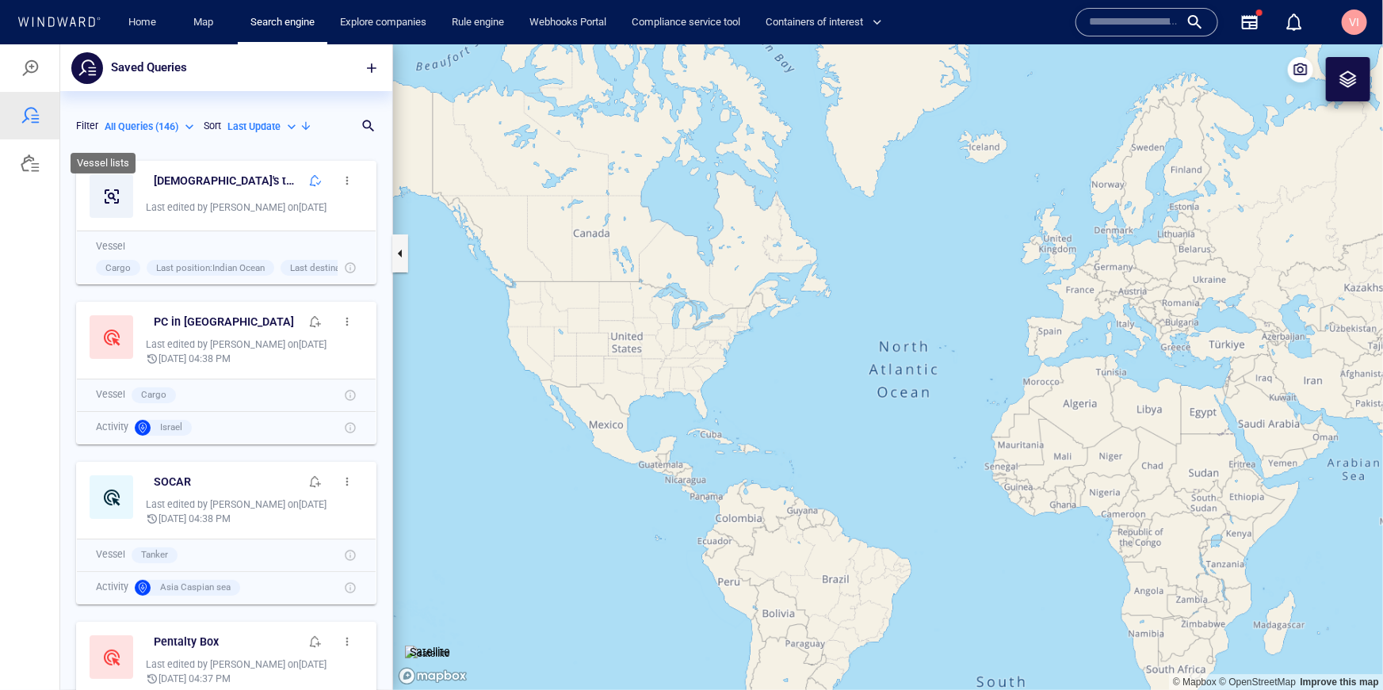
click at [32, 169] on div at bounding box center [30, 162] width 19 height 19
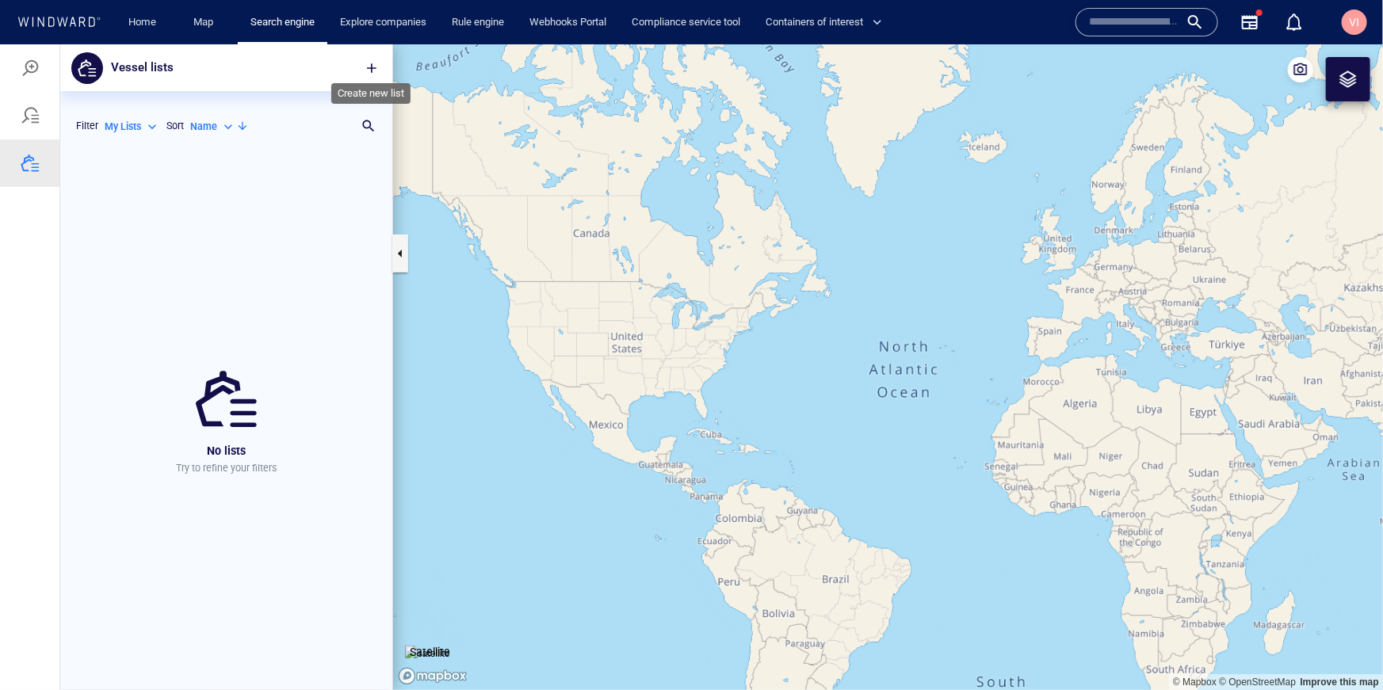
click at [370, 59] on span "button" at bounding box center [372, 67] width 16 height 16
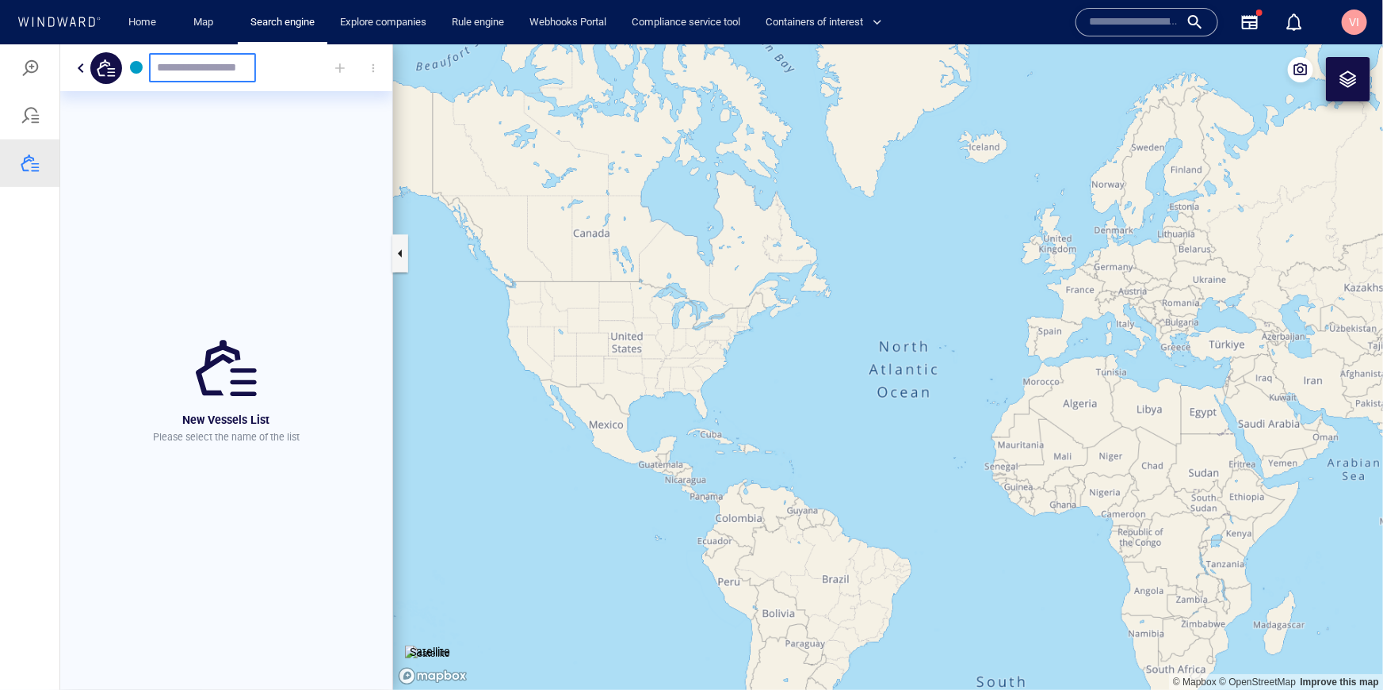
click at [239, 177] on div "New Vessels List Please select the name of the list" at bounding box center [226, 389] width 332 height 599
click at [78, 69] on button "button" at bounding box center [80, 67] width 19 height 19
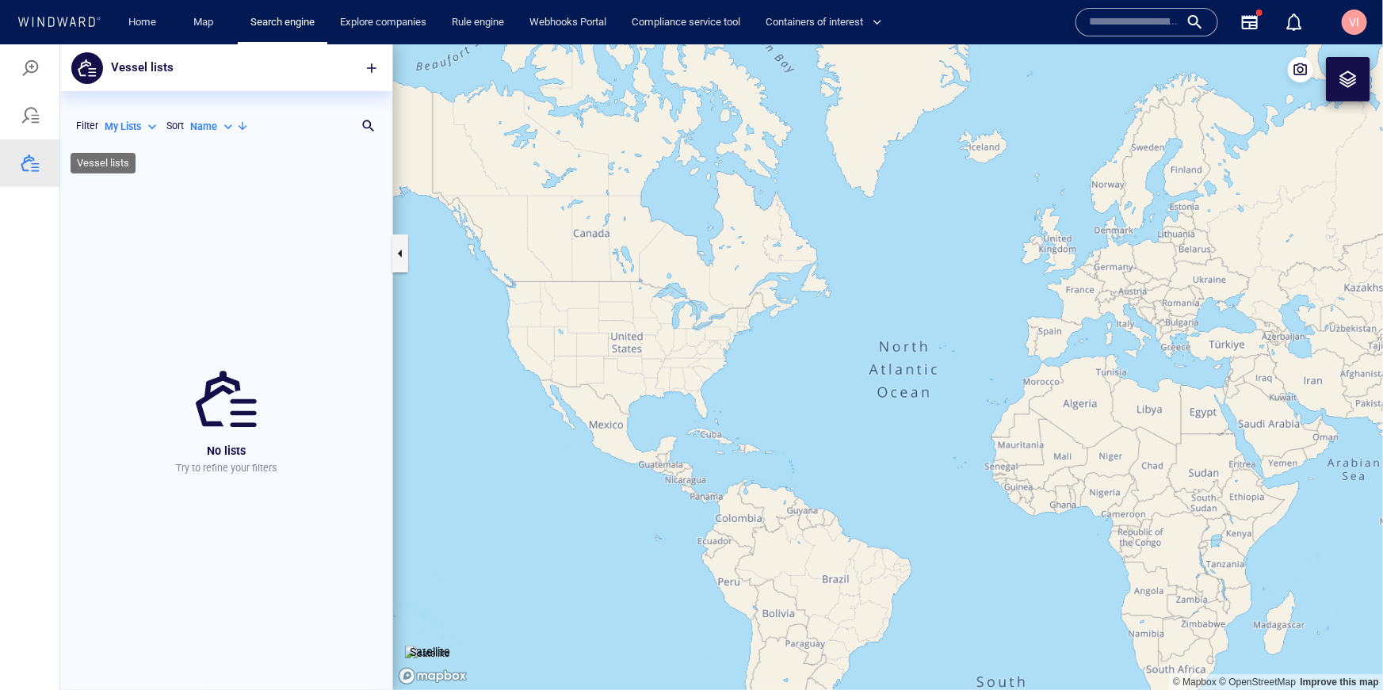
click at [31, 175] on div at bounding box center [29, 163] width 59 height 48
click at [36, 114] on div at bounding box center [30, 114] width 19 height 19
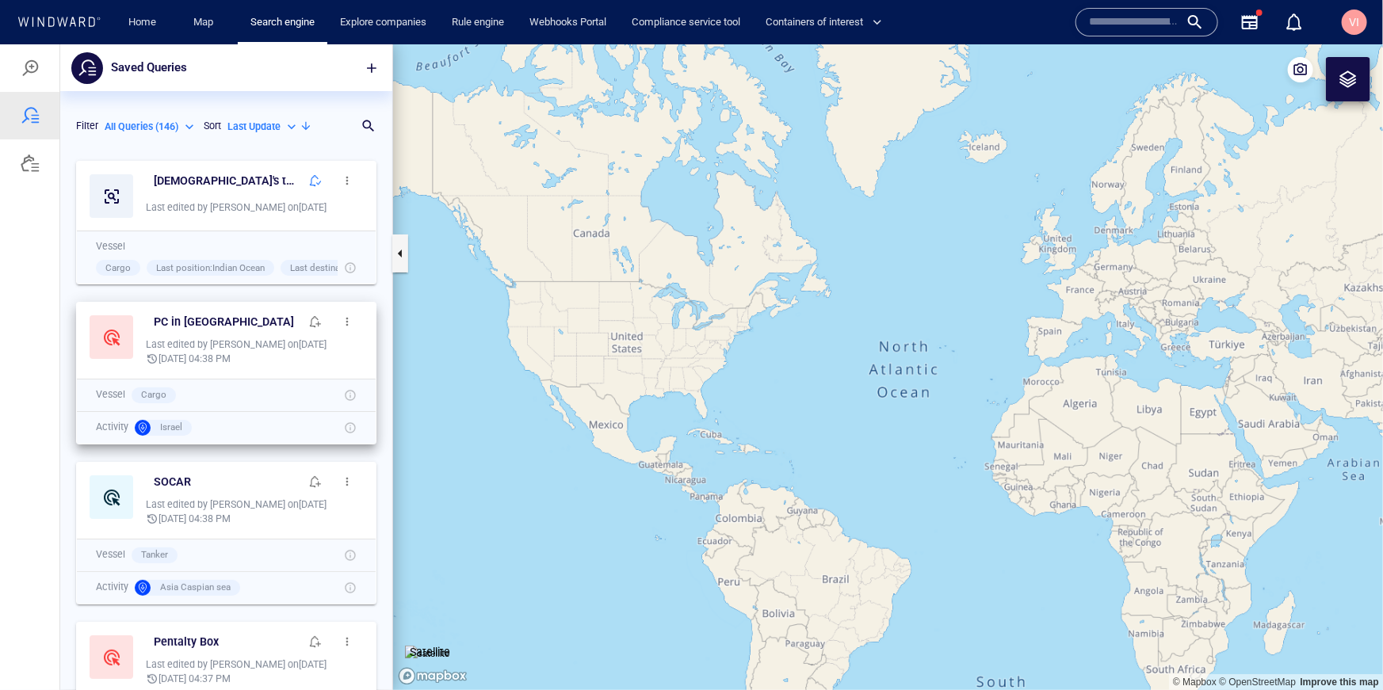
click at [353, 321] on span "button" at bounding box center [347, 321] width 13 height 13
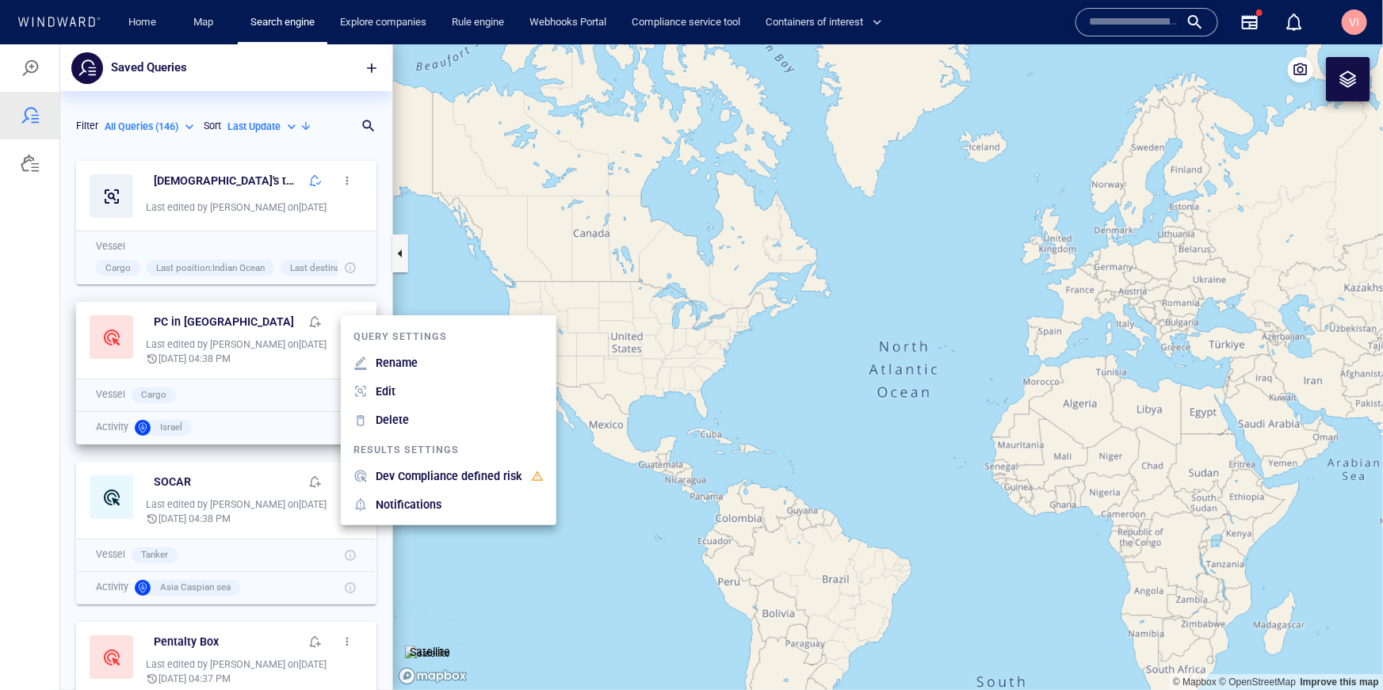
click at [206, 347] on div at bounding box center [691, 367] width 1383 height 646
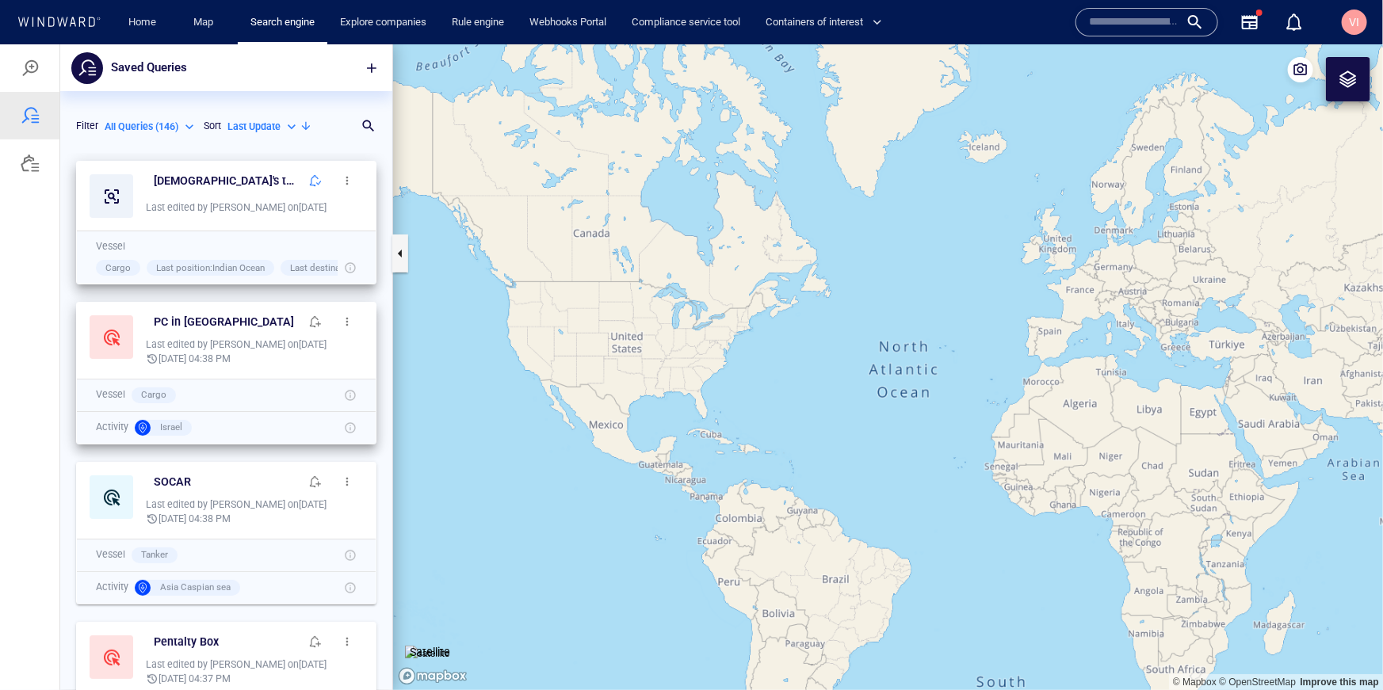
click at [353, 172] on button "button" at bounding box center [347, 180] width 32 height 32
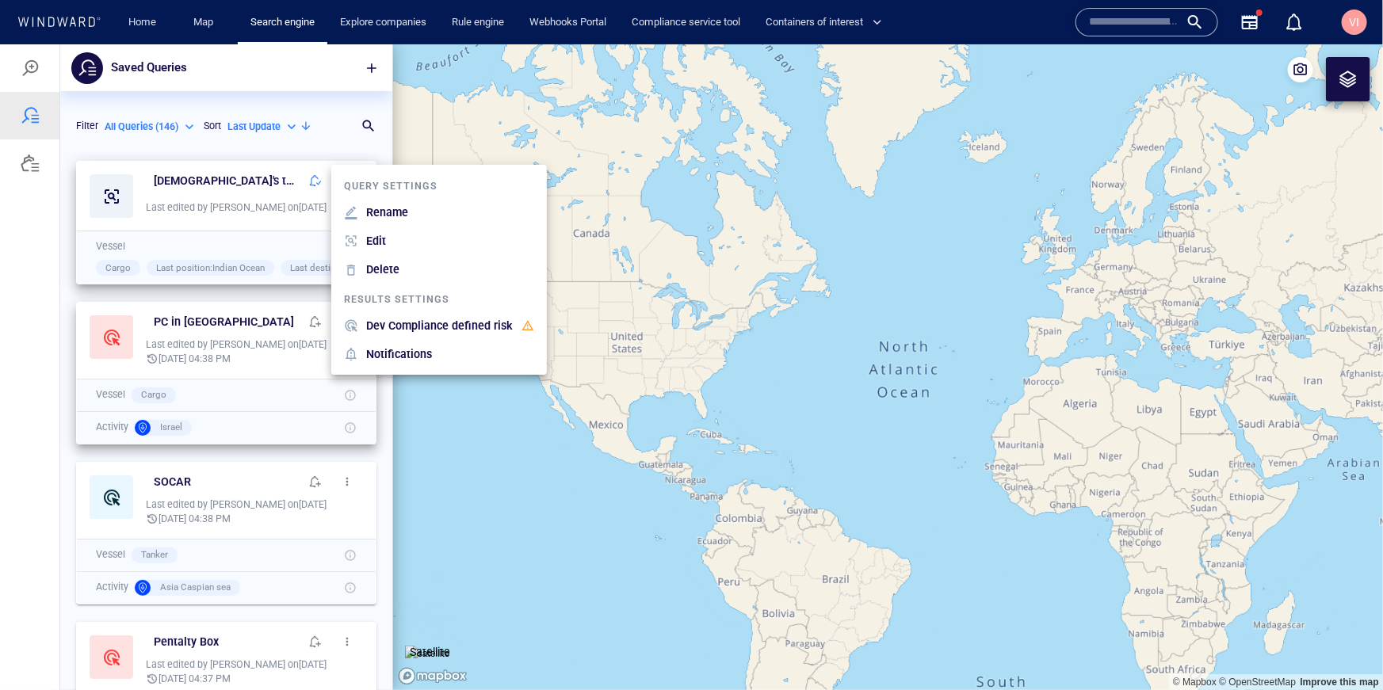
click at [209, 219] on div at bounding box center [691, 367] width 1383 height 646
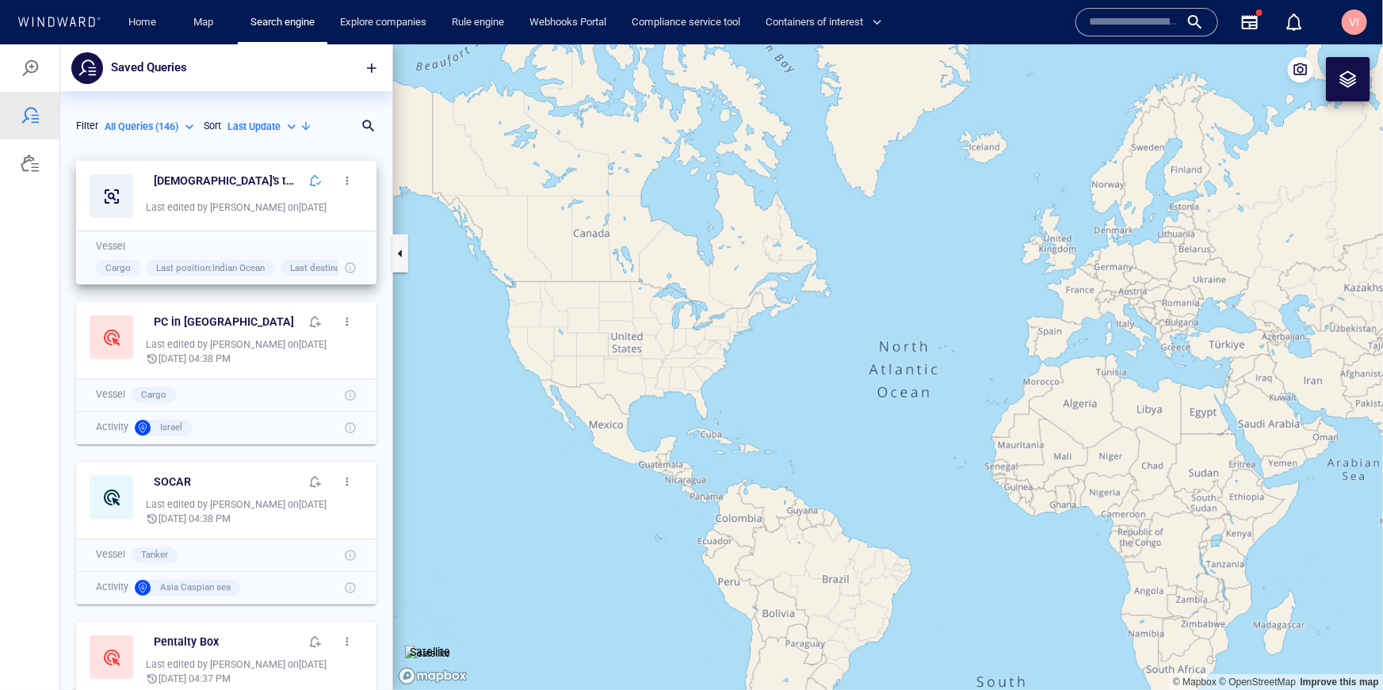
click at [349, 174] on span "button" at bounding box center [347, 180] width 13 height 13
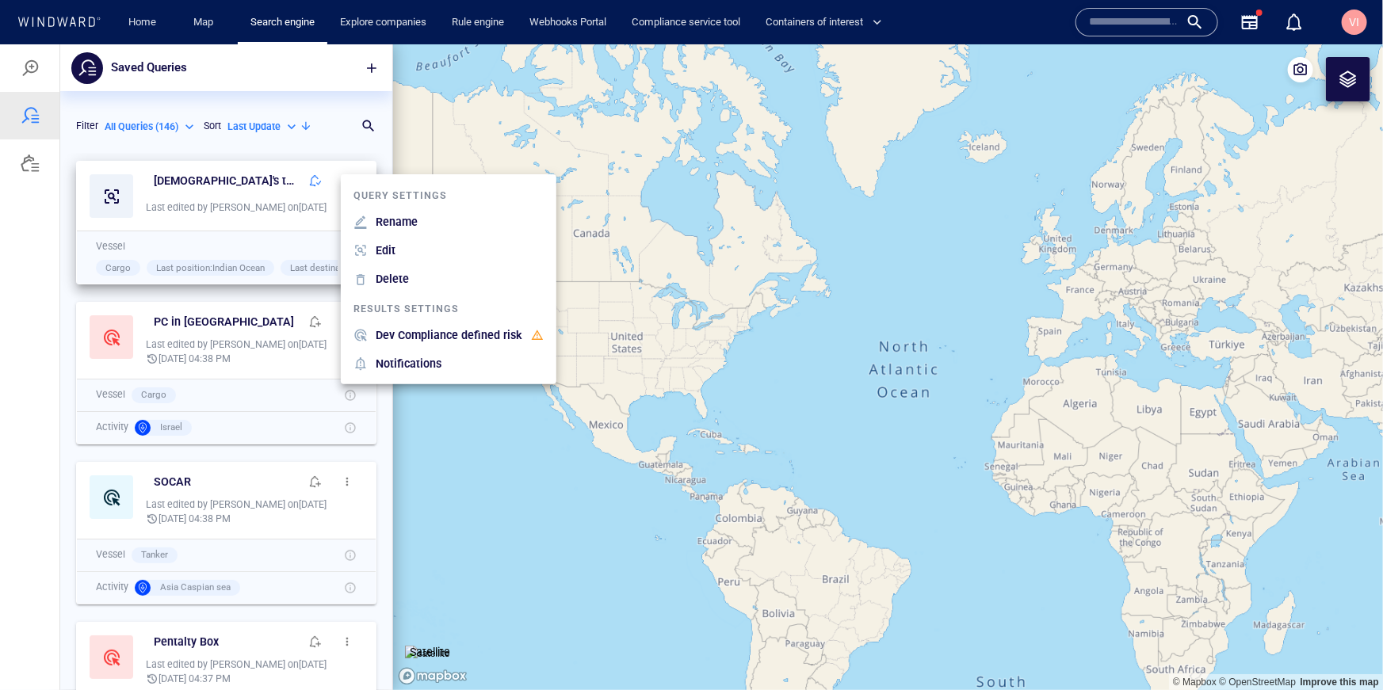
click at [179, 213] on div at bounding box center [691, 367] width 1383 height 646
